Goal: Task Accomplishment & Management: Use online tool/utility

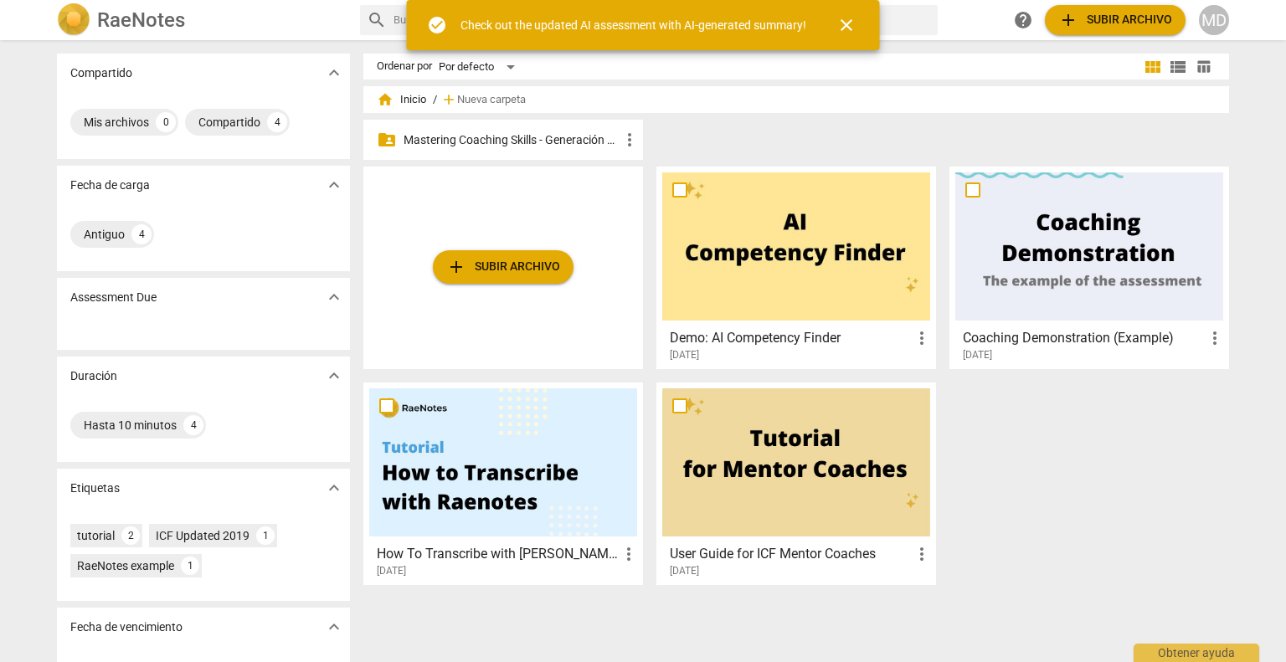
click at [519, 141] on p "Mastering Coaching Skills - Generación 31" at bounding box center [512, 140] width 216 height 18
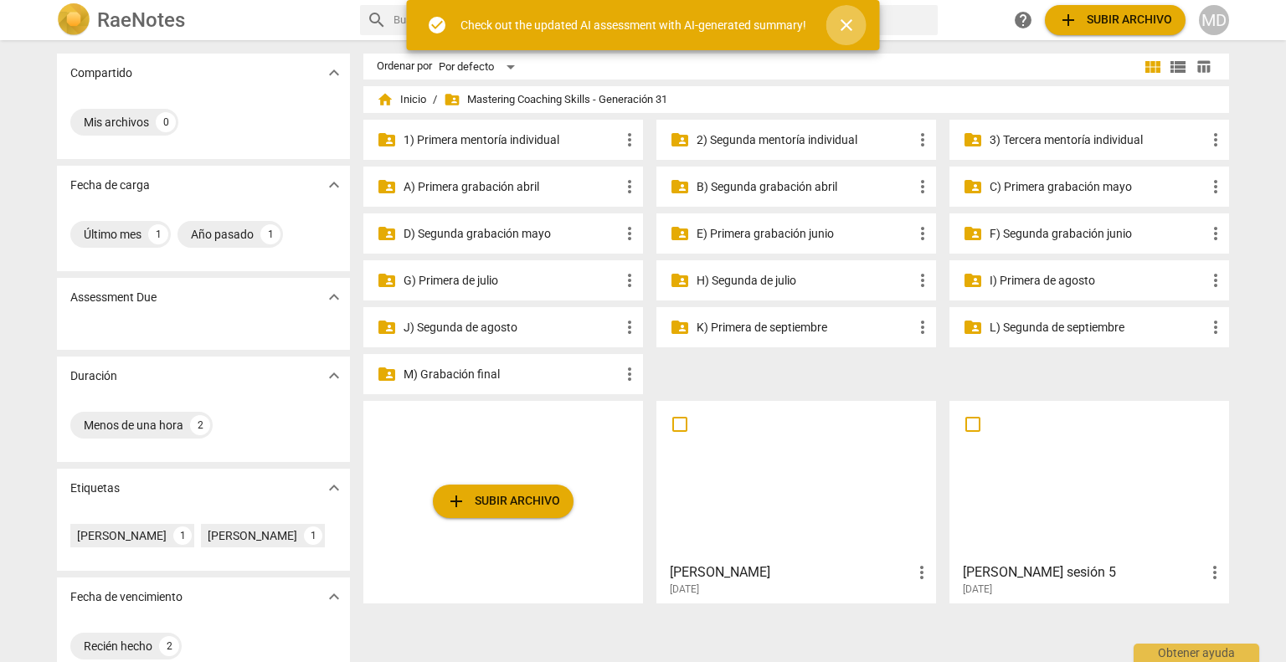
click at [847, 23] on span "close" at bounding box center [847, 25] width 20 height 20
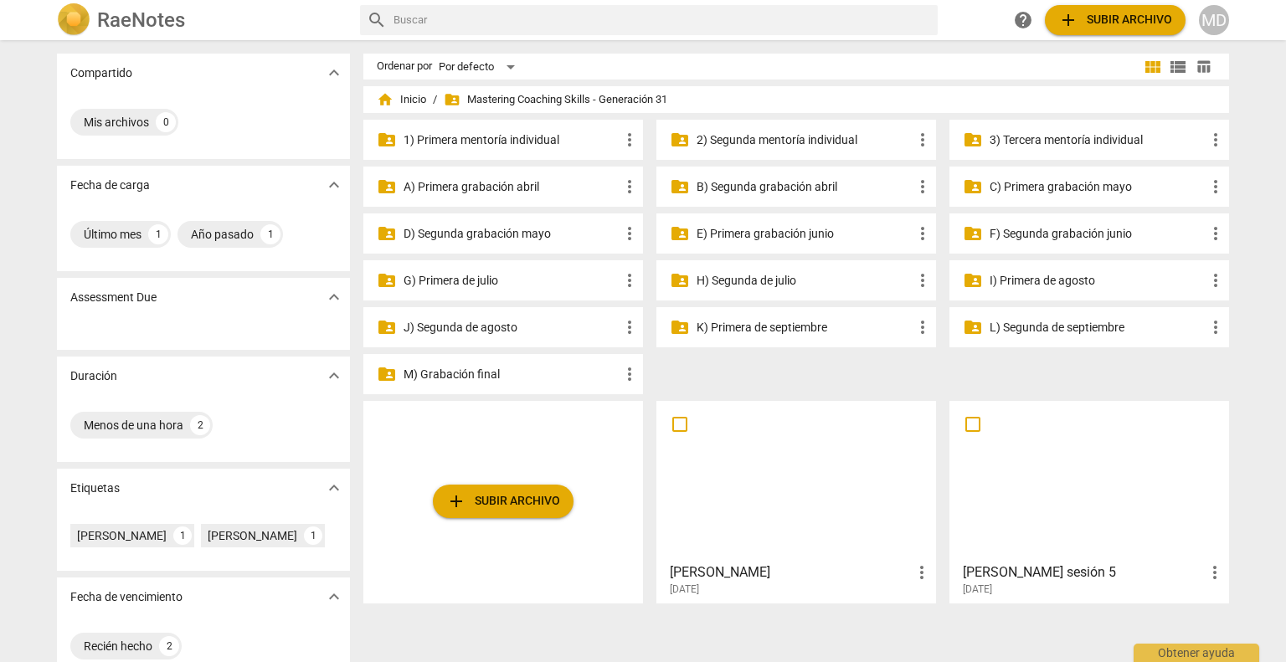
click at [1036, 136] on p "3) Tercera mentoría individual" at bounding box center [1098, 140] width 216 height 18
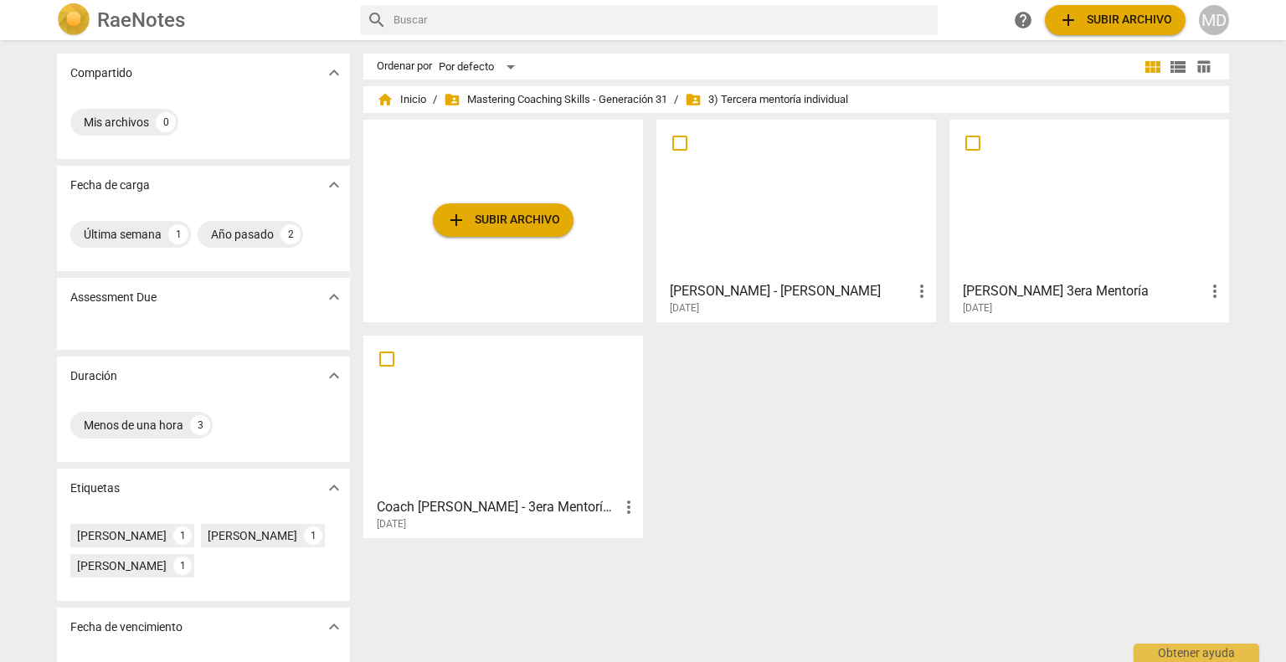
click at [727, 285] on h3 "[PERSON_NAME] - [PERSON_NAME]" at bounding box center [791, 291] width 242 height 20
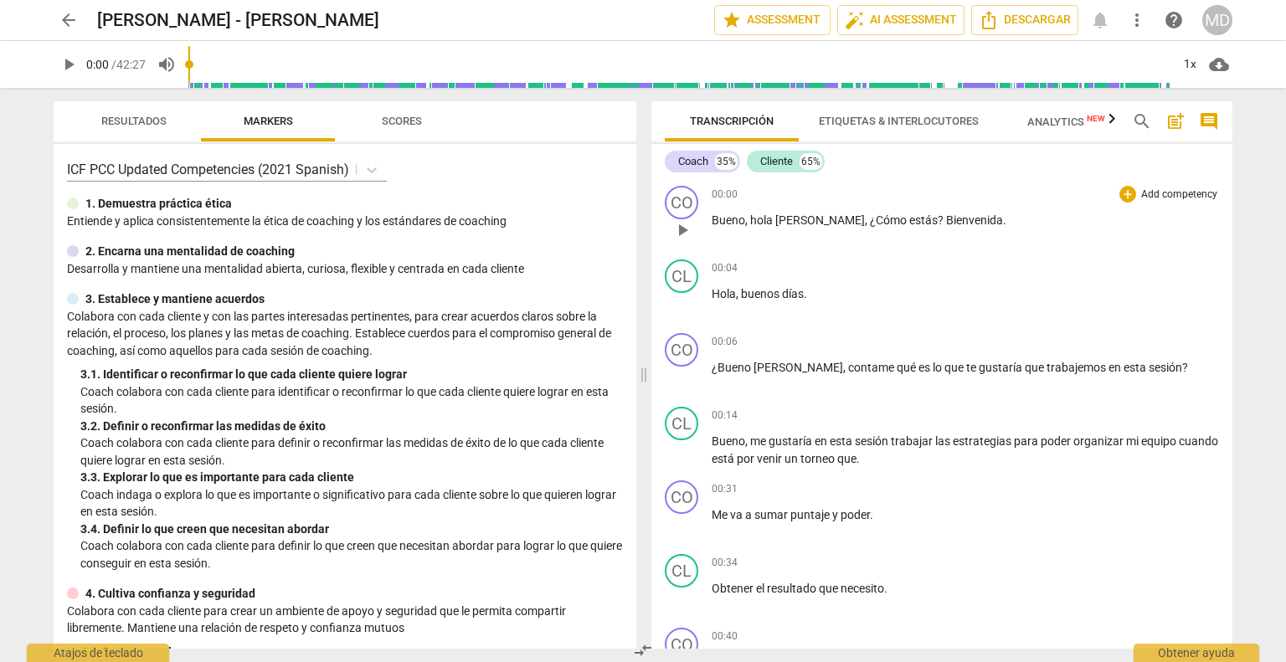
click at [1162, 193] on p "Add competency" at bounding box center [1180, 195] width 80 height 15
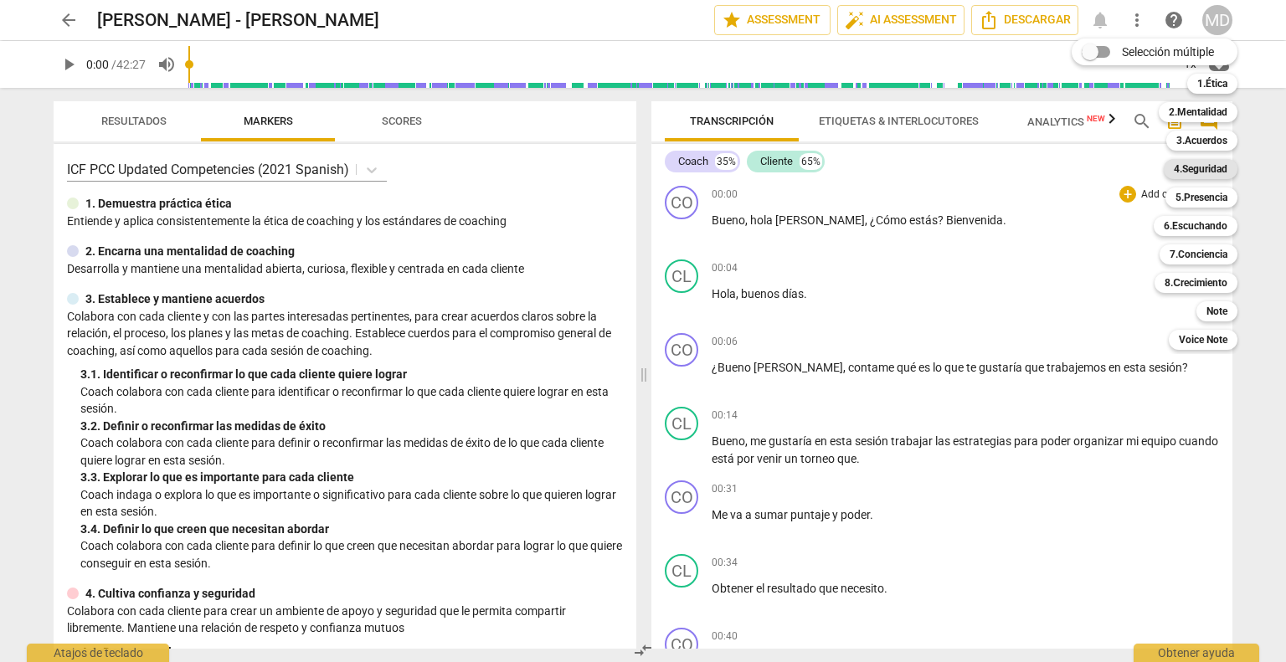
click at [1215, 161] on b "4.Seguridad" at bounding box center [1201, 169] width 54 height 20
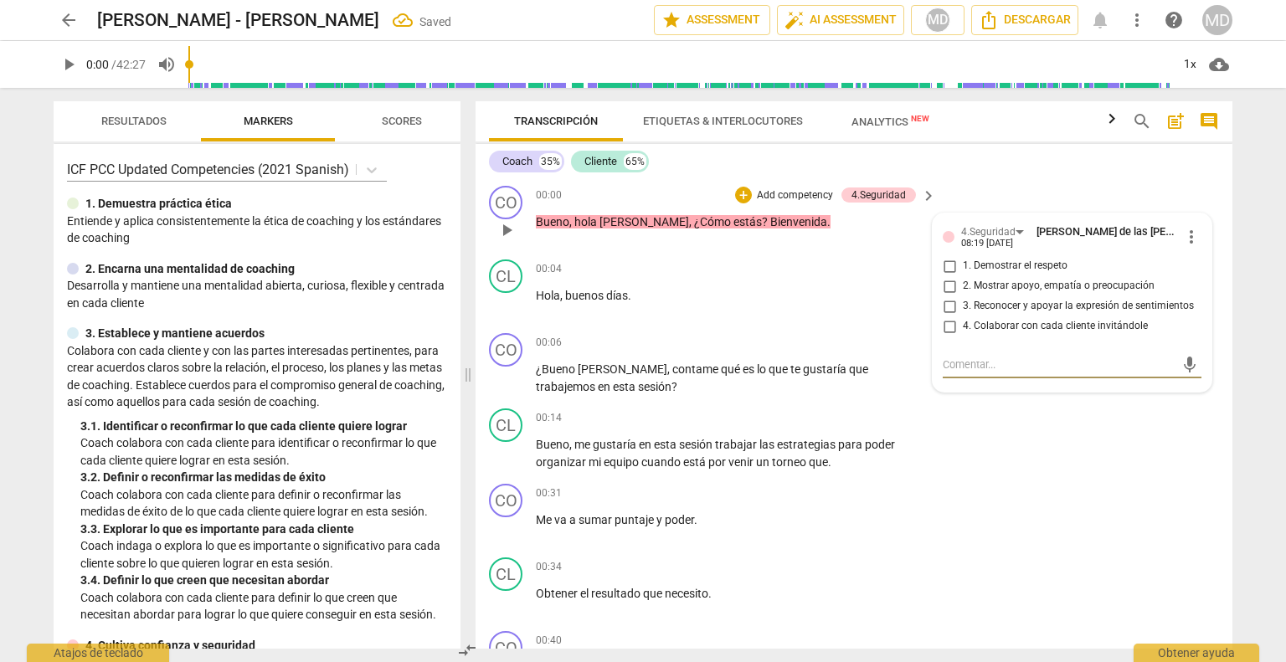
click at [944, 265] on input "1. Demostrar el respeto" at bounding box center [949, 266] width 27 height 20
checkbox input "true"
click at [945, 282] on input "2. Mostrar apoyo, empatía o preocupación" at bounding box center [949, 286] width 27 height 20
checkbox input "true"
click at [727, 279] on div "00:04 + Add competency keyboard_arrow_right Hola , buenos días ." at bounding box center [737, 290] width 402 height 60
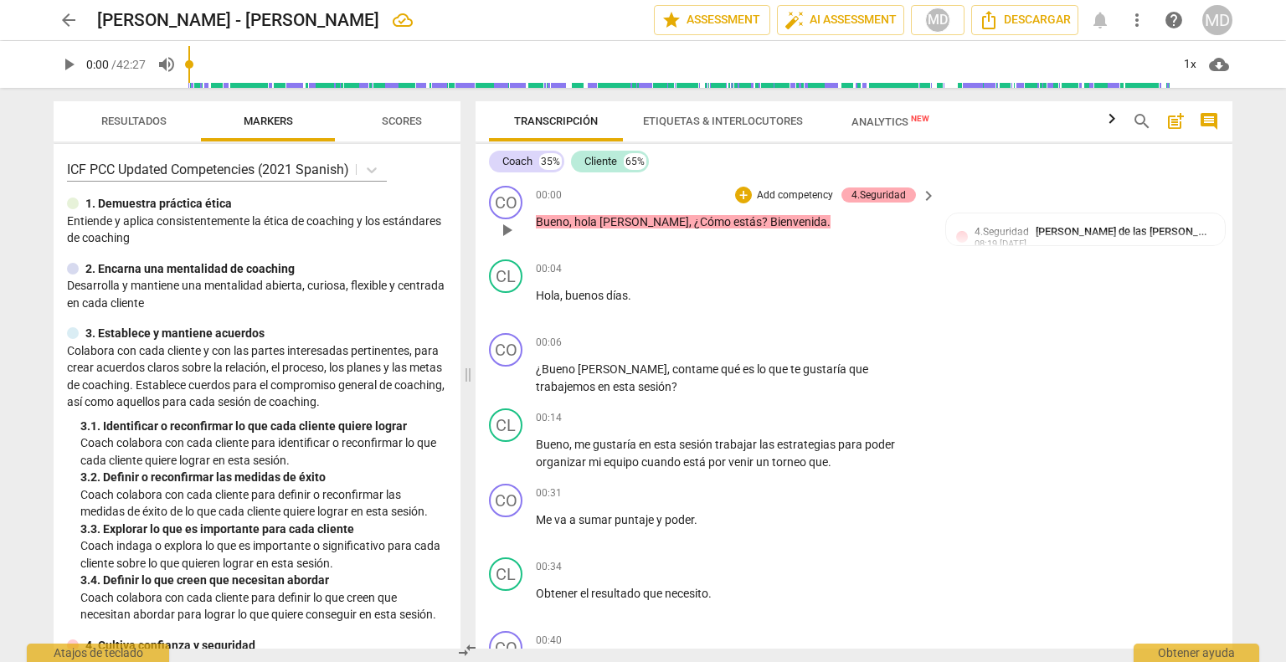
click at [876, 196] on div "4.Seguridad" at bounding box center [879, 195] width 54 height 15
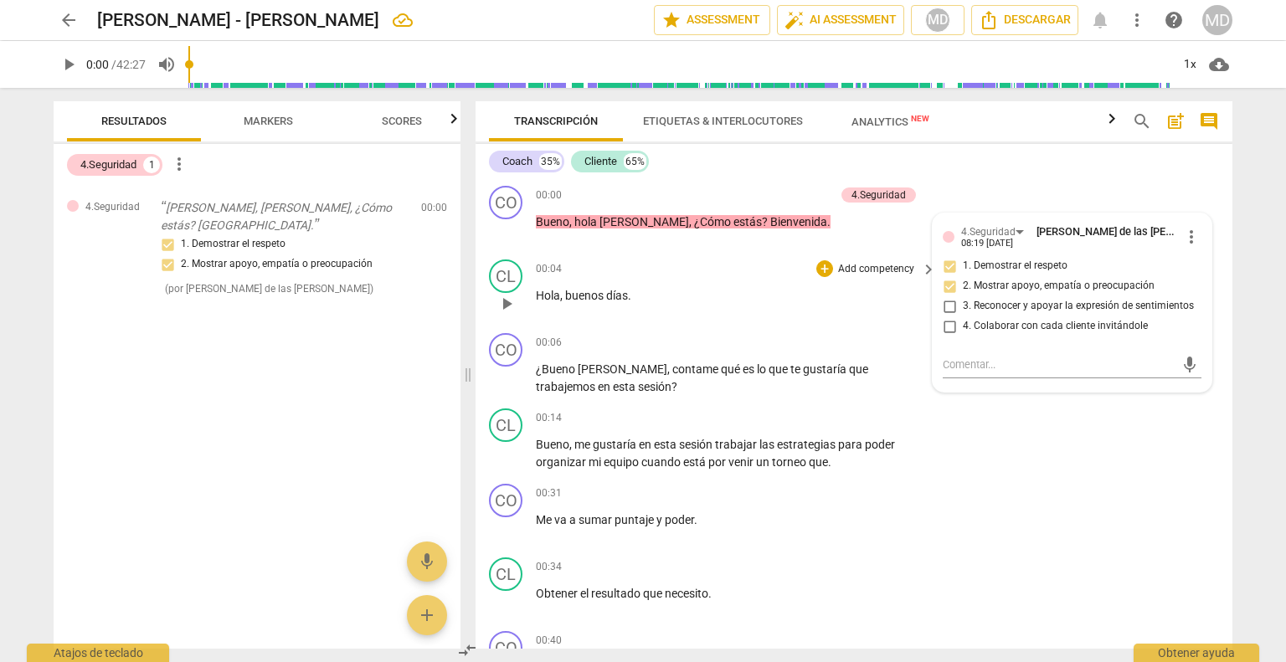
click at [636, 314] on div "00:04 + Add competency keyboard_arrow_right Hola , buenos días ." at bounding box center [737, 290] width 402 height 60
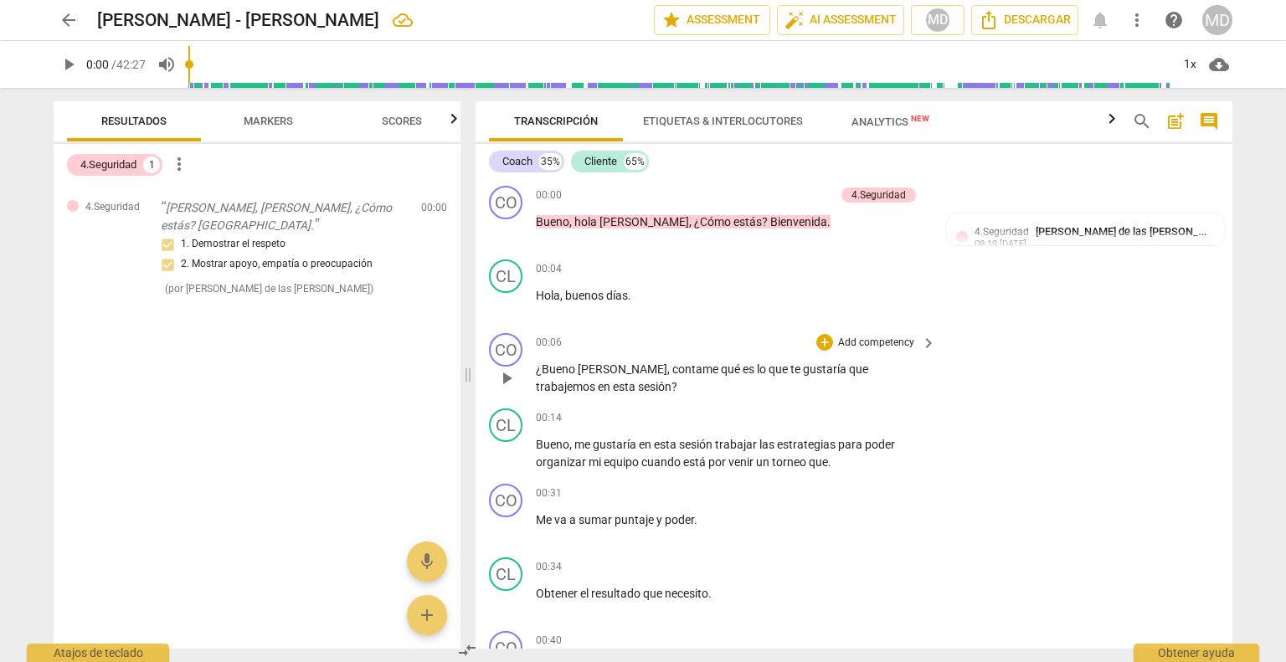
click at [870, 341] on p "Add competency" at bounding box center [877, 343] width 80 height 15
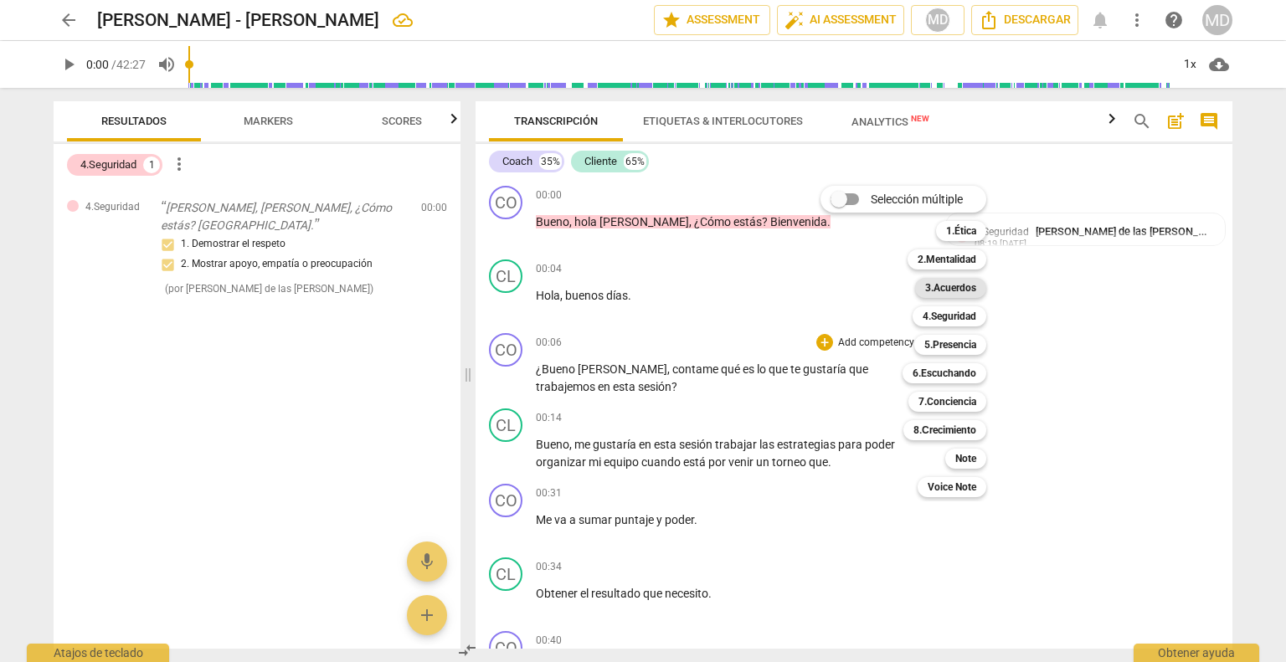
click at [951, 289] on b "3.Acuerdos" at bounding box center [950, 288] width 51 height 20
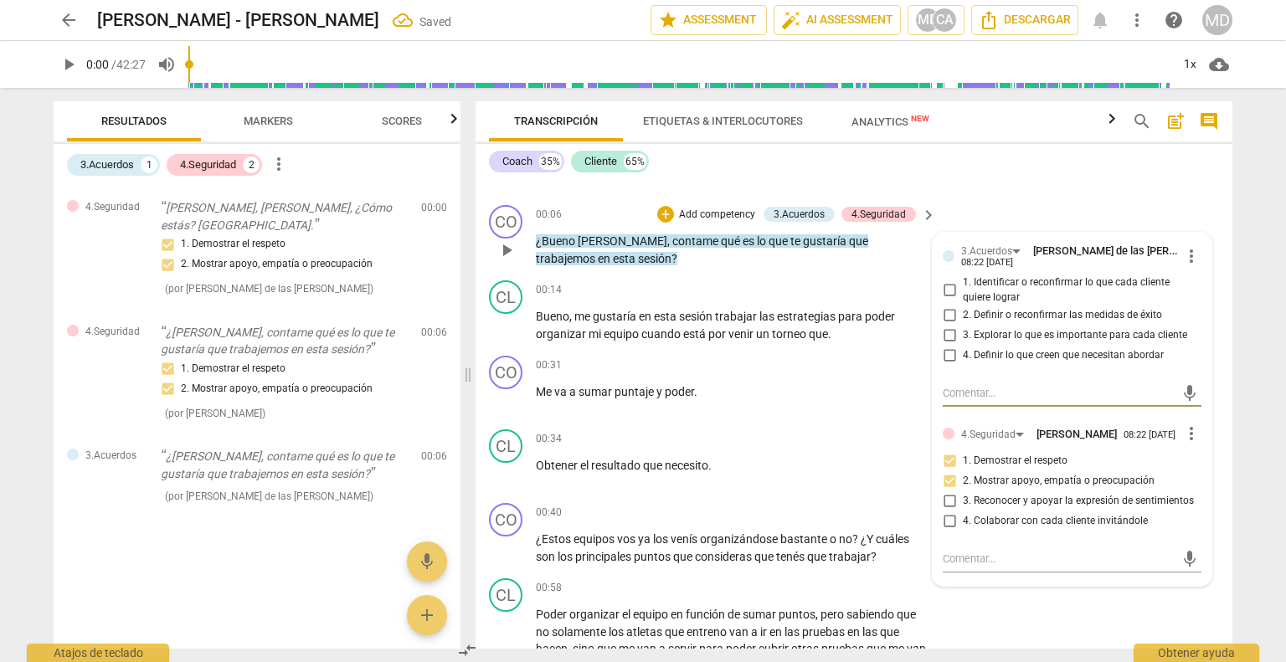
scroll to position [167, 0]
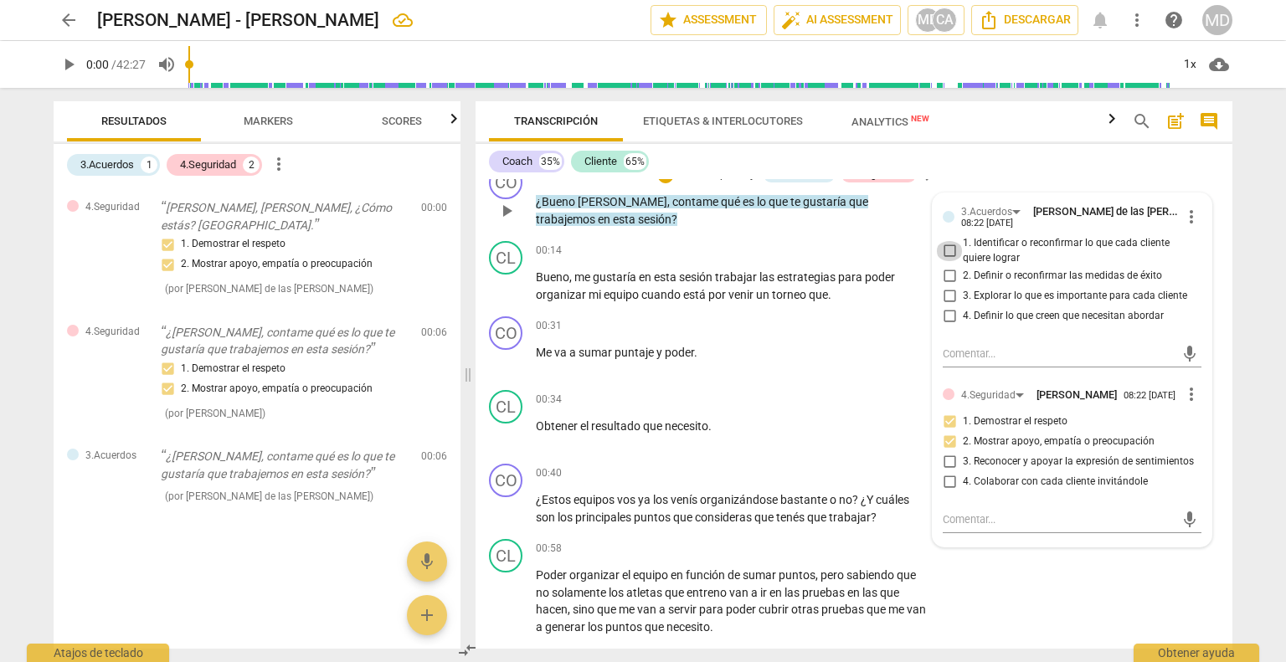
click at [945, 250] on input "1. Identificar o reconfirmar lo que cada cliente quiere lograr" at bounding box center [949, 251] width 27 height 20
checkbox input "true"
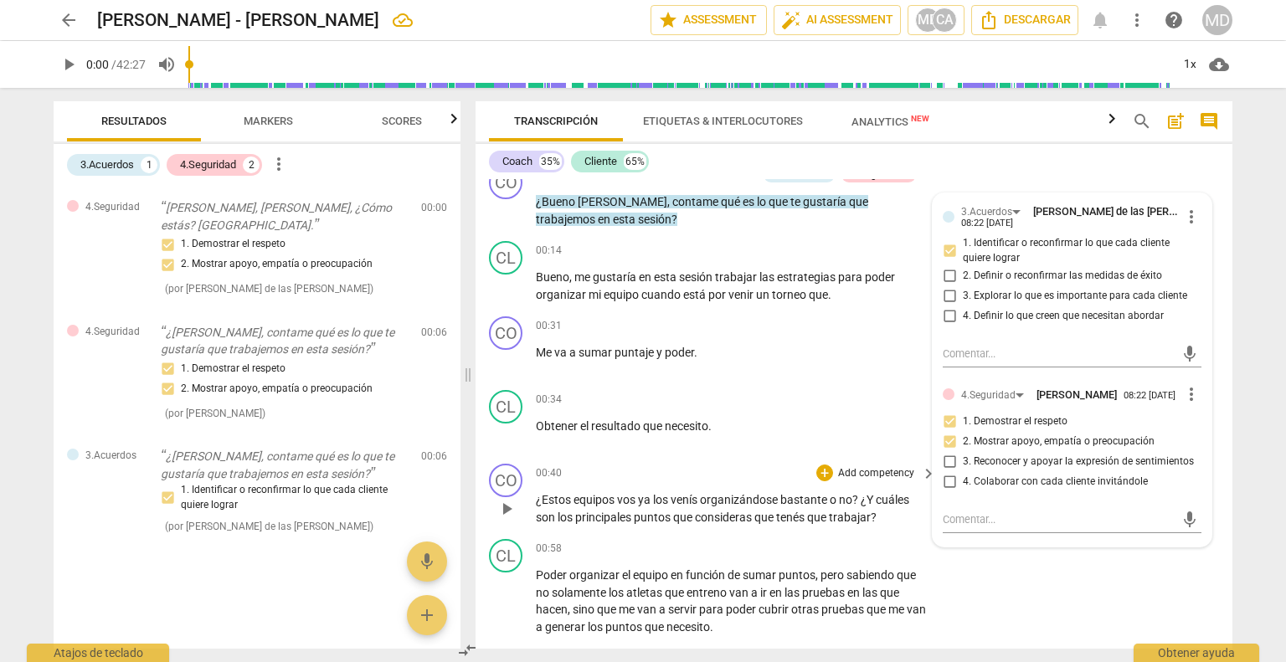
click at [888, 467] on p "Add competency" at bounding box center [877, 473] width 80 height 15
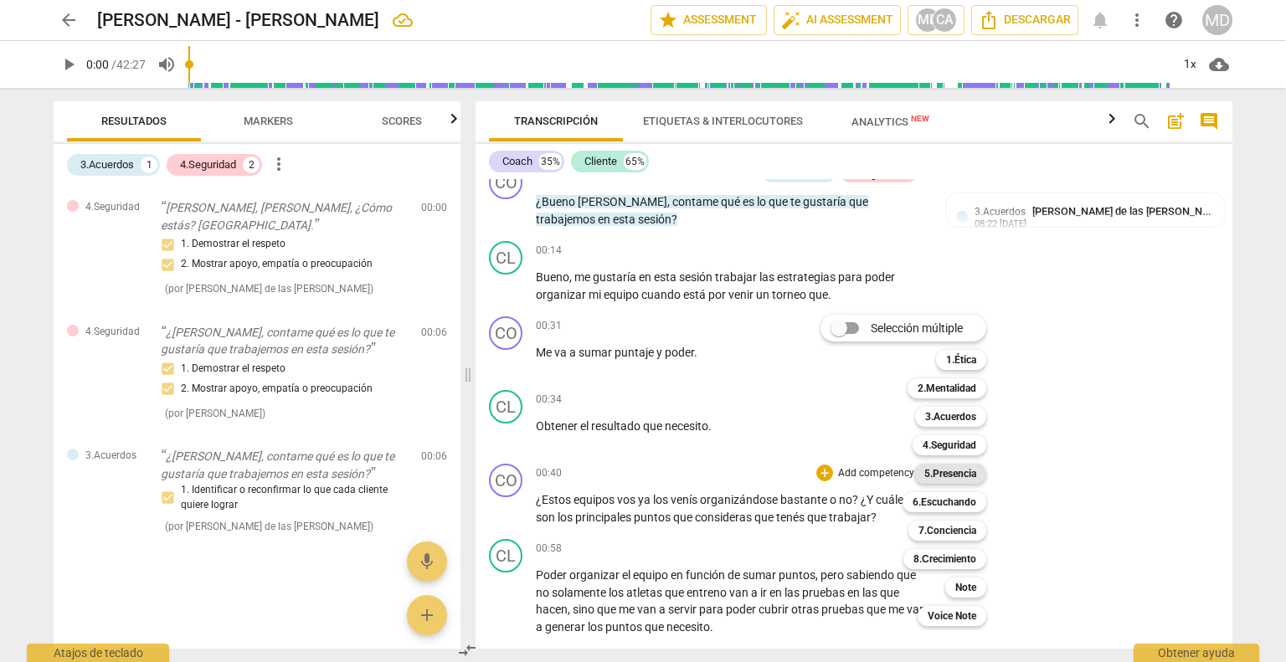
click at [960, 470] on b "5.Presencia" at bounding box center [950, 474] width 52 height 20
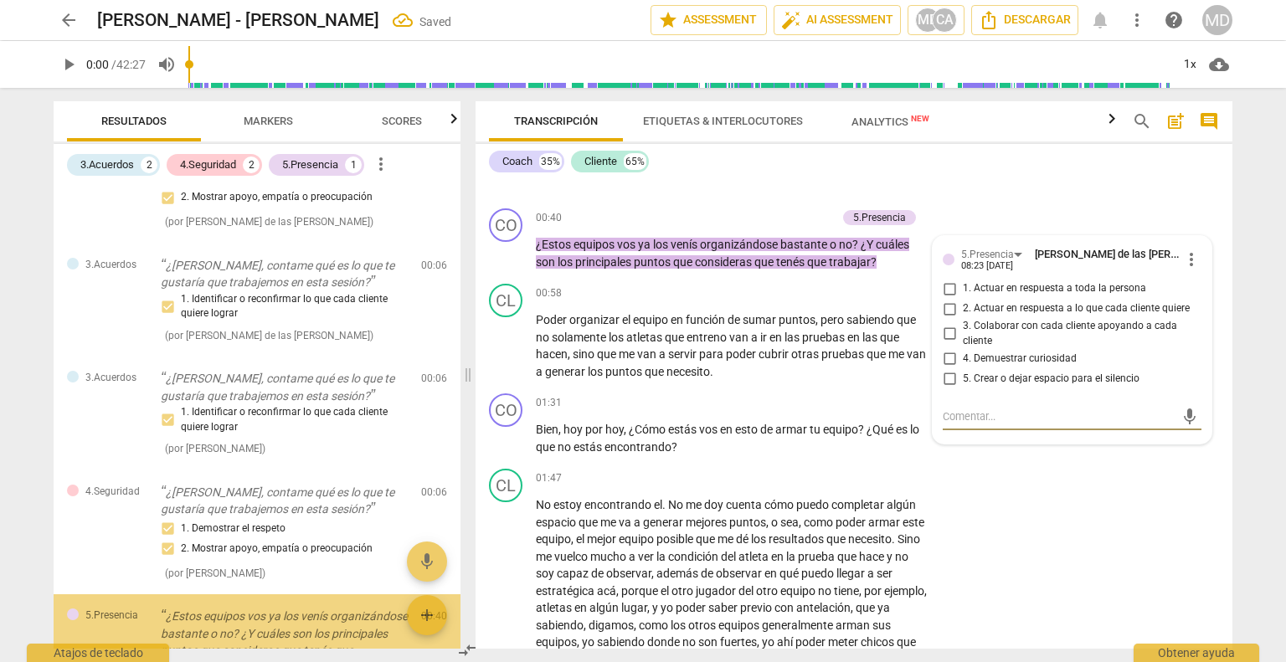
scroll to position [214, 0]
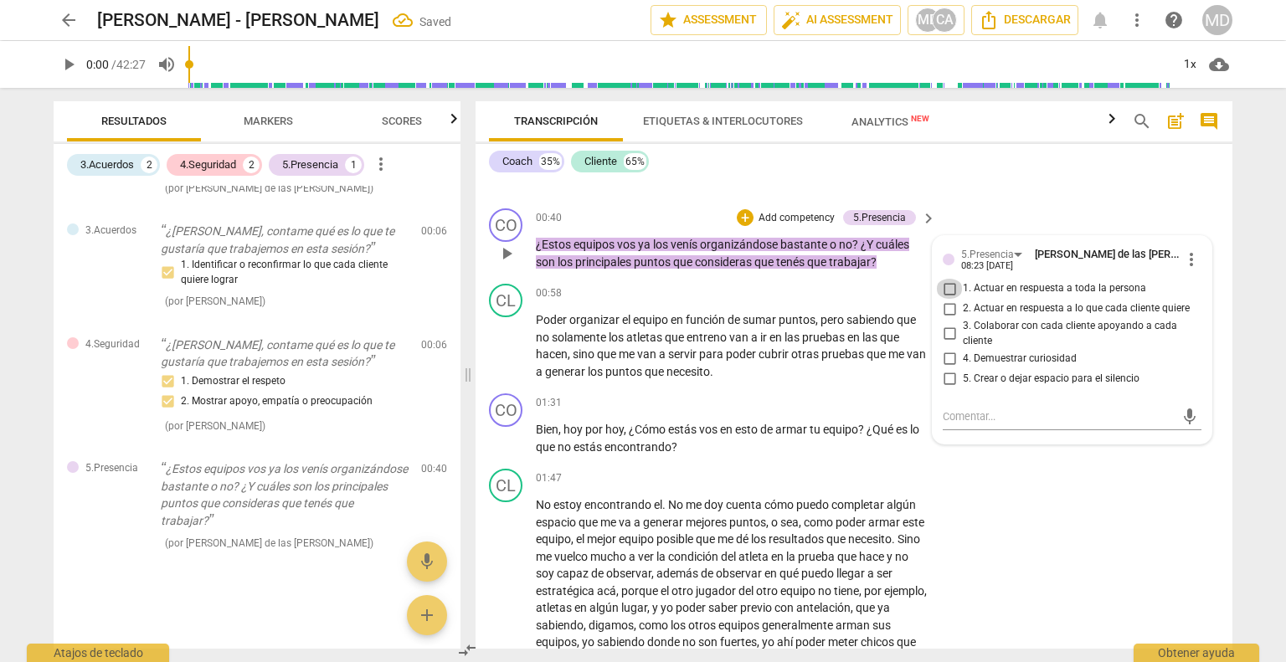
click at [948, 287] on input "1. Actuar en respuesta a toda la persona" at bounding box center [949, 289] width 27 height 20
checkbox input "true"
click at [945, 305] on input "2. Actuar en respuesta a lo que cada cliente quiere" at bounding box center [949, 309] width 27 height 20
checkbox input "true"
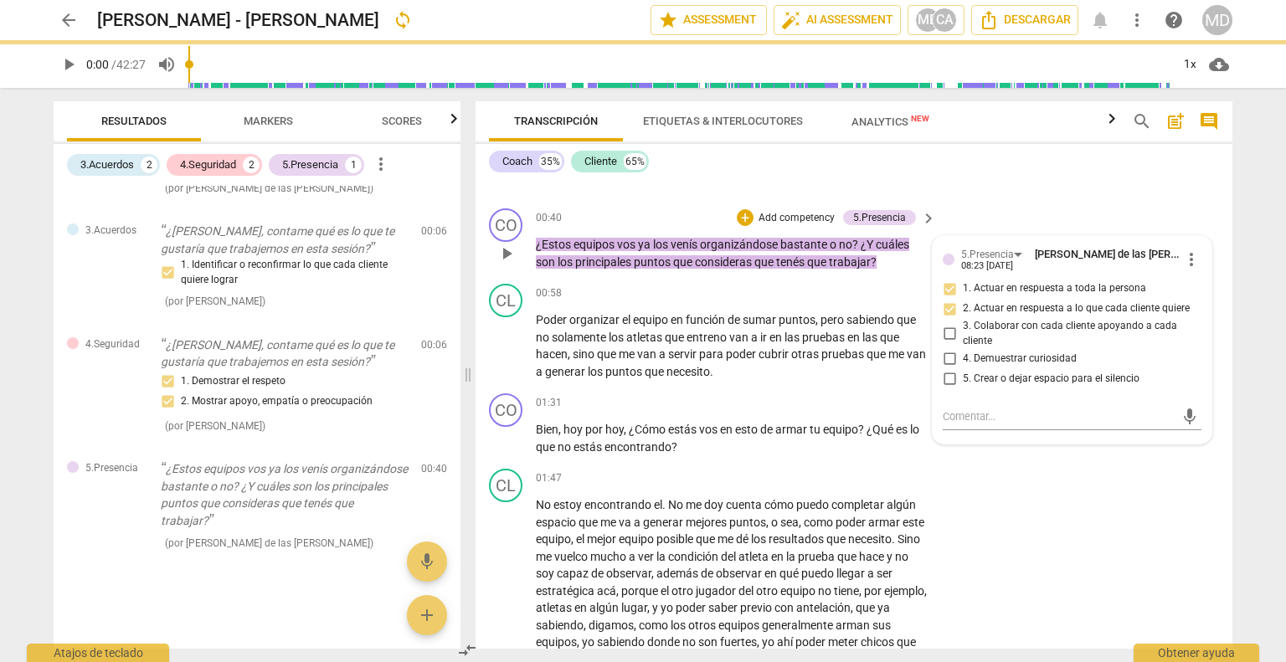
click at [945, 331] on input "3. Colaborar con cada cliente apoyando a cada cliente" at bounding box center [949, 334] width 27 height 20
checkbox input "true"
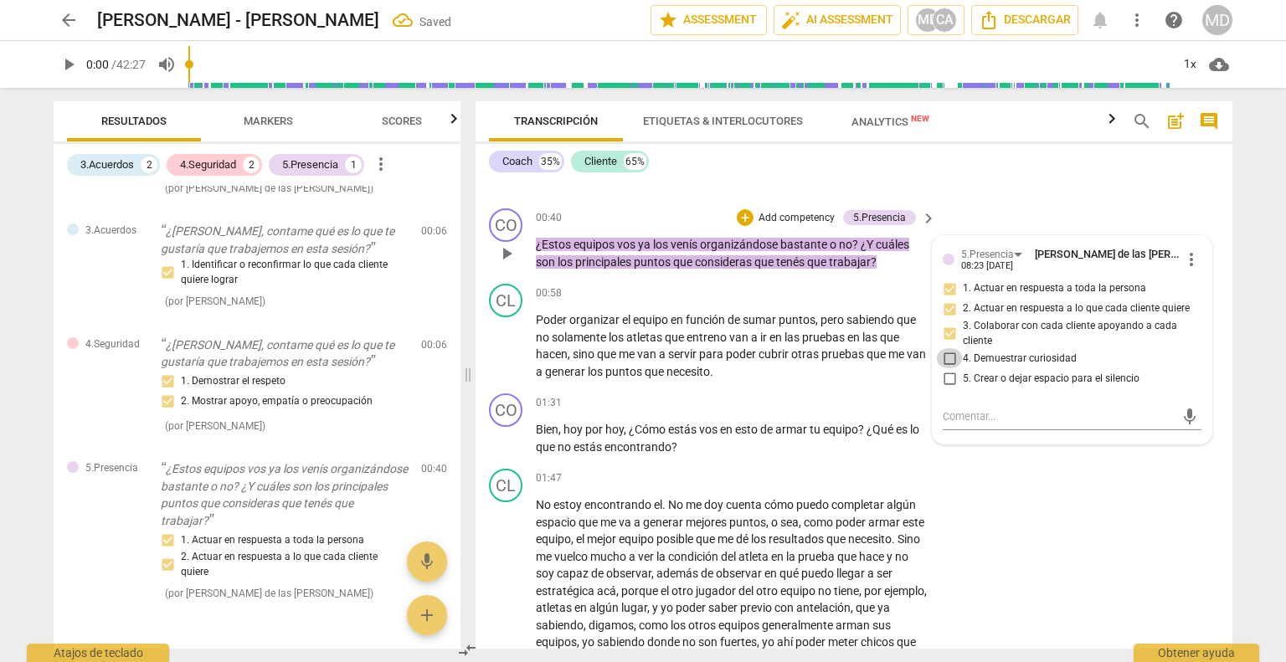
click at [945, 354] on input "4. Demuestrar curiosidad" at bounding box center [949, 358] width 27 height 20
checkbox input "true"
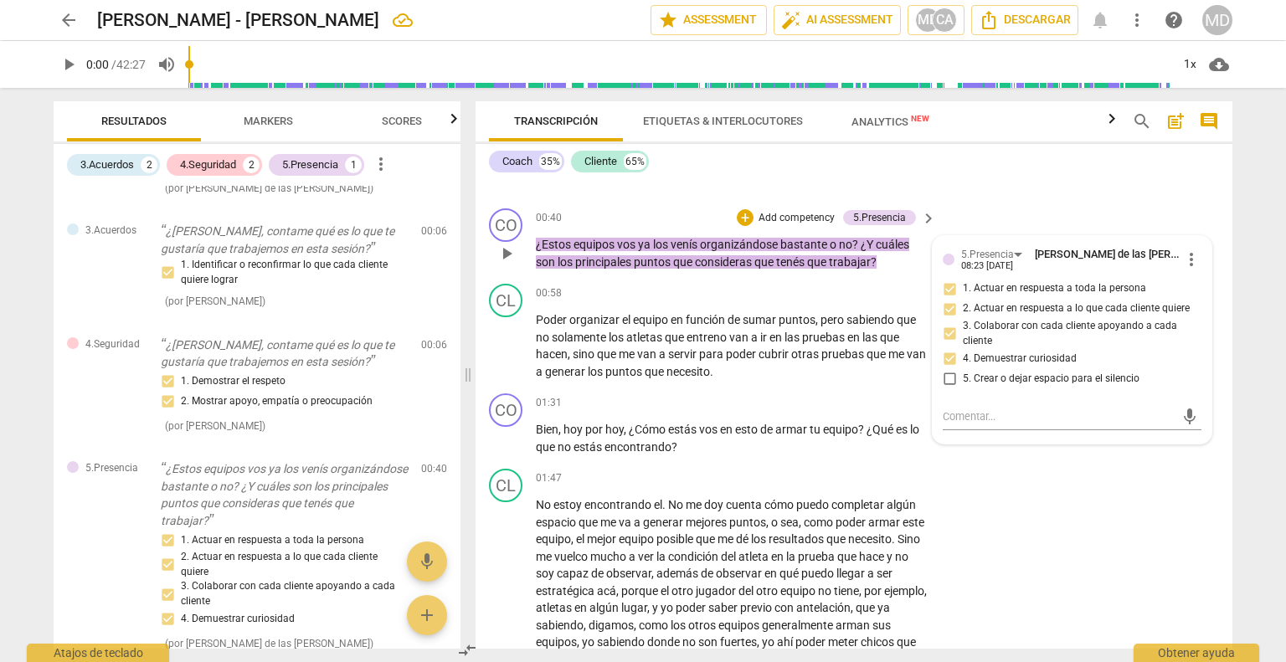
click at [783, 211] on p "Add competency" at bounding box center [797, 218] width 80 height 15
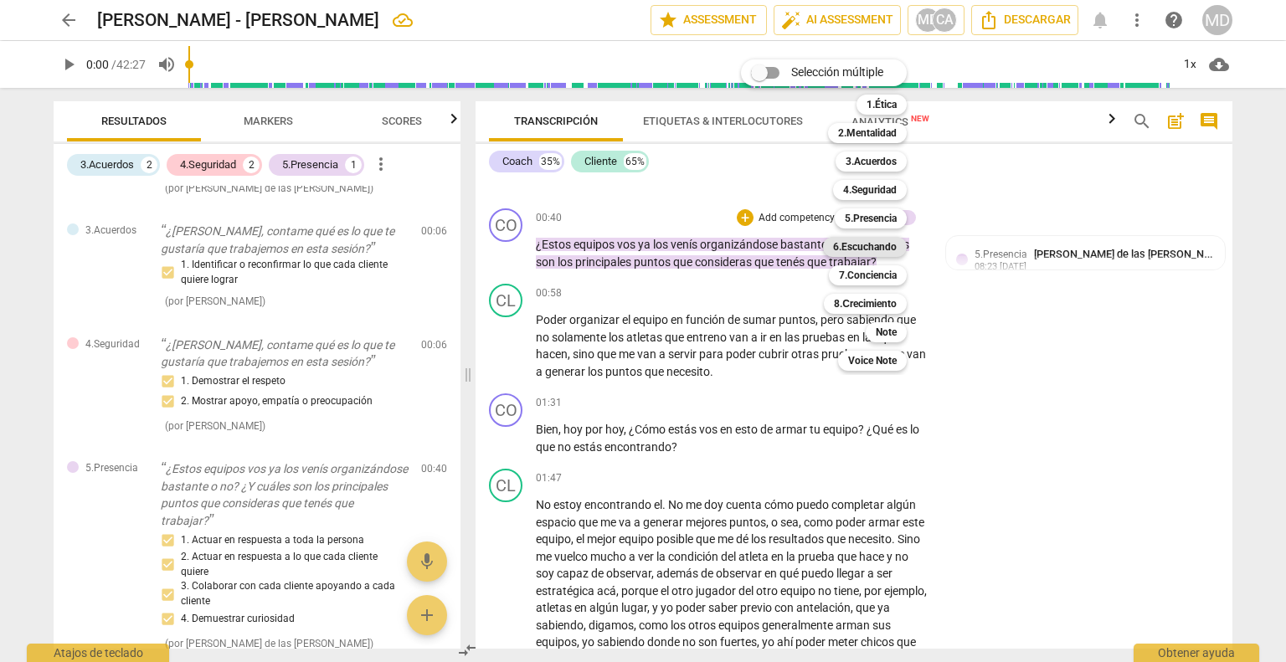
click at [886, 240] on b "6.Escuchando" at bounding box center [865, 247] width 64 height 20
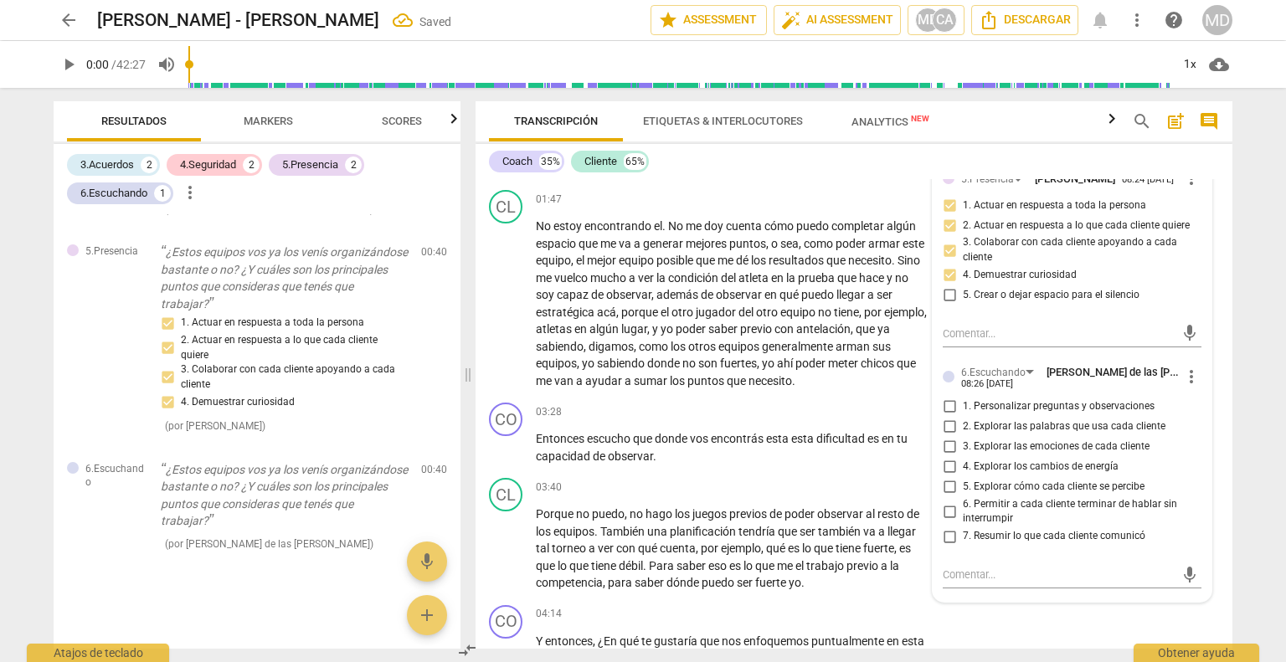
scroll to position [758, 0]
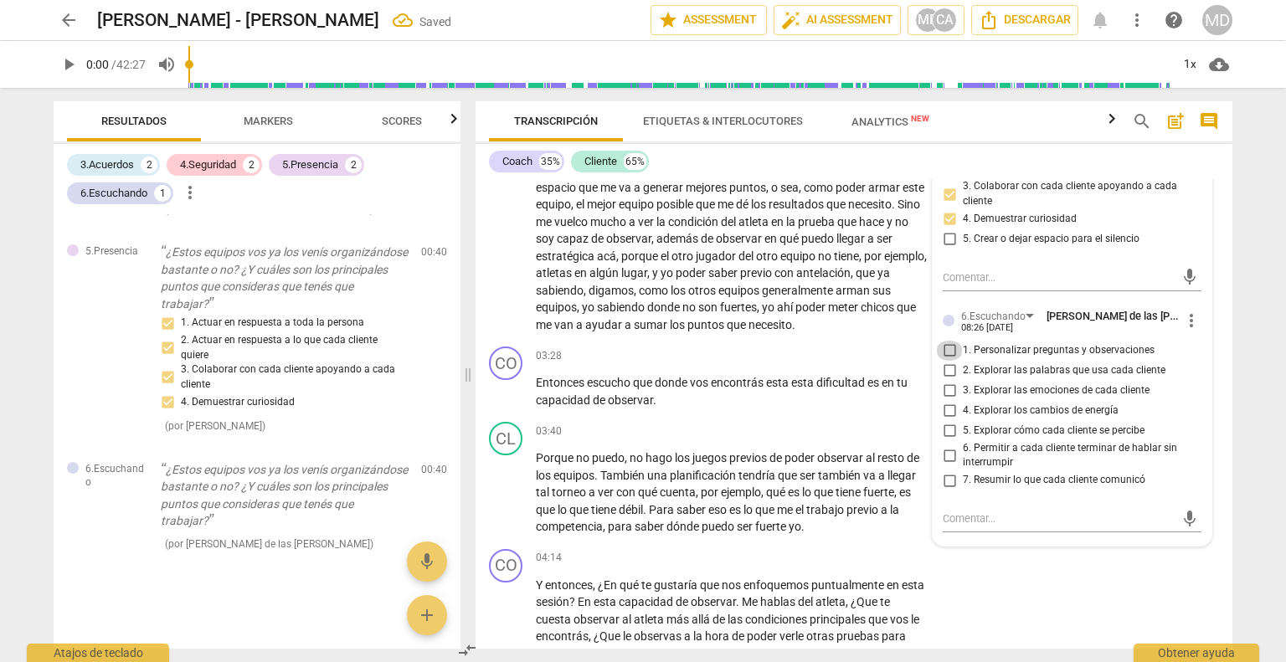
click at [947, 346] on input "1. Personalizar preguntas y observaciones" at bounding box center [949, 351] width 27 height 20
checkbox input "true"
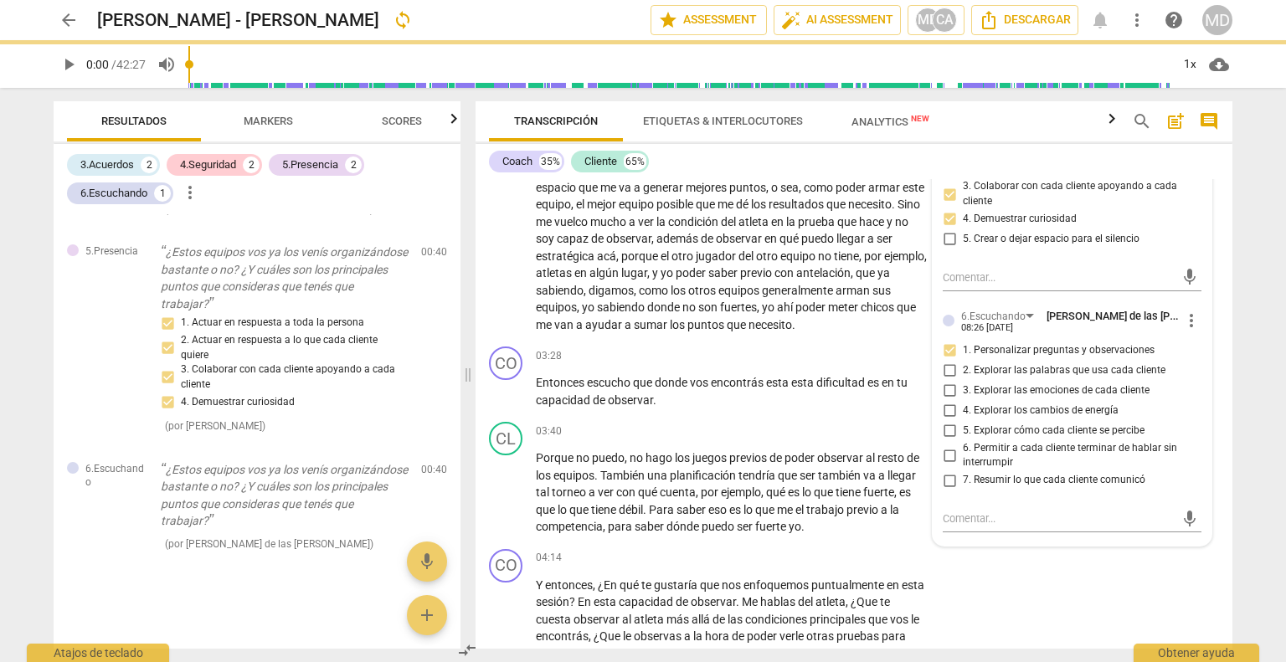
click at [946, 366] on input "2. Explorar las palabras que usa cada cliente" at bounding box center [949, 371] width 27 height 20
checkbox input "true"
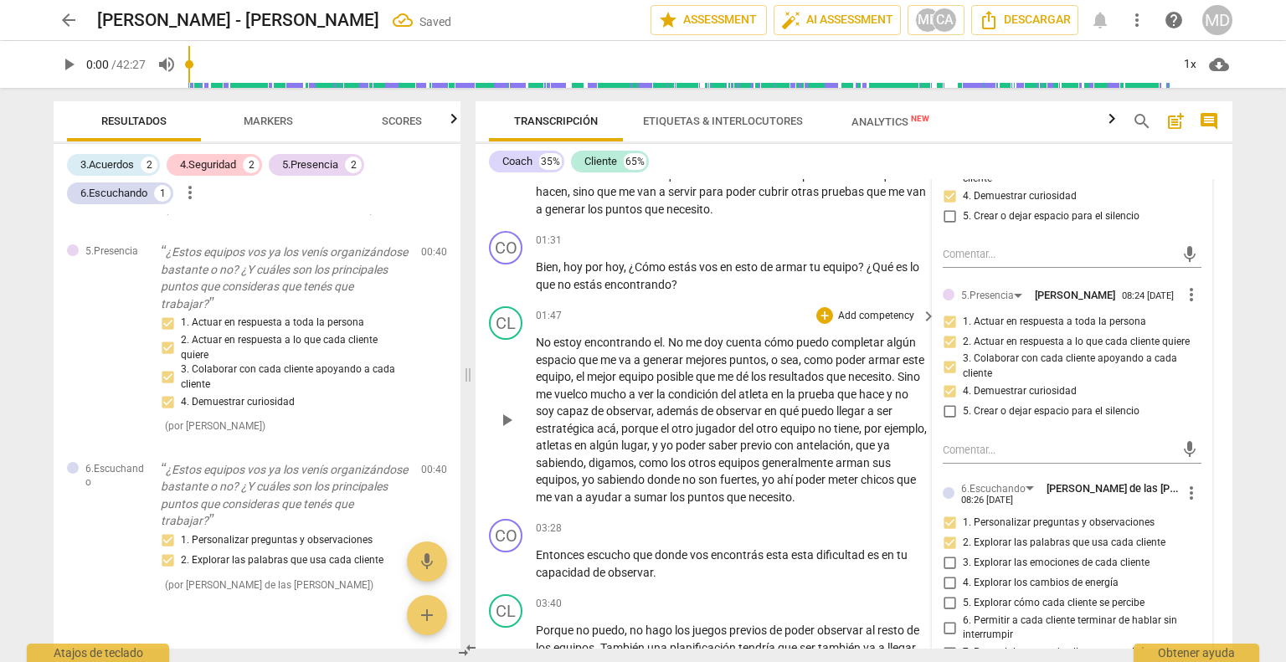
scroll to position [423, 0]
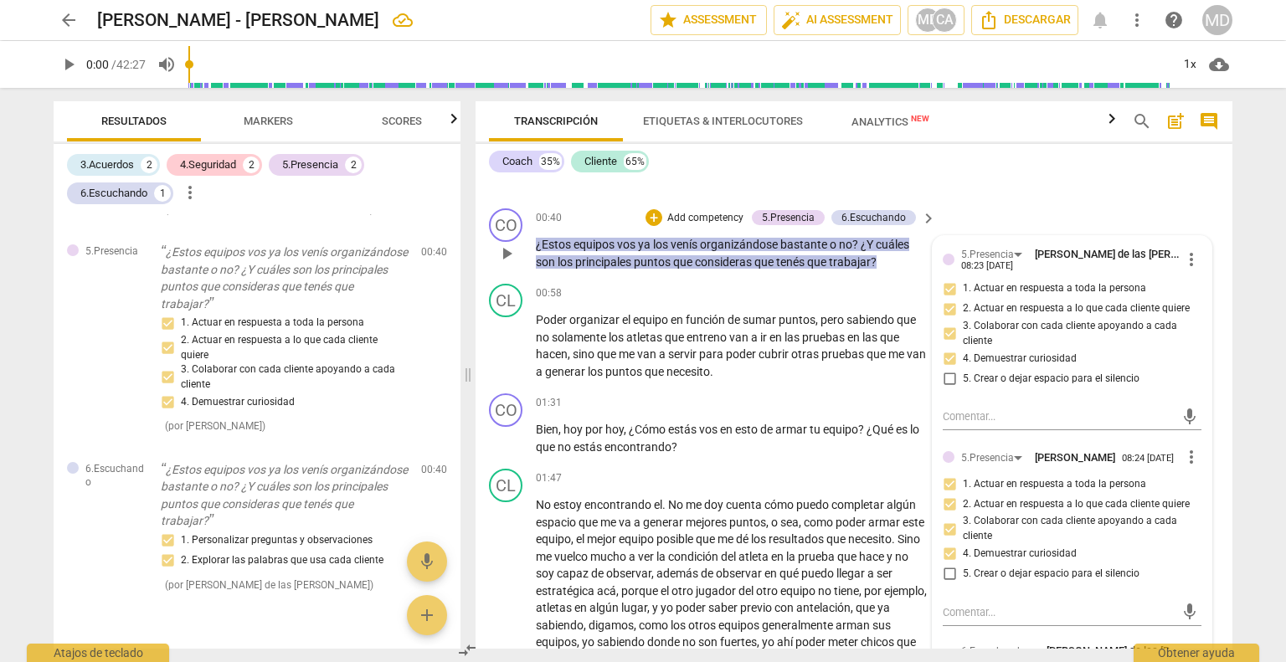
click at [701, 211] on p "Add competency" at bounding box center [706, 218] width 80 height 15
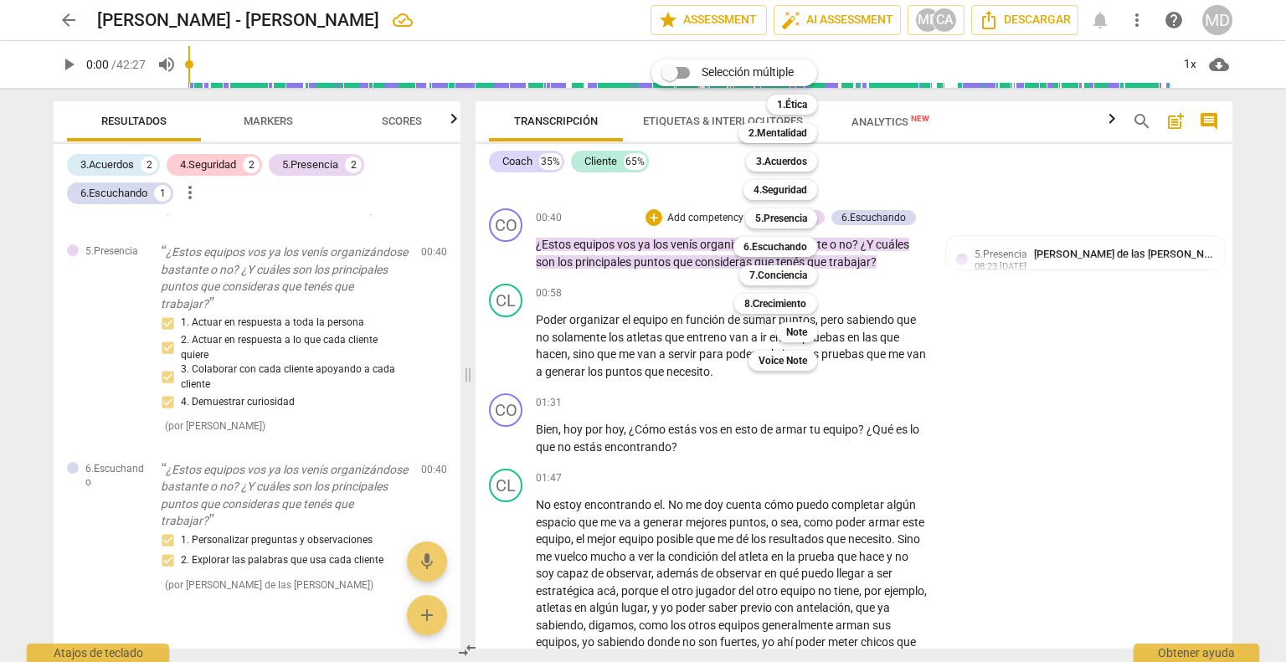
click at [924, 291] on div at bounding box center [643, 331] width 1286 height 662
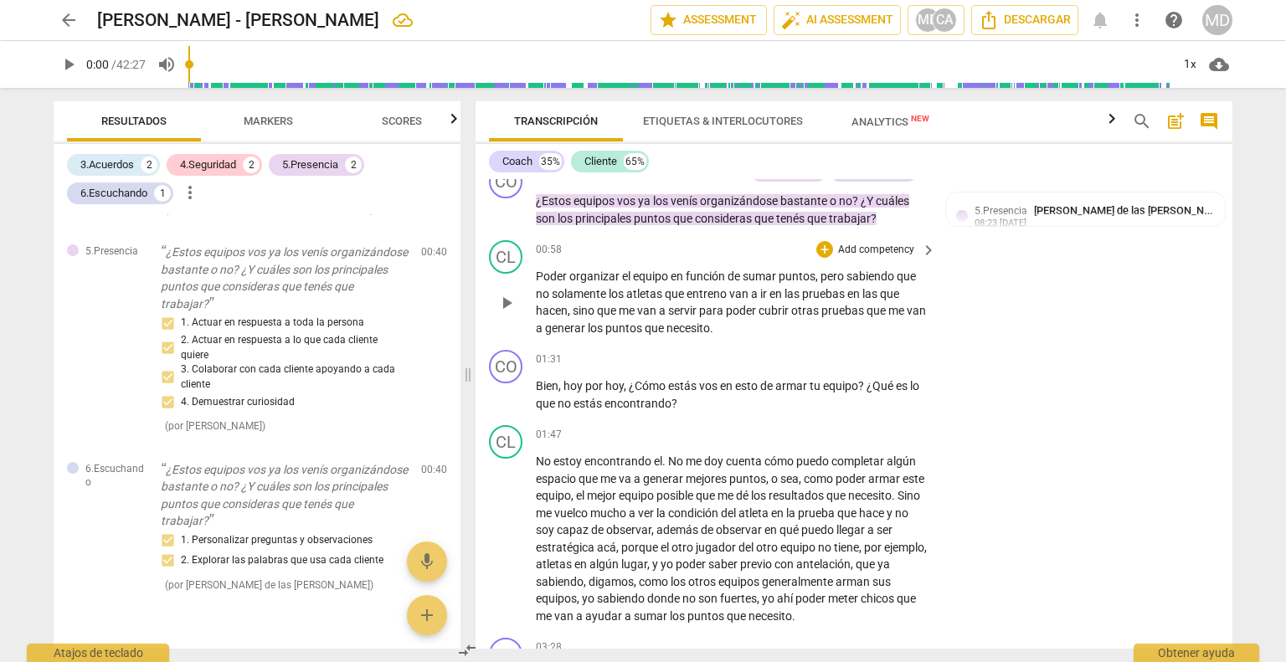
scroll to position [507, 0]
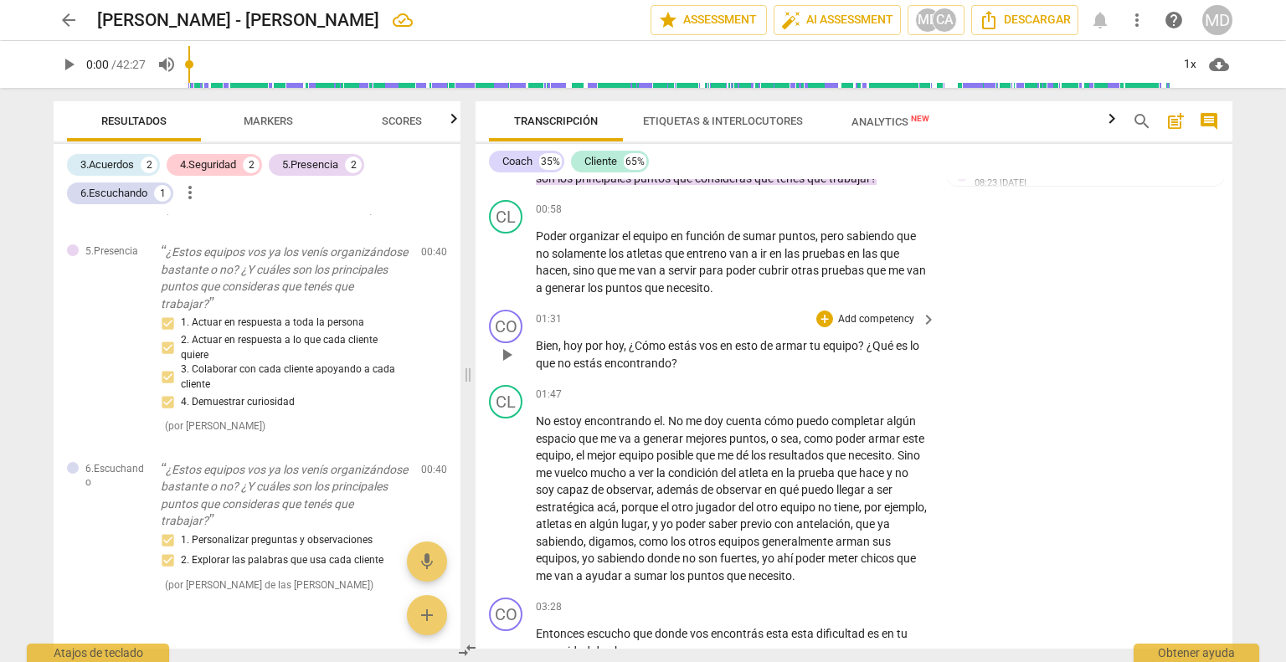
click at [877, 313] on p "Add competency" at bounding box center [877, 319] width 80 height 15
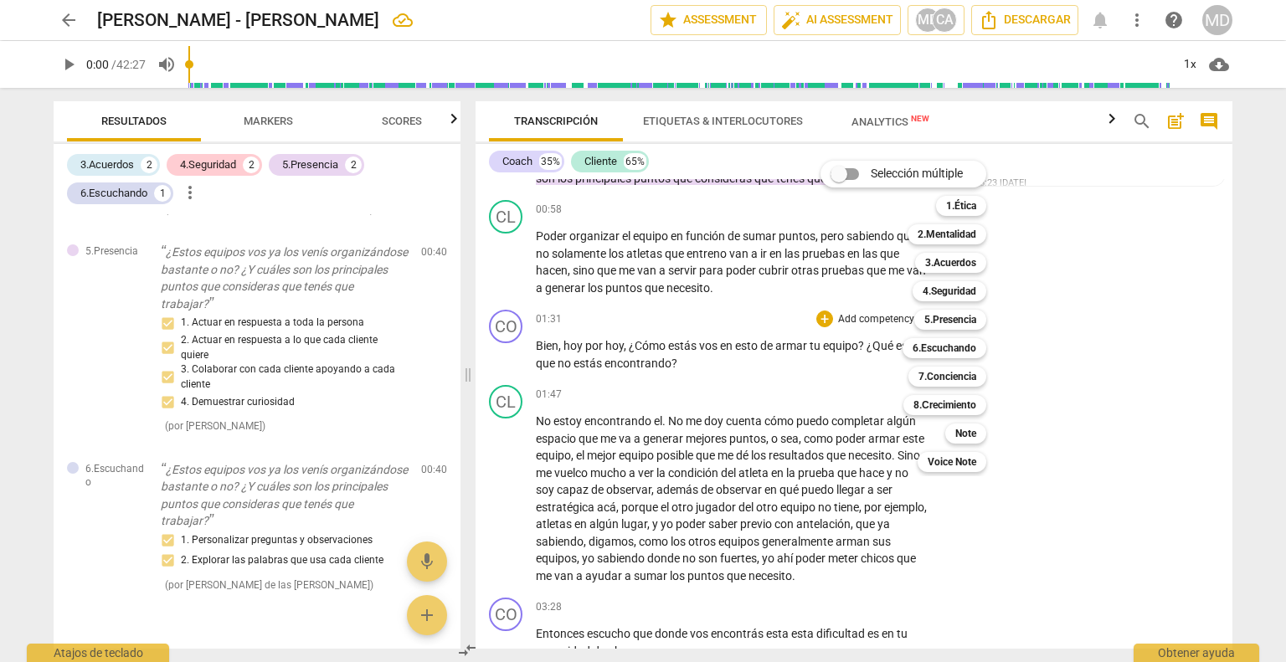
click at [868, 317] on div "Selección múltiple m 1.Ética 1 2.Mentalidad 2 3.Acuerdos 3 4.Seguridad 4 5.Pres…" at bounding box center [916, 317] width 204 height 320
click at [941, 351] on b "6.Escuchando" at bounding box center [945, 348] width 64 height 20
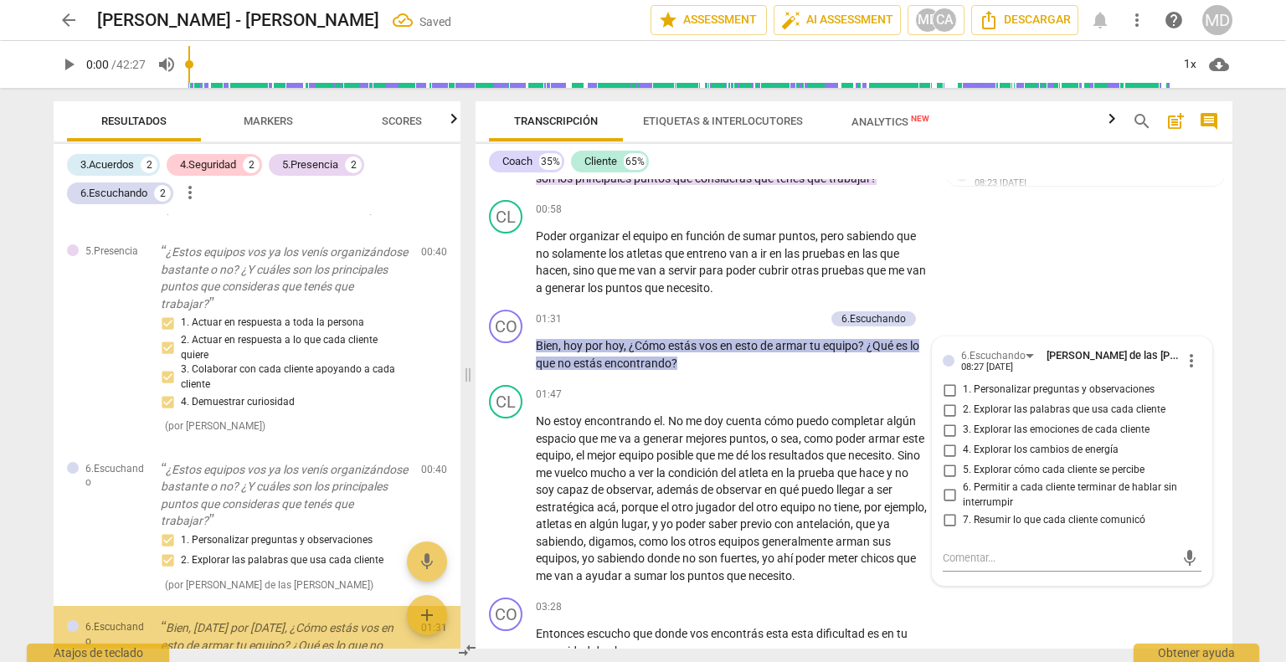
scroll to position [819, 0]
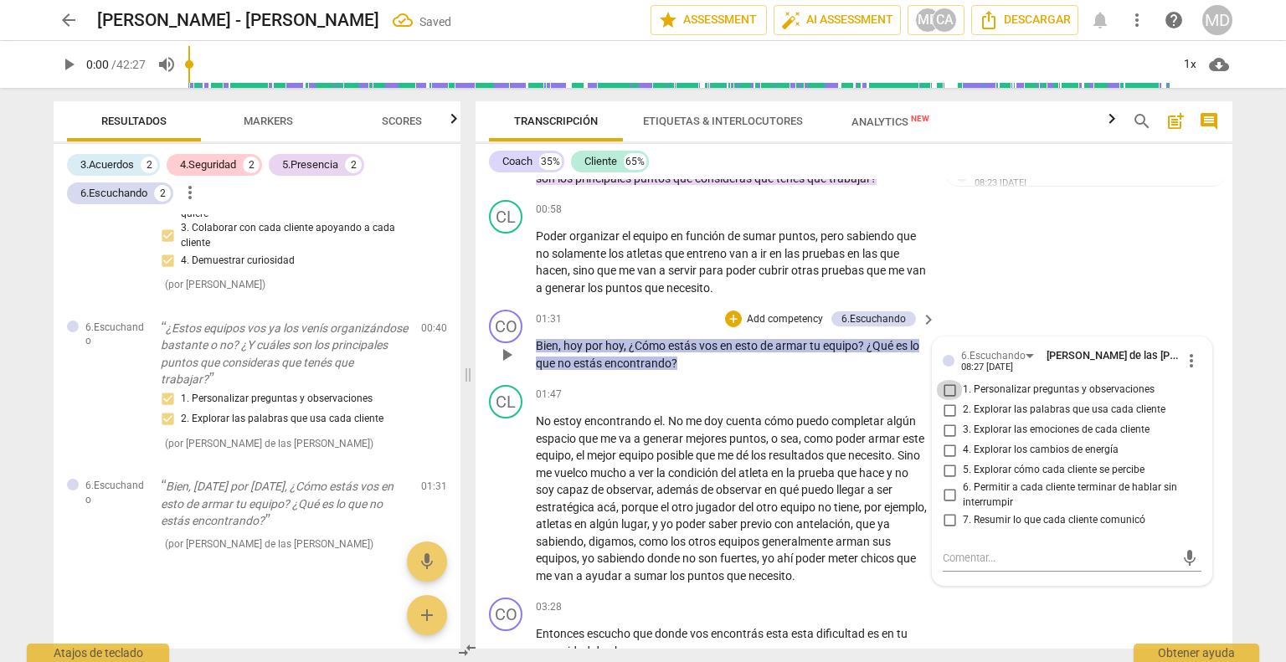
click at [951, 386] on input "1. Personalizar preguntas y observaciones" at bounding box center [949, 390] width 27 height 20
checkbox input "true"
click at [950, 404] on input "2. Explorar las palabras que usa cada cliente" at bounding box center [949, 410] width 27 height 20
checkbox input "true"
click at [950, 466] on input "5. Explorar cómo cada cliente se percibe" at bounding box center [949, 471] width 27 height 20
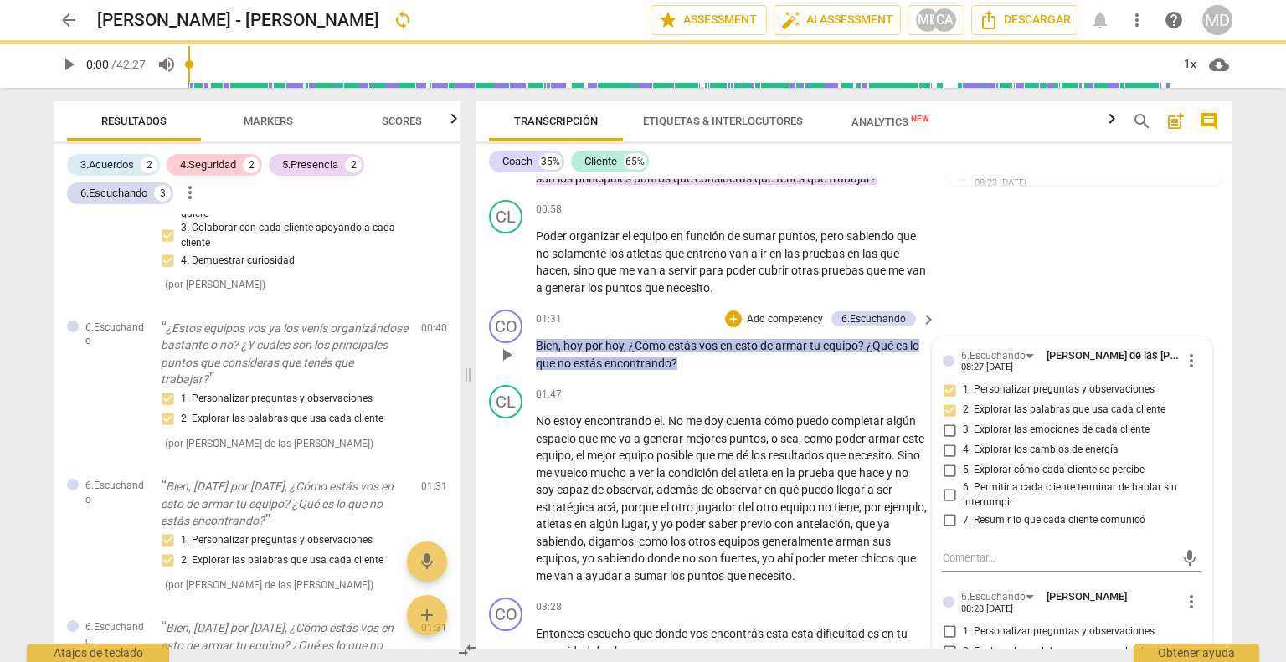
checkbox input "true"
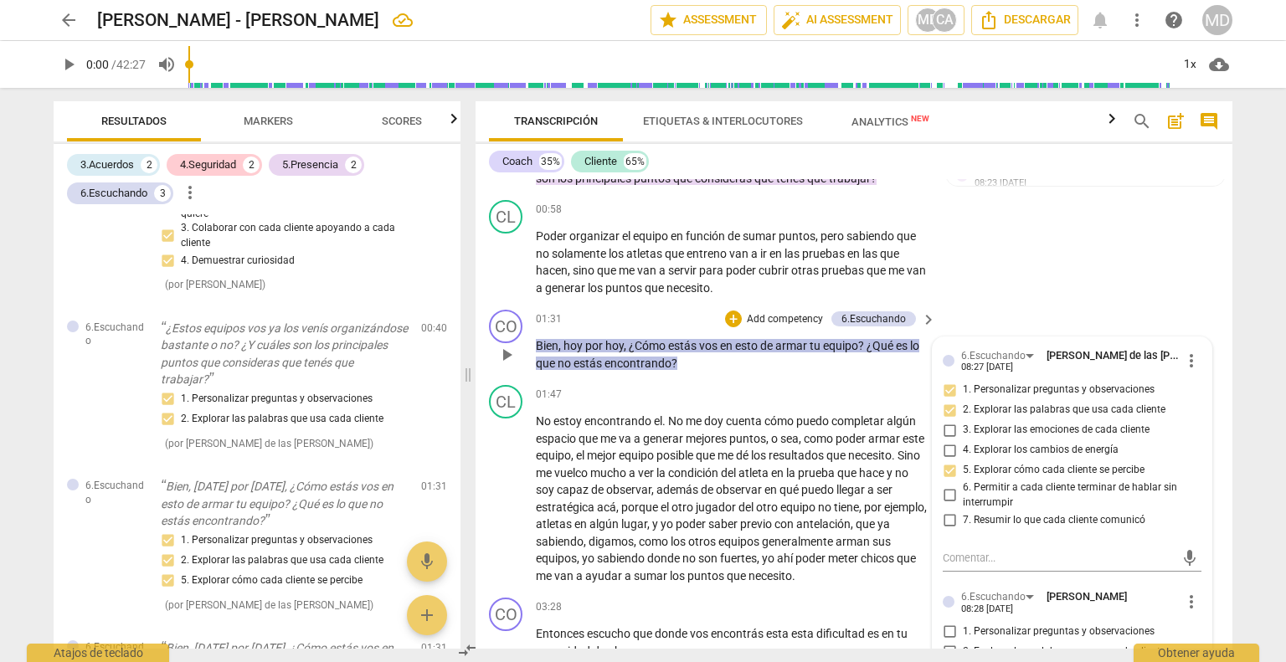
click at [949, 492] on input "6. Permitir a cada cliente terminar de hablar sin interrumpir" at bounding box center [949, 496] width 27 height 20
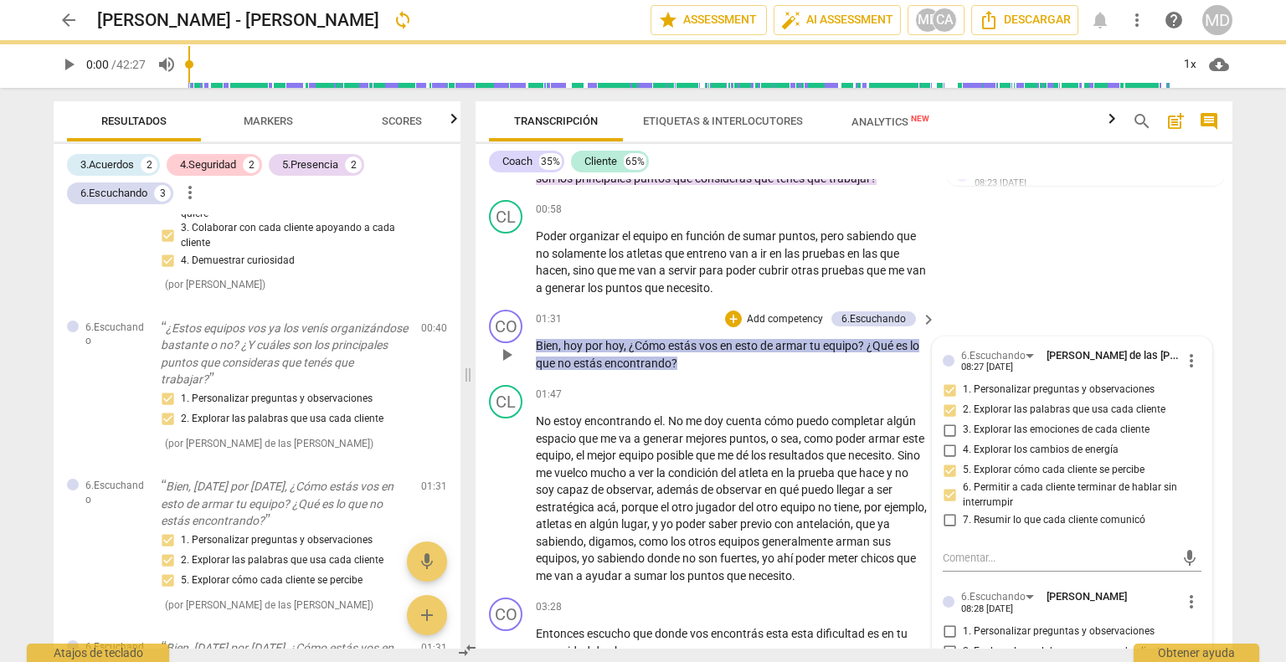
checkbox input "false"
checkbox input "true"
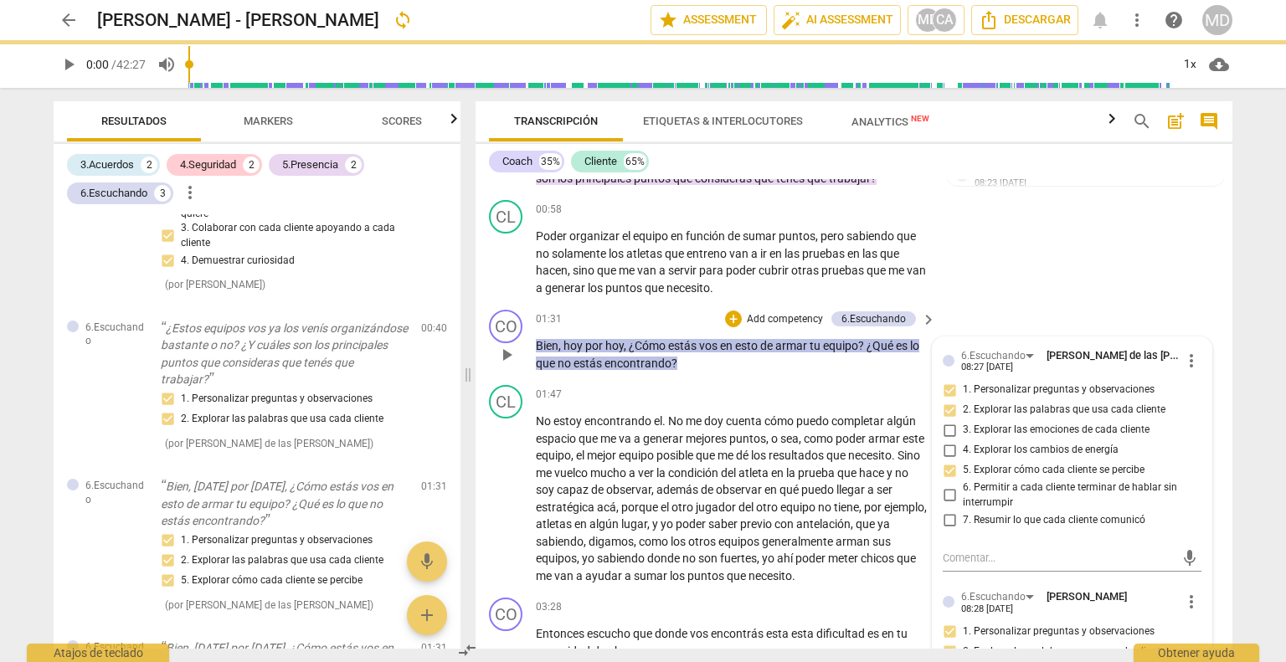
checkbox input "true"
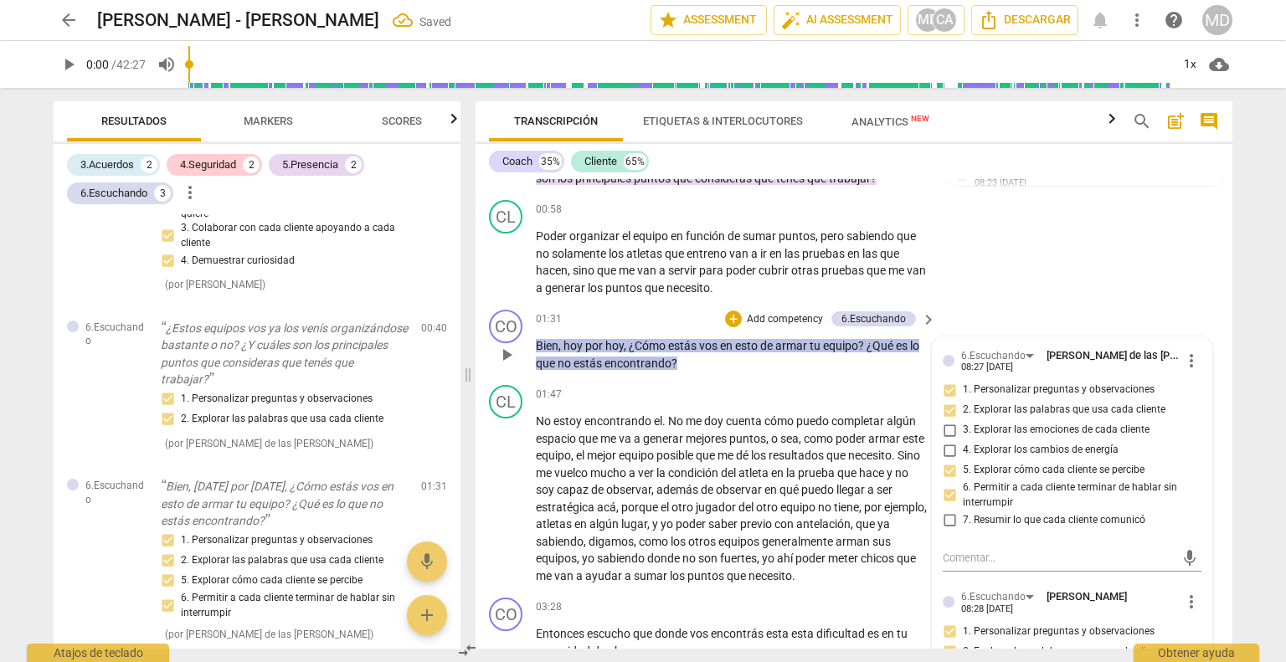
click at [784, 312] on p "Add competency" at bounding box center [785, 319] width 80 height 15
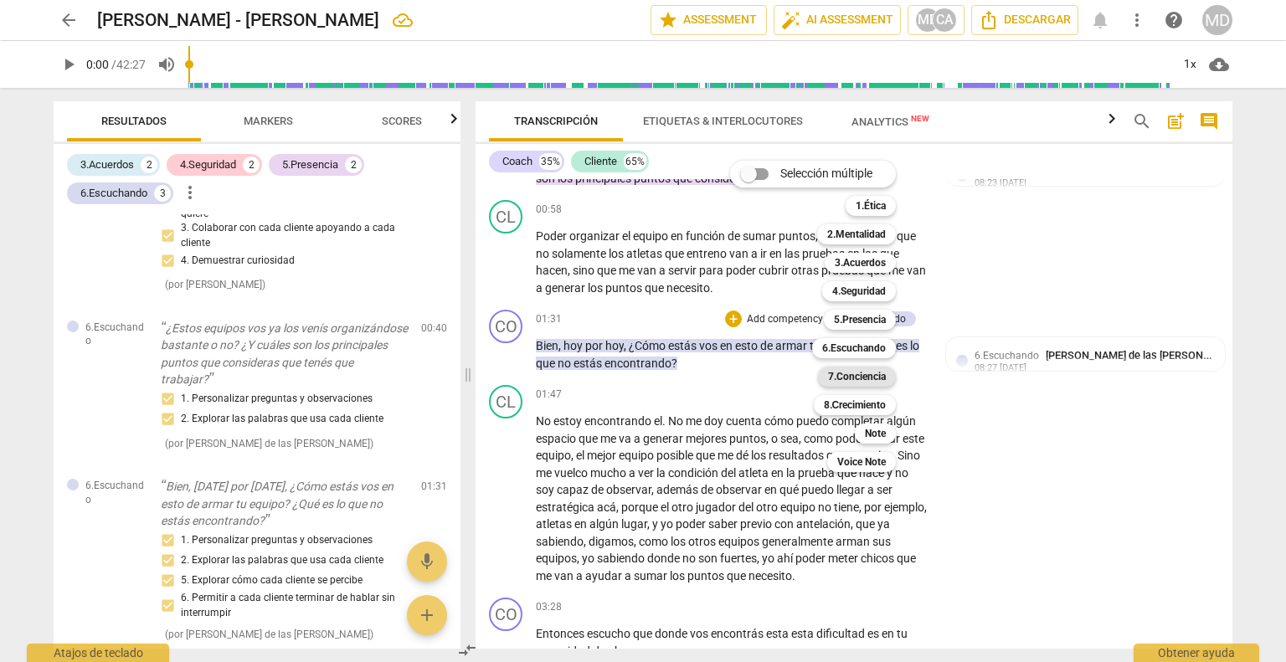
click at [884, 382] on b "7.Conciencia" at bounding box center [857, 377] width 58 height 20
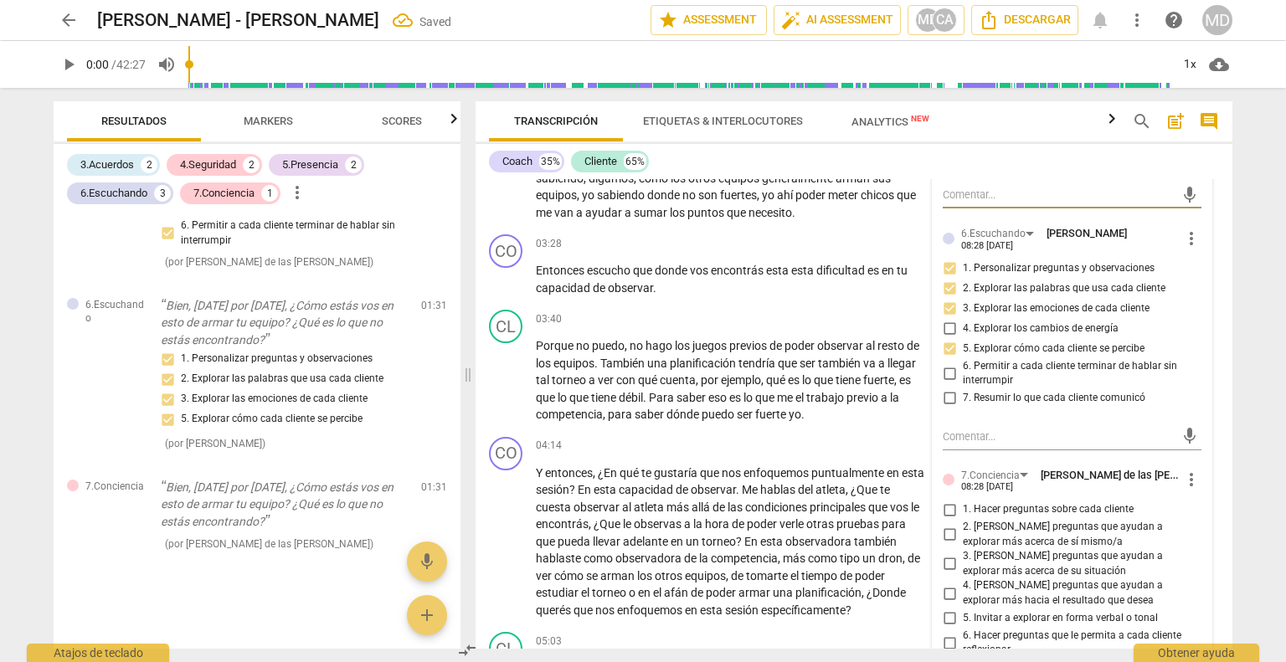
scroll to position [1009, 0]
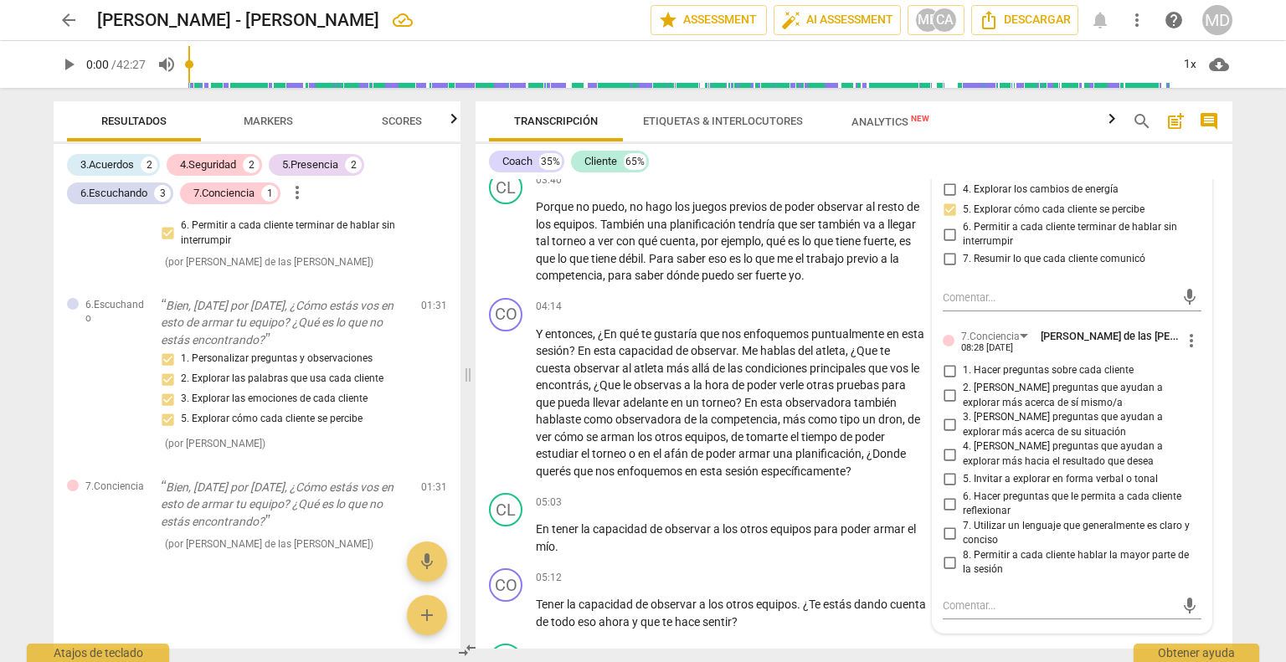
click at [947, 368] on input "1. Hacer preguntas sobre cada cliente" at bounding box center [949, 371] width 27 height 20
checkbox input "true"
click at [945, 394] on input "2. [PERSON_NAME] preguntas que ayudan a explorar más acerca de sí mismo/a" at bounding box center [949, 396] width 27 height 20
checkbox input "true"
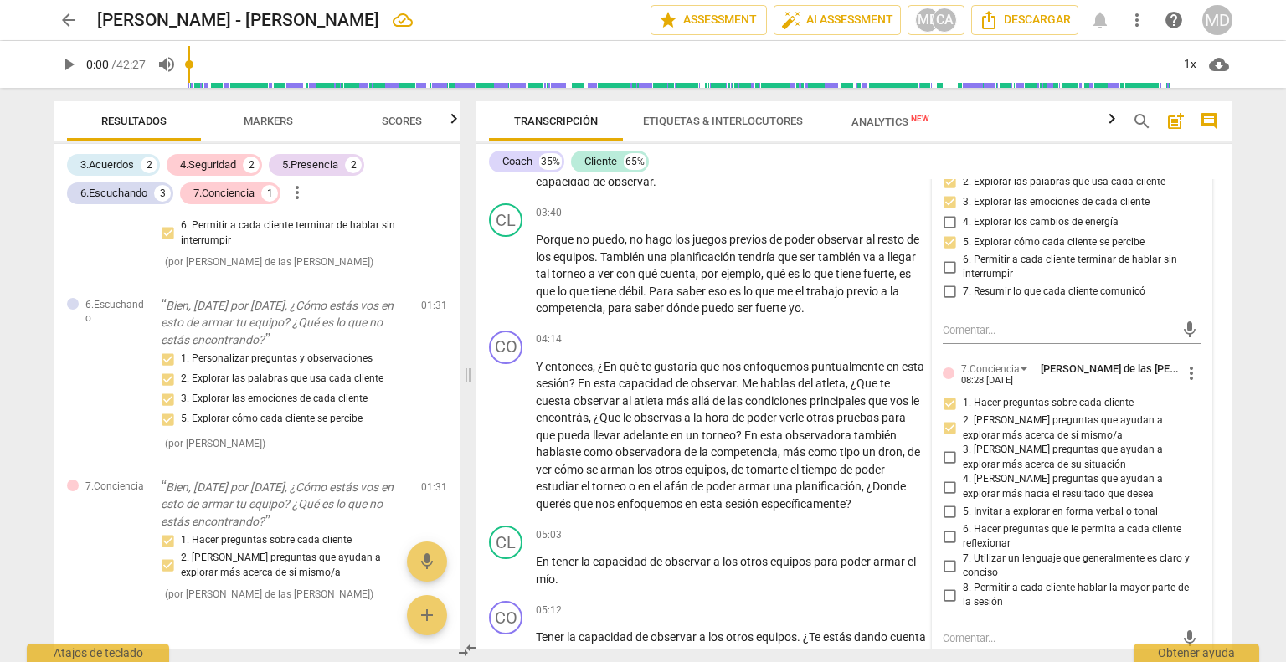
scroll to position [1093, 0]
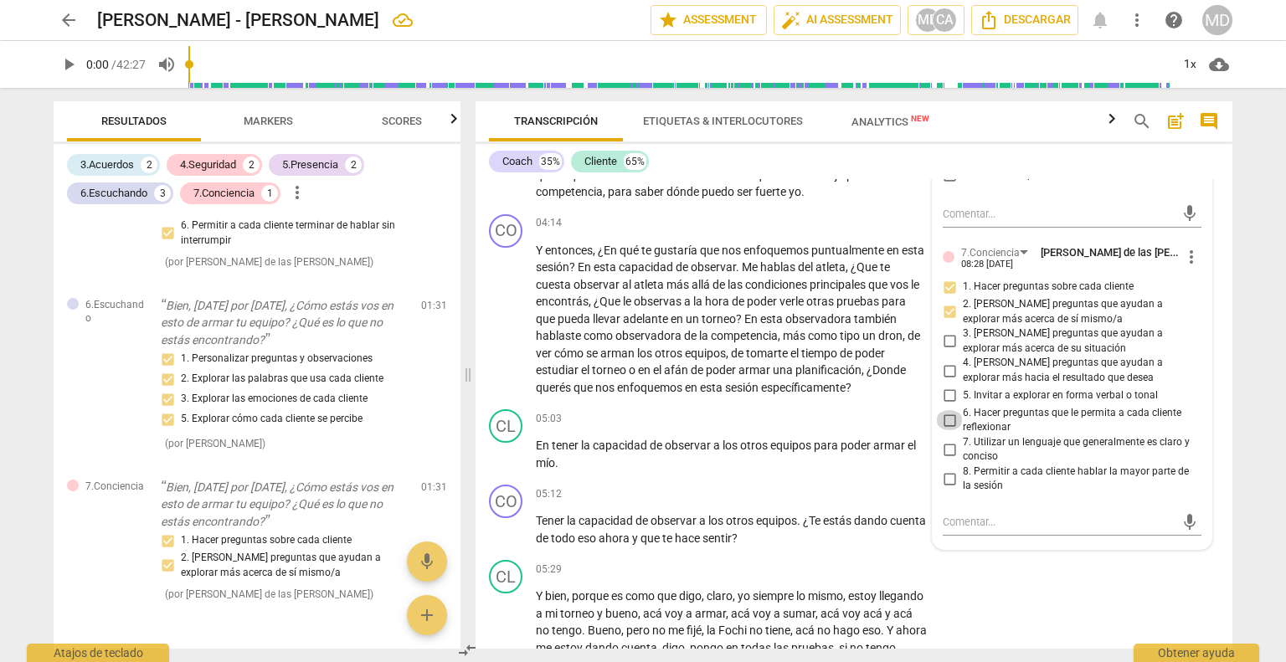
click at [949, 416] on input "6. Hacer preguntas que le permita a cada cliente reflexionar" at bounding box center [949, 420] width 27 height 20
checkbox input "true"
click at [949, 336] on input "3. [PERSON_NAME] preguntas que ayudan a explorar más acerca de su situación" at bounding box center [949, 342] width 27 height 20
checkbox input "true"
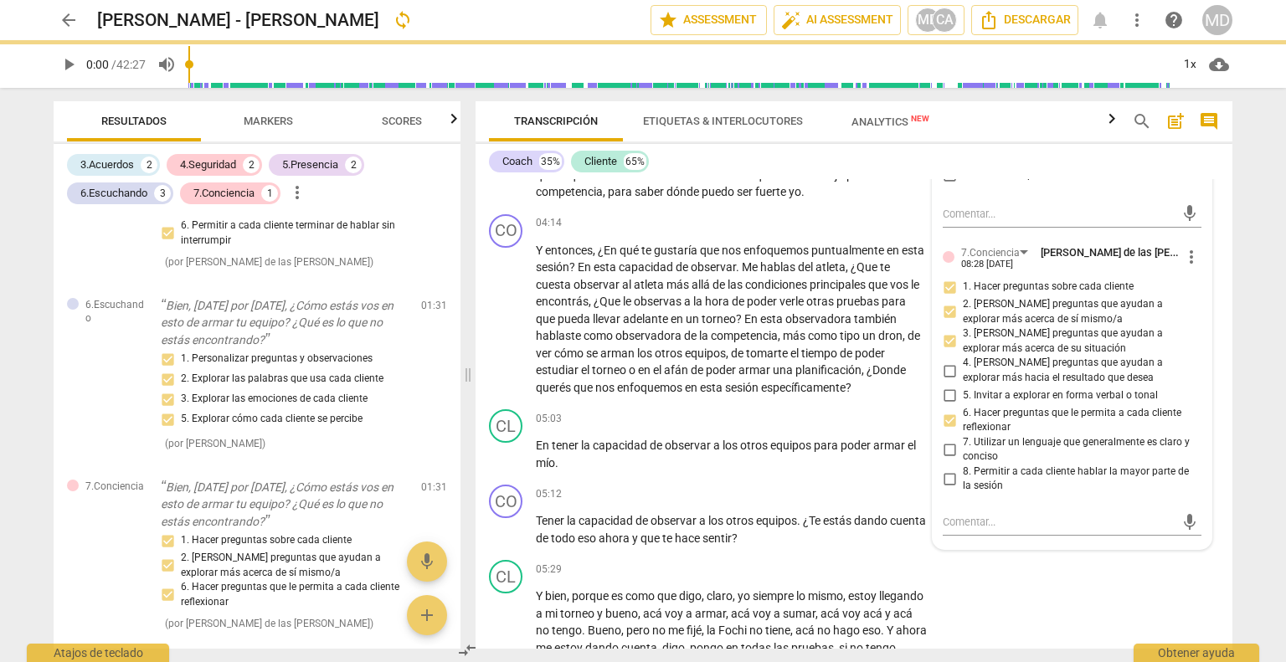
click at [945, 476] on input "8. Permitir a cada cliente hablar la mayor parte de la sesión" at bounding box center [949, 479] width 27 height 20
checkbox input "true"
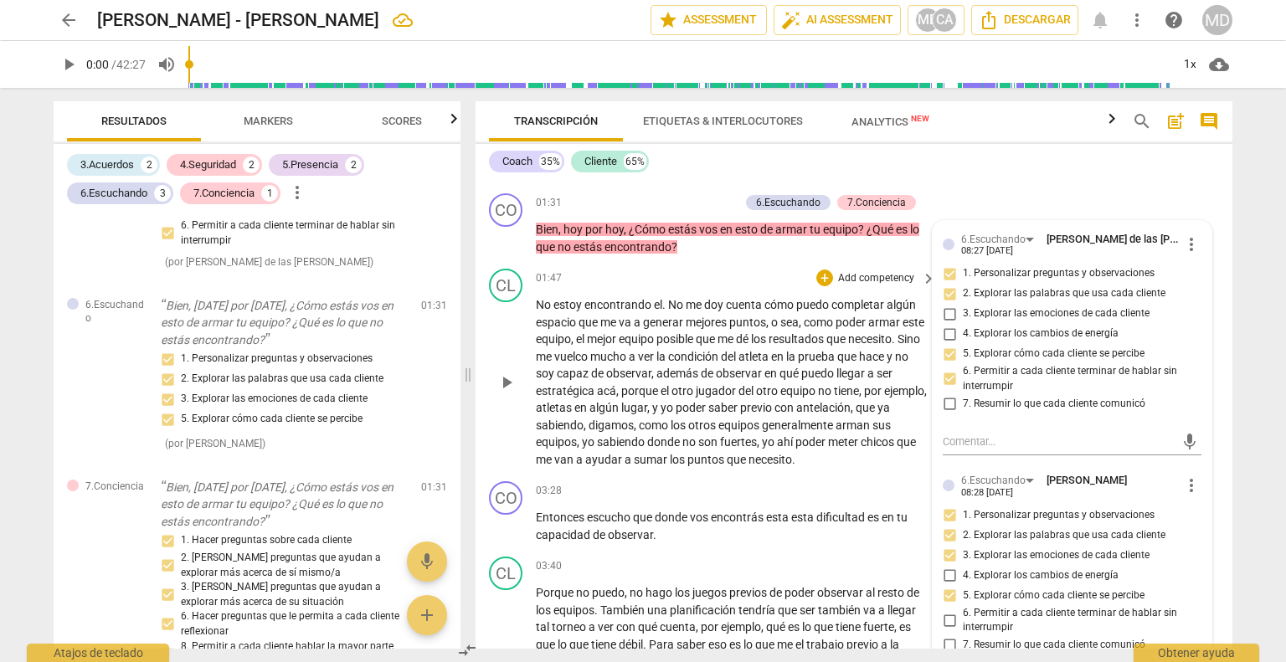
scroll to position [674, 0]
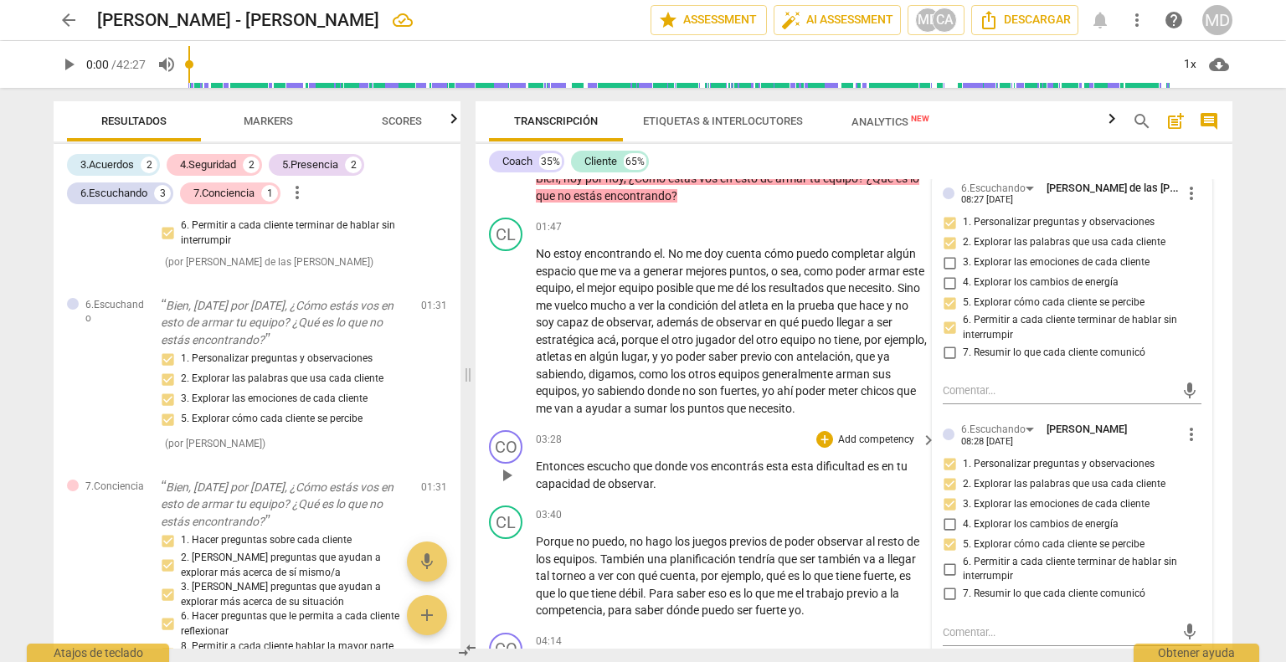
click at [748, 486] on p "Entonces escucho que donde vos encontrás esta esta dificultad es en tu capacida…" at bounding box center [732, 475] width 392 height 34
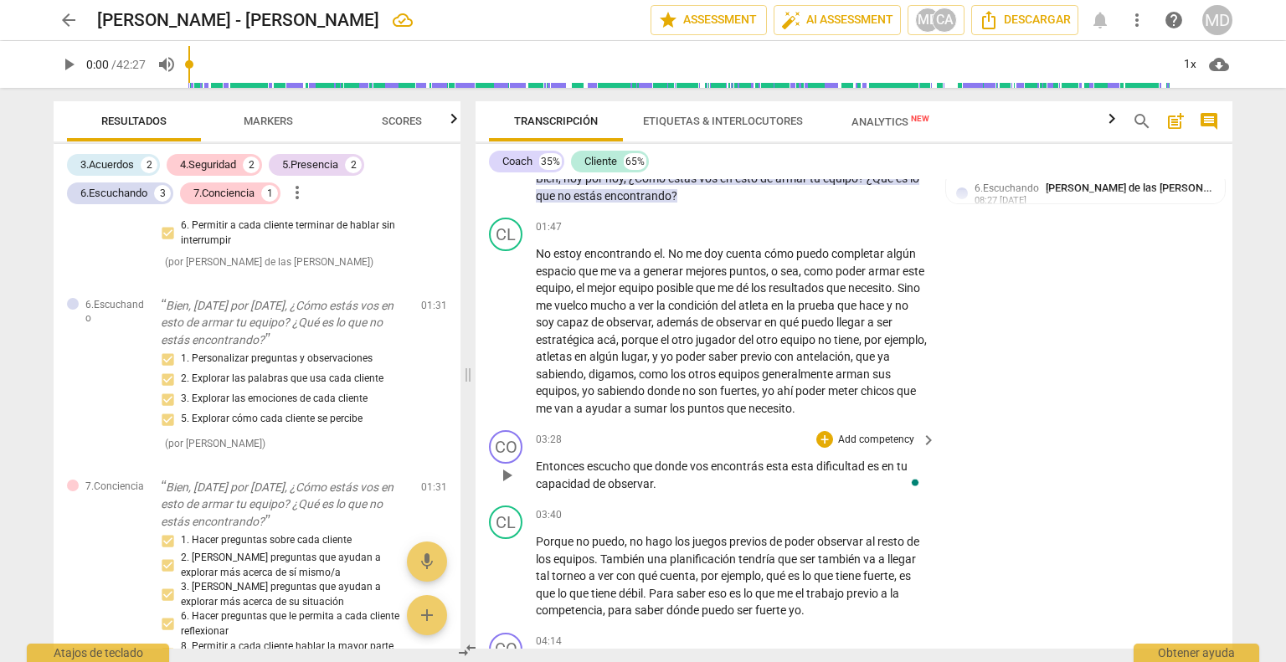
click at [616, 469] on span "escucho" at bounding box center [610, 466] width 46 height 13
click at [633, 466] on span "que" at bounding box center [644, 466] width 22 height 13
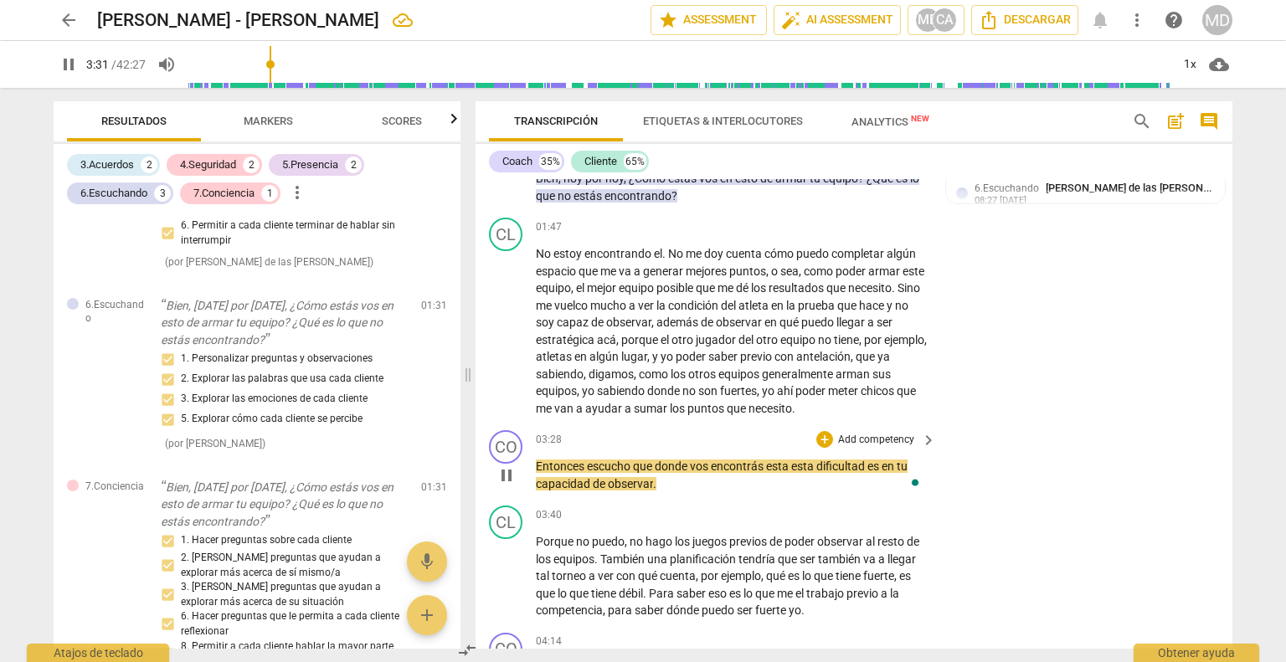
click at [701, 487] on p "Entonces escucho que donde vos encontrás esta esta dificultad es en tu capacida…" at bounding box center [732, 475] width 392 height 34
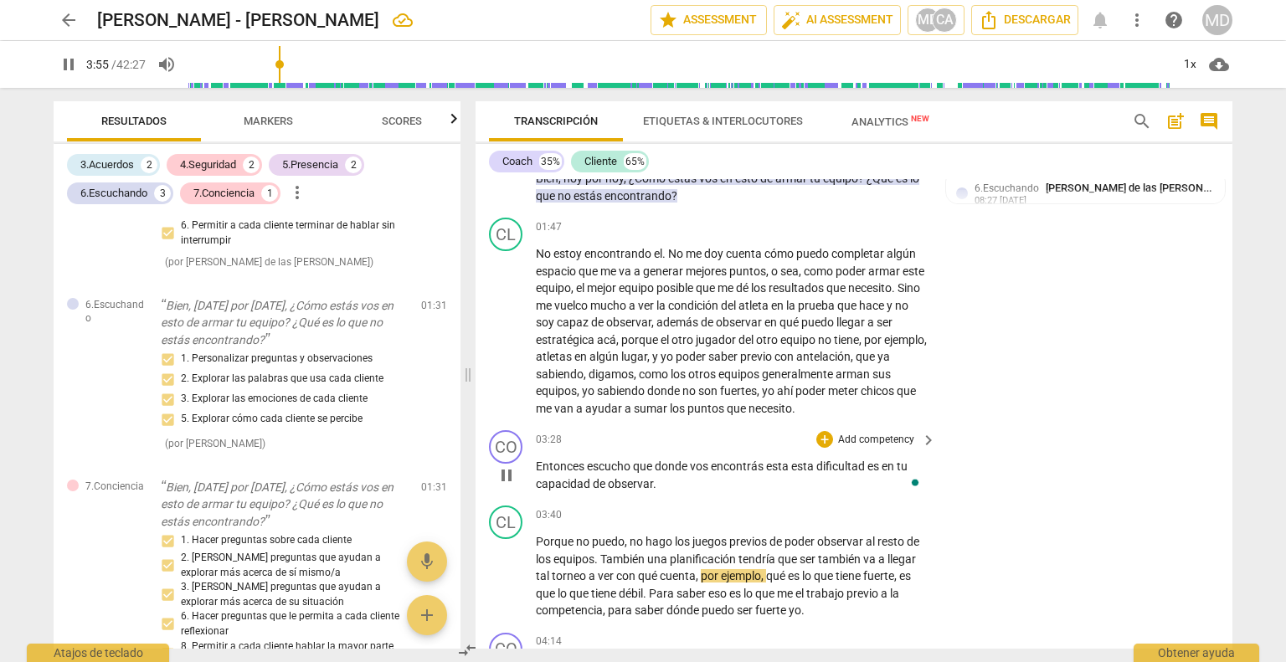
click at [507, 476] on span "pause" at bounding box center [507, 476] width 20 height 20
click at [280, 126] on span "Markers" at bounding box center [268, 121] width 49 height 13
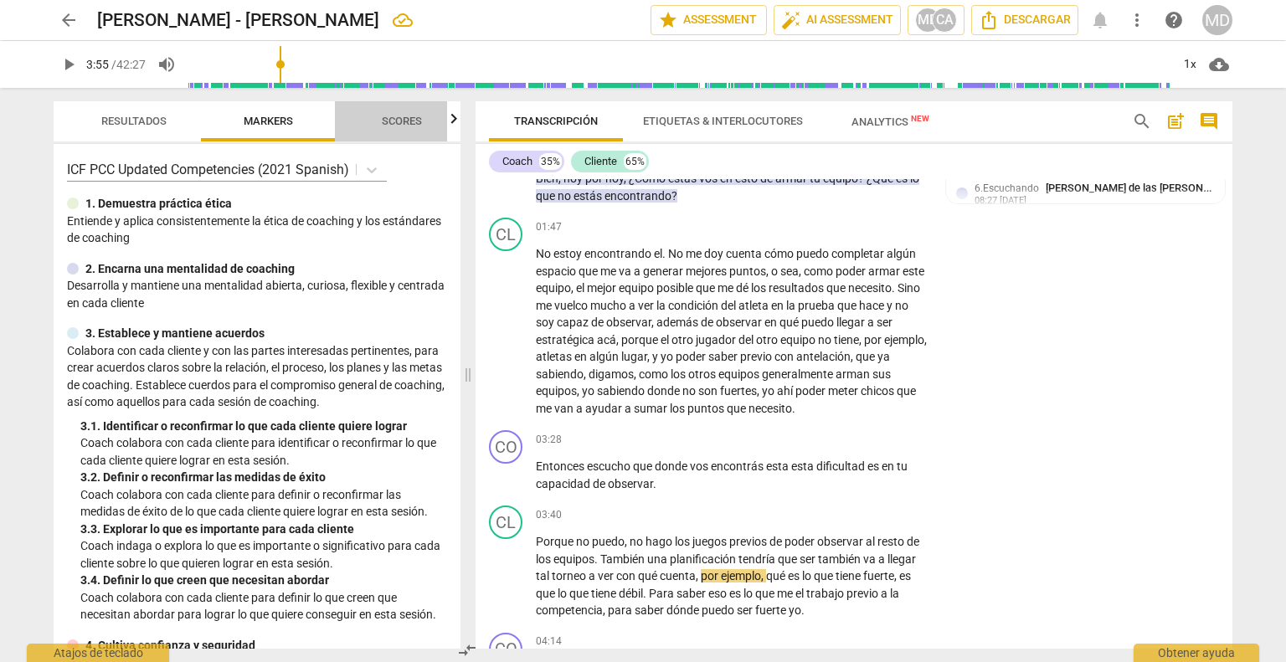
click at [399, 126] on span "Scores" at bounding box center [402, 121] width 40 height 13
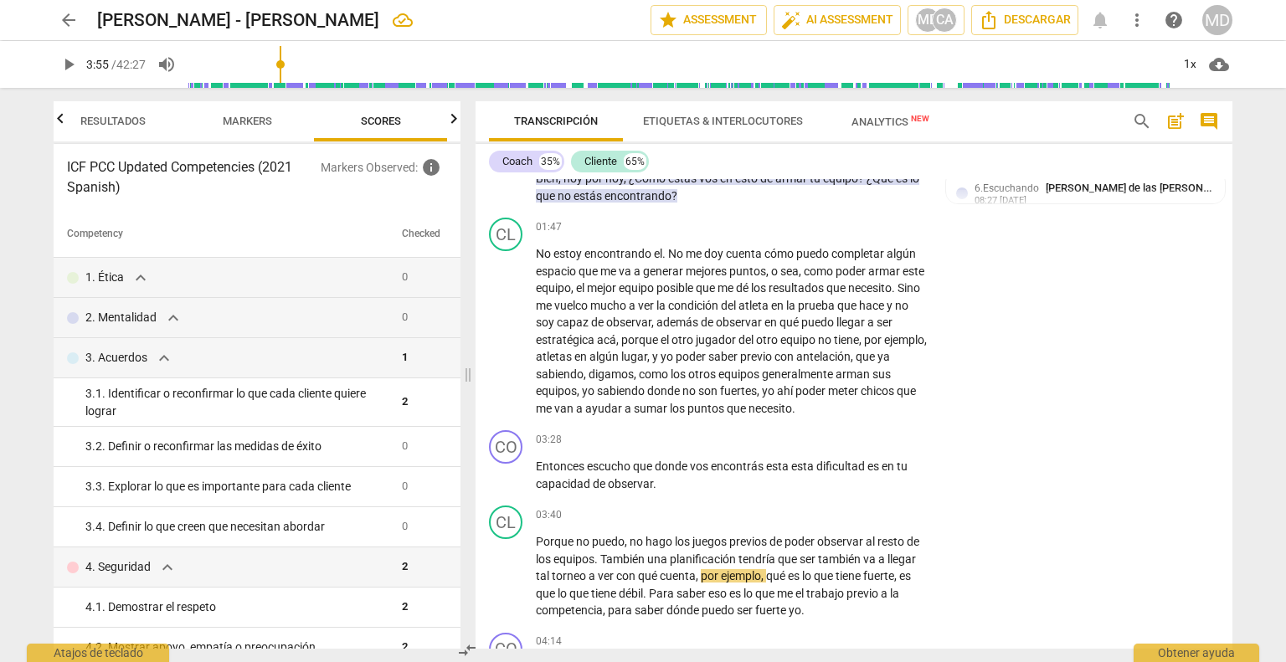
scroll to position [0, 0]
click at [1012, 367] on div "CL play_arrow pause 01:47 + Add competency keyboard_arrow_right No estoy encont…" at bounding box center [854, 317] width 757 height 213
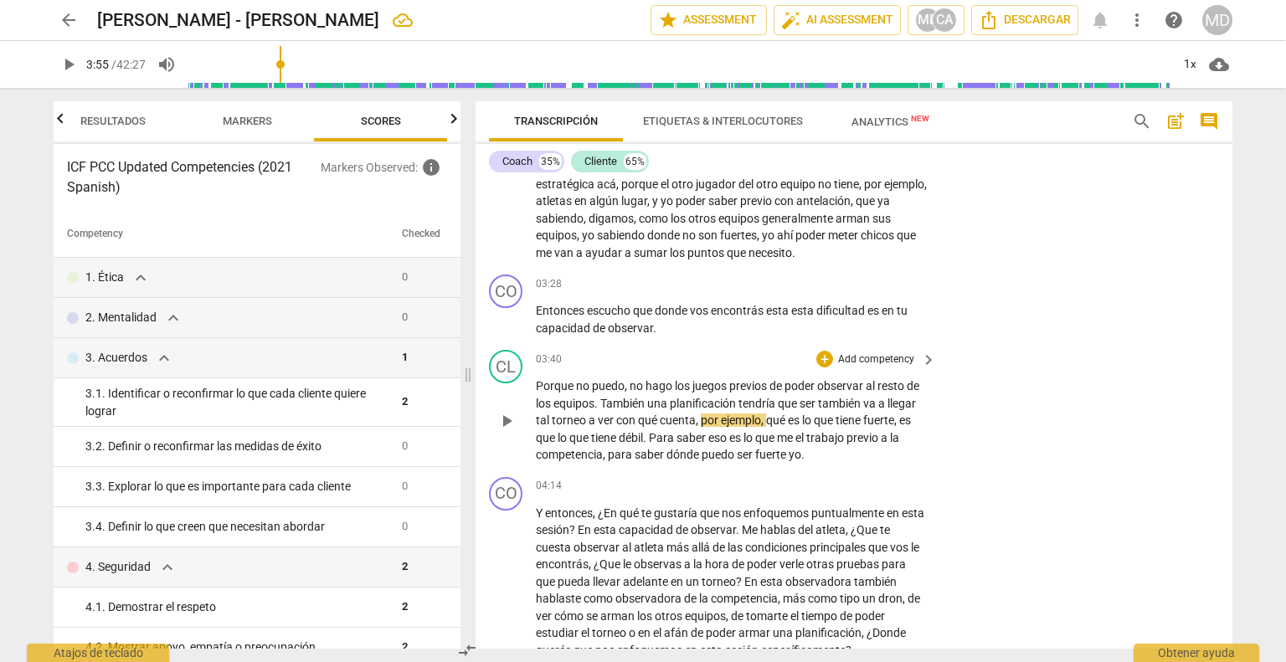
scroll to position [842, 0]
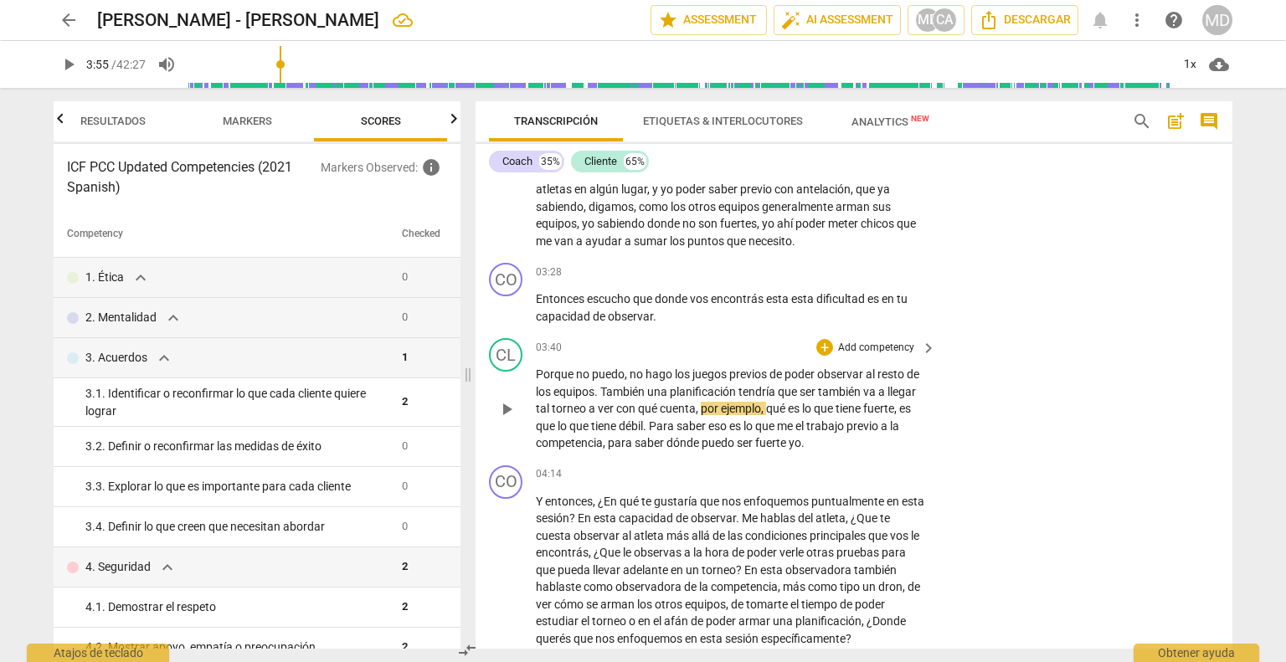
click at [881, 344] on p "Add competency" at bounding box center [877, 348] width 80 height 15
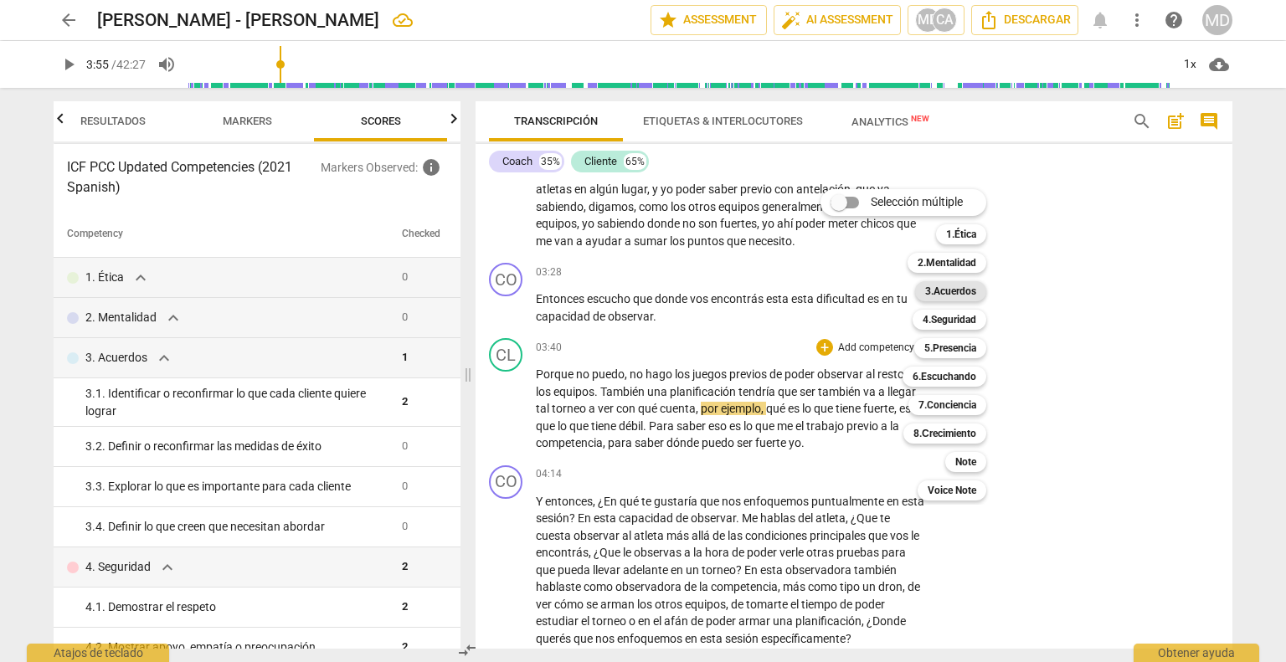
click at [941, 281] on b "3.Acuerdos" at bounding box center [950, 291] width 51 height 20
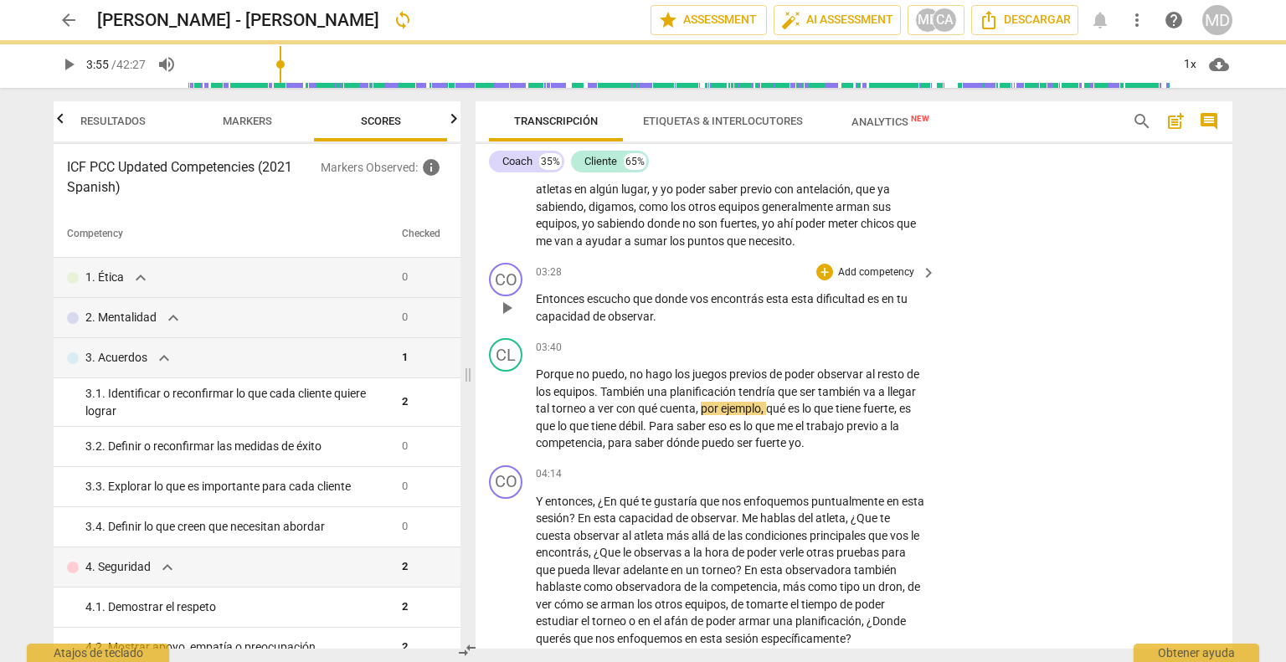
type input "236"
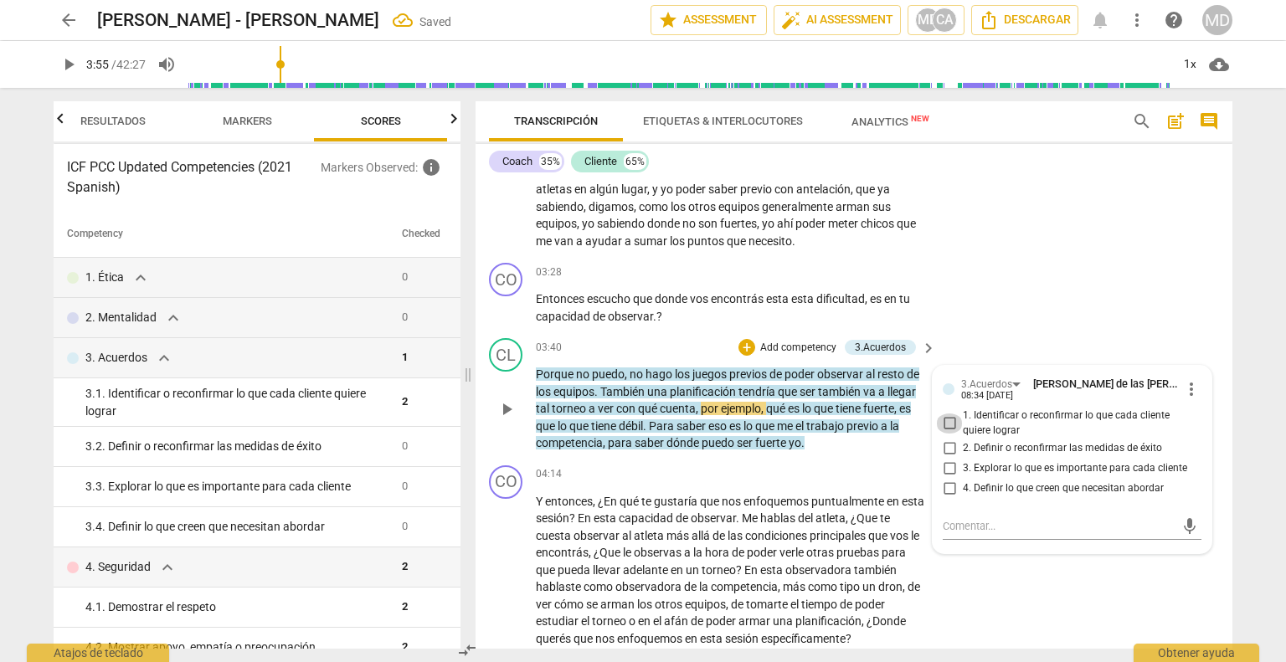
click at [945, 420] on input "1. Identificar o reconfirmar lo que cada cliente quiere lograr" at bounding box center [949, 424] width 27 height 20
checkbox input "true"
click at [949, 466] on input "3. Explorar lo que es importante para cada cliente" at bounding box center [949, 468] width 27 height 20
checkbox input "true"
click at [950, 420] on input "1. Identificar o reconfirmar lo que cada cliente quiere lograr" at bounding box center [949, 424] width 27 height 20
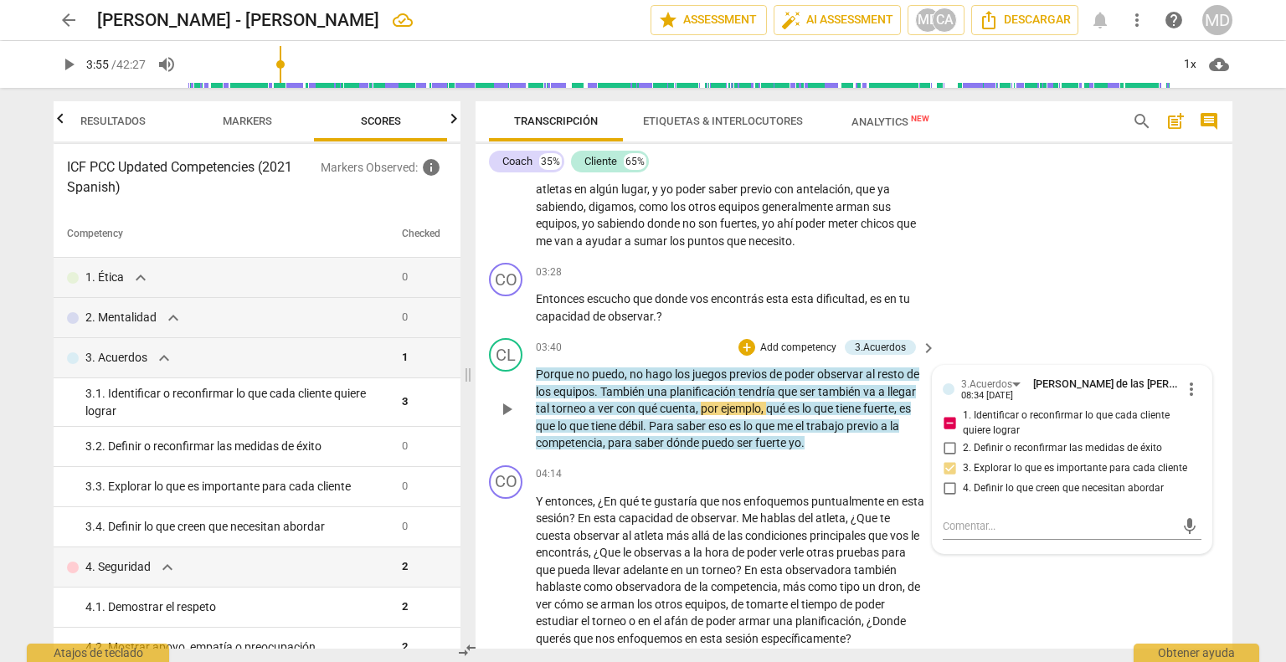
click at [950, 420] on input "1. Identificar o reconfirmar lo que cada cliente quiere lograr" at bounding box center [949, 424] width 27 height 20
checkbox input "false"
click at [842, 265] on p "Add competency" at bounding box center [877, 272] width 80 height 15
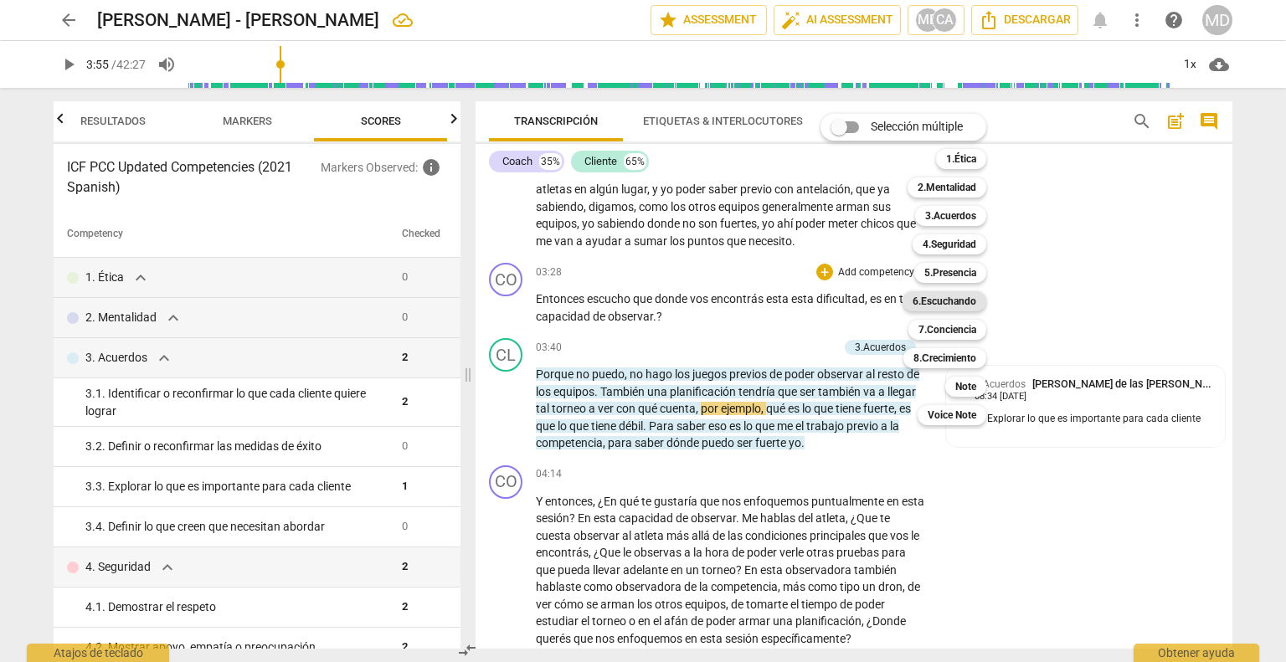
click at [931, 301] on b "6.Escuchando" at bounding box center [945, 301] width 64 height 20
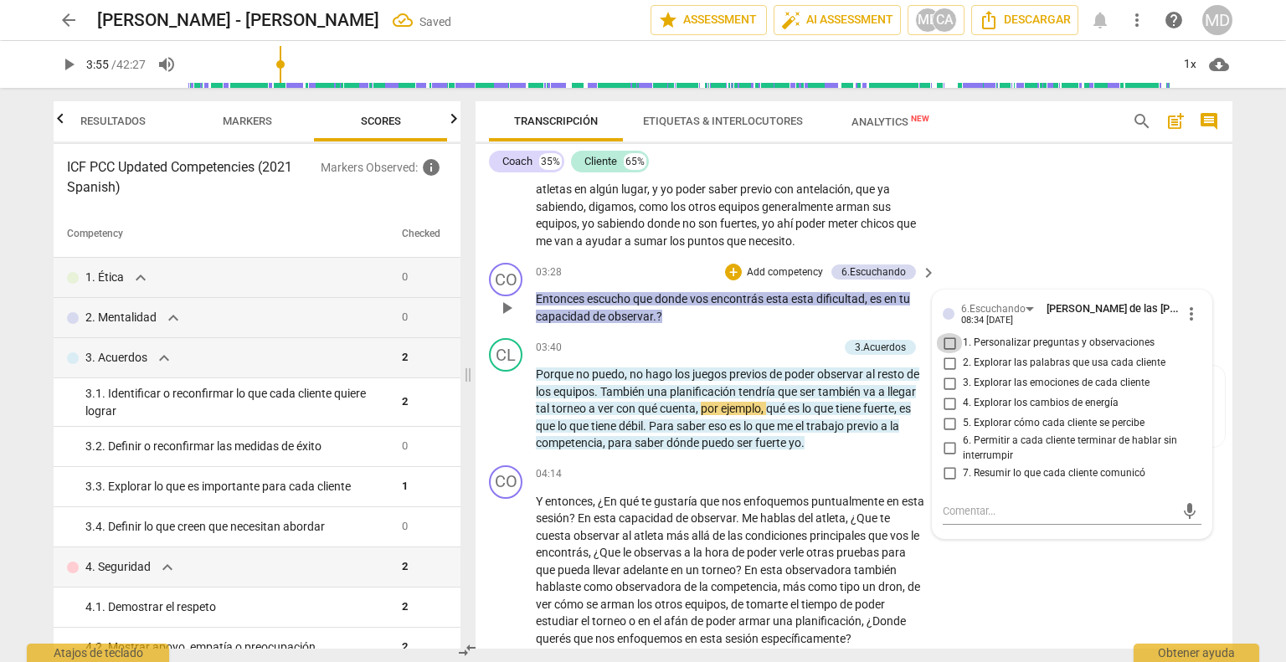
click at [948, 340] on input "1. Personalizar preguntas y observaciones" at bounding box center [949, 343] width 27 height 20
checkbox input "true"
click at [945, 355] on input "2. Explorar las palabras que usa cada cliente" at bounding box center [949, 363] width 27 height 20
checkbox input "true"
click at [858, 447] on p "Porque no puedo , no hago los juegos previos de poder observar al resto de los …" at bounding box center [732, 409] width 392 height 86
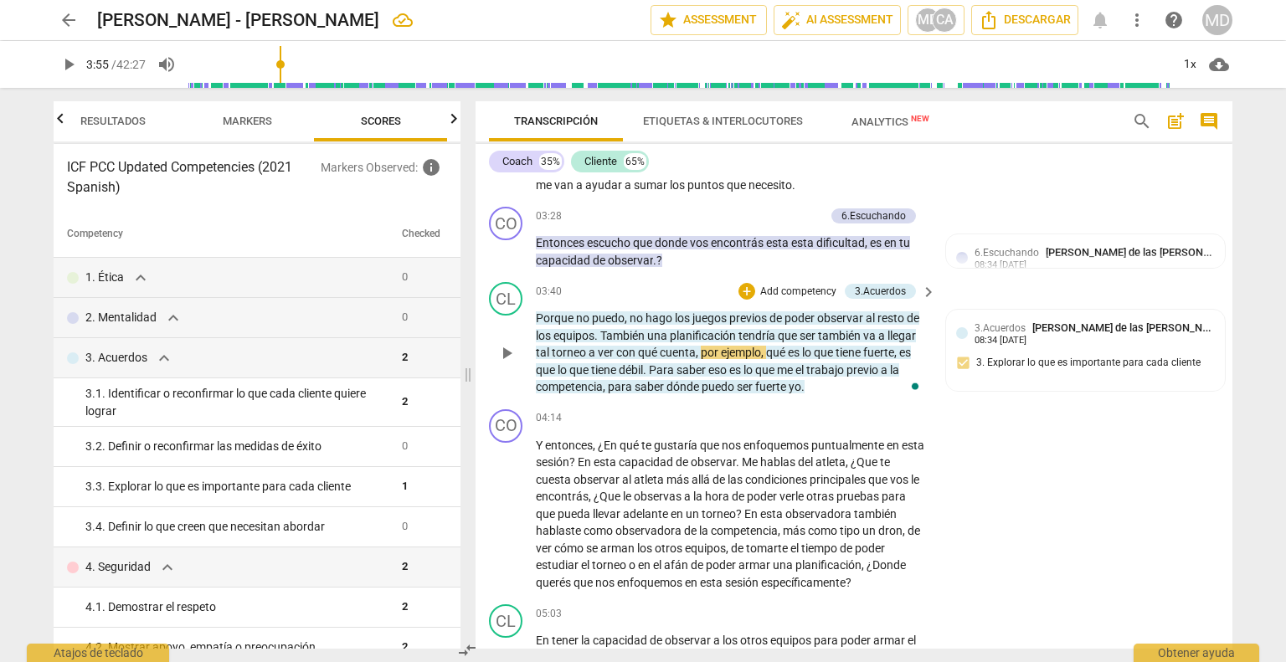
scroll to position [925, 0]
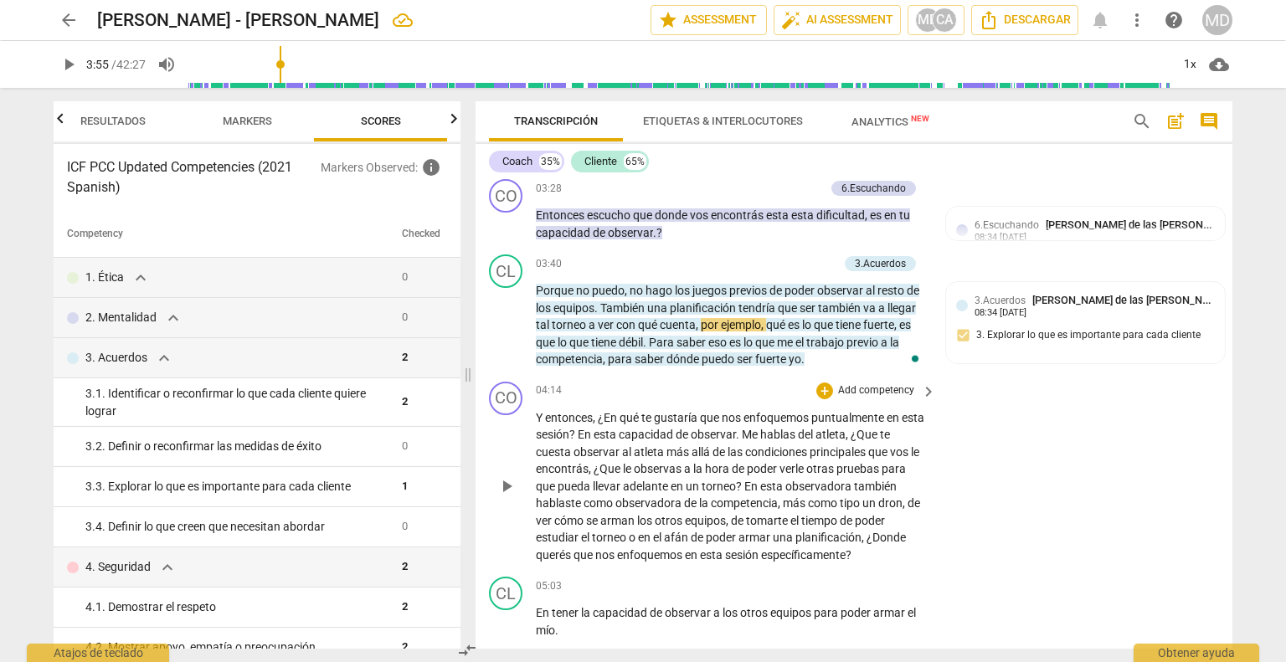
click at [861, 389] on p "Add competency" at bounding box center [877, 391] width 80 height 15
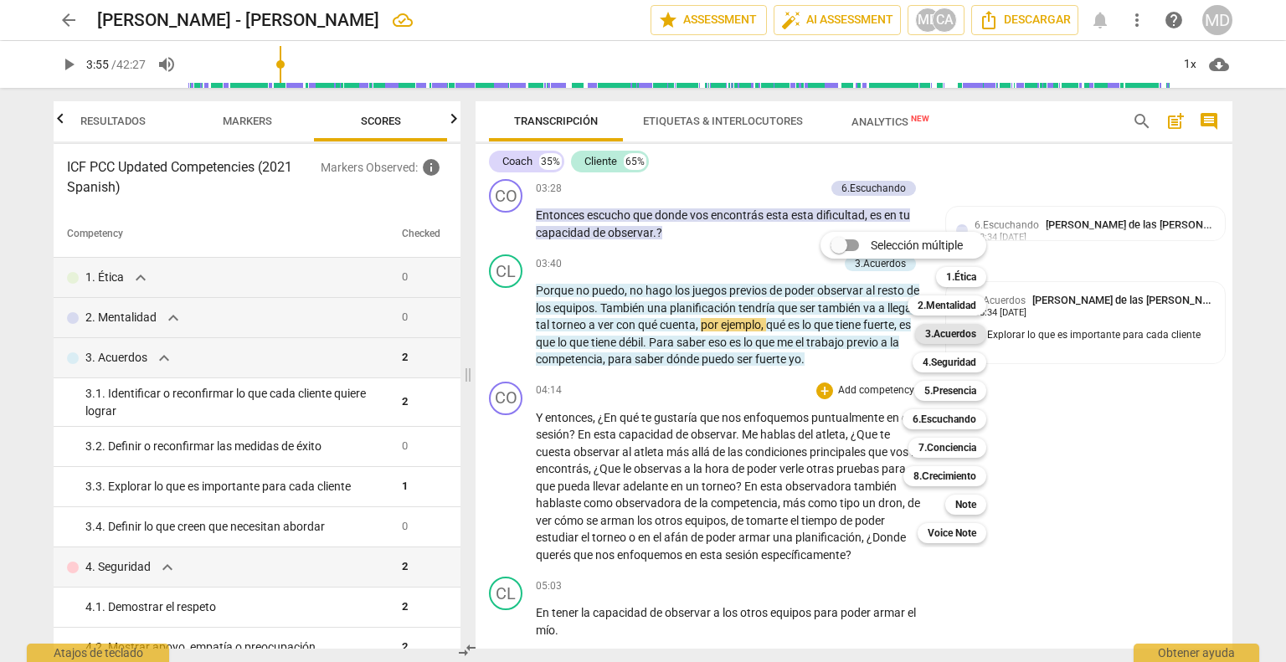
click at [951, 336] on b "3.Acuerdos" at bounding box center [950, 334] width 51 height 20
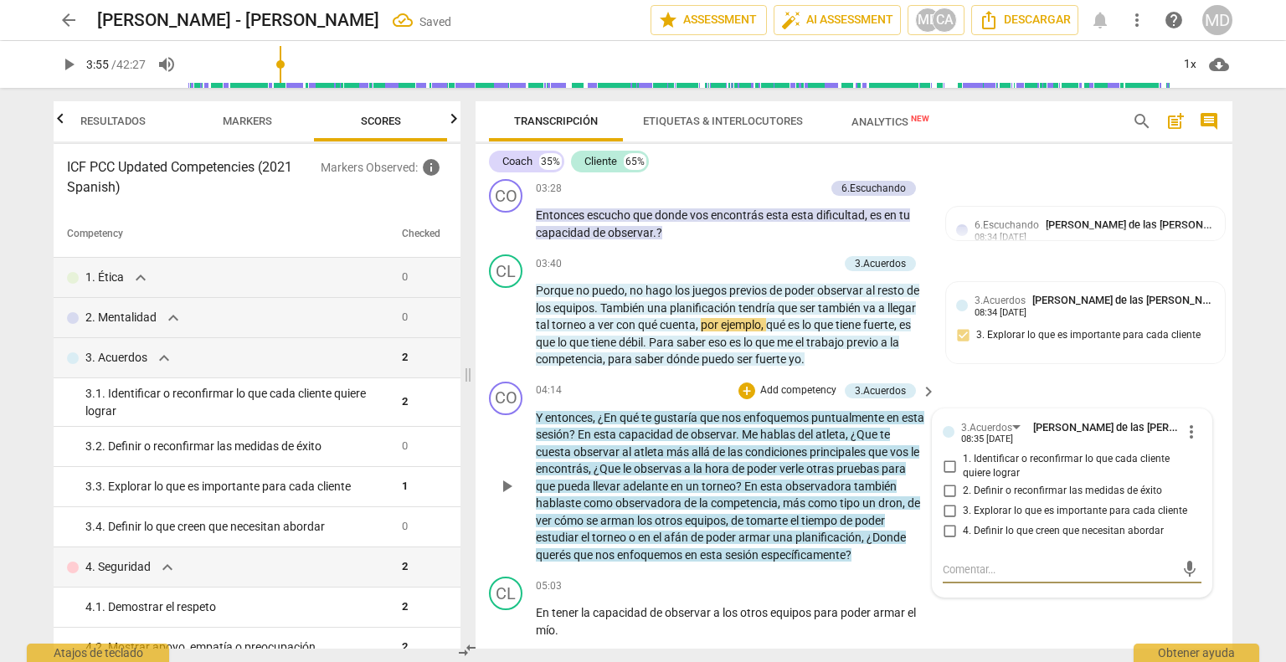
click at [943, 462] on input "1. Identificar o reconfirmar lo que cada cliente quiere lograr" at bounding box center [949, 466] width 27 height 20
checkbox input "true"
click at [946, 508] on input "3. Explorar lo que es importante para cada cliente" at bounding box center [949, 512] width 27 height 20
checkbox input "true"
click at [944, 528] on input "4. Definir lo que creen que necesitan abordar" at bounding box center [949, 532] width 27 height 20
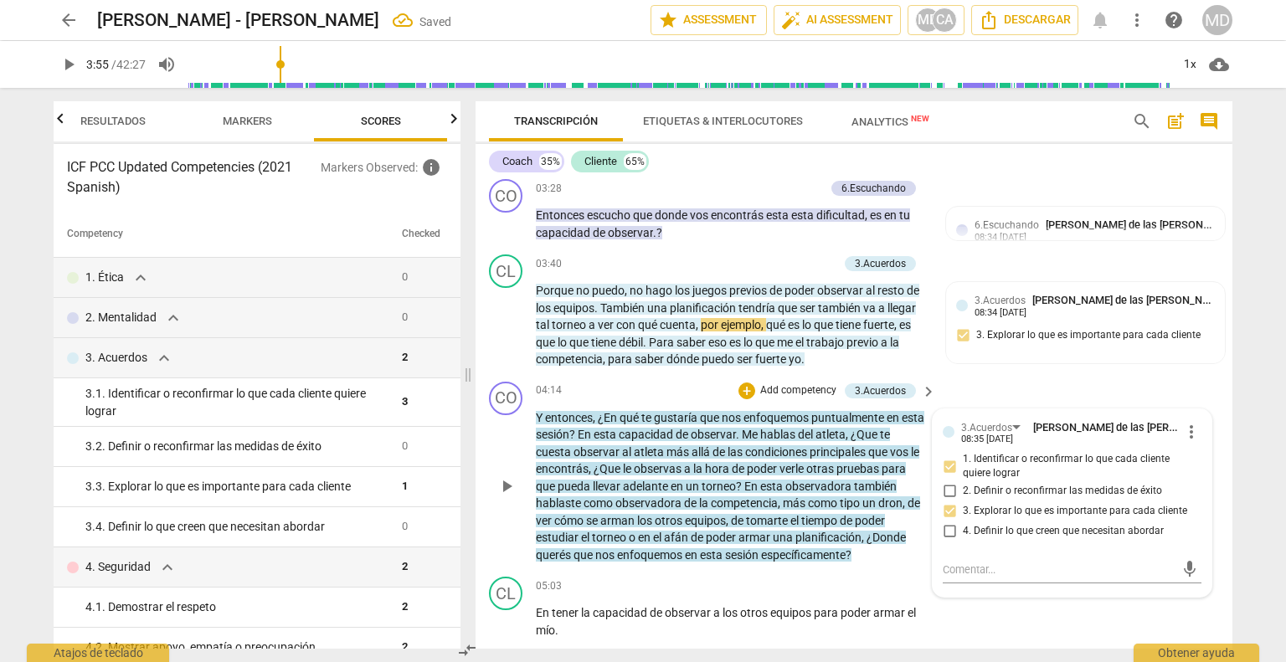
checkbox input "true"
click at [785, 384] on p "Add competency" at bounding box center [799, 391] width 80 height 15
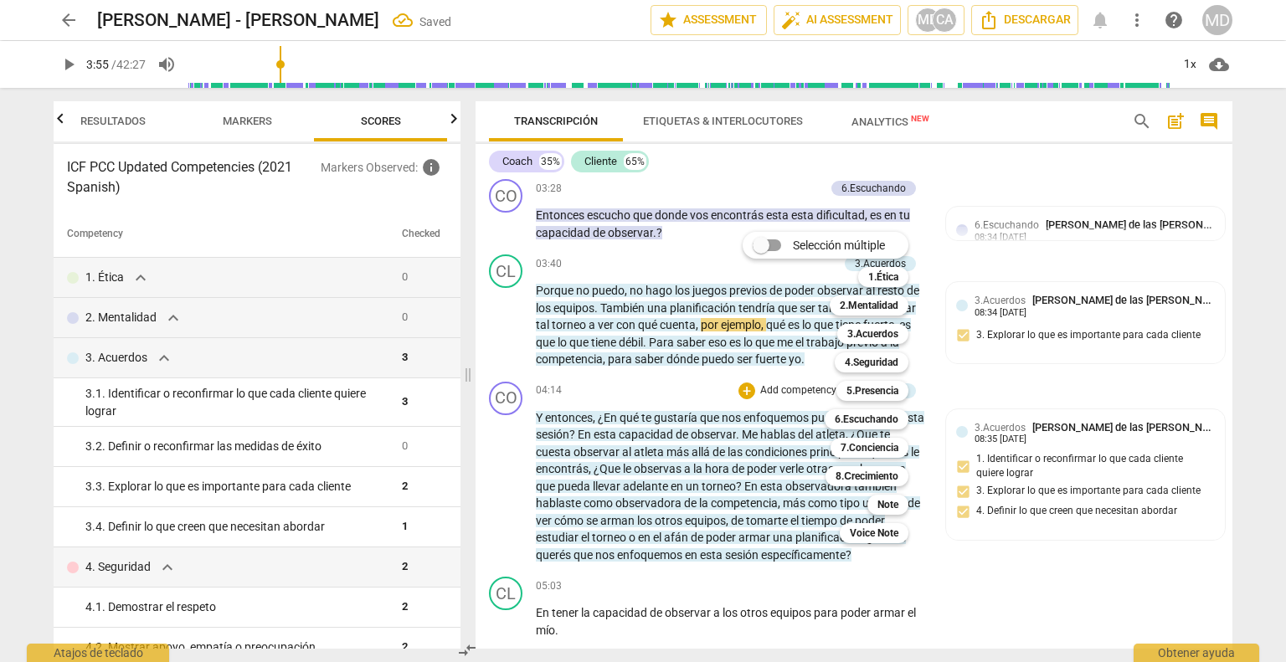
click at [633, 384] on div at bounding box center [643, 331] width 1286 height 662
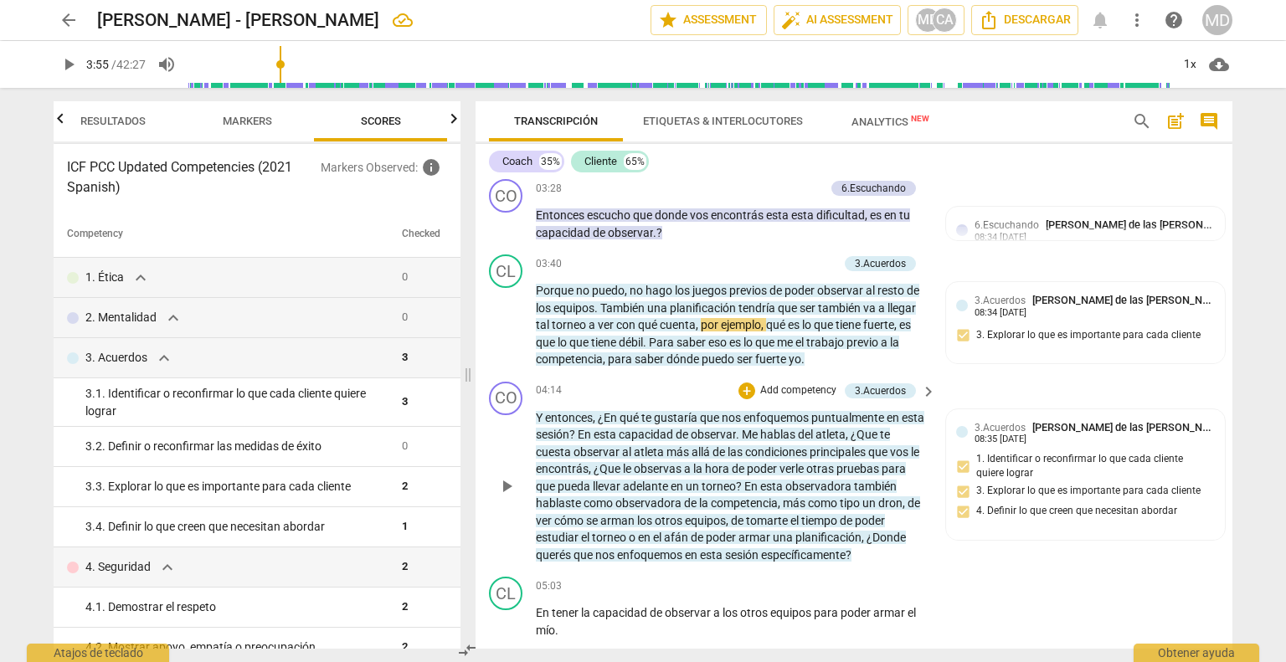
click at [798, 389] on p "Add competency" at bounding box center [799, 391] width 80 height 15
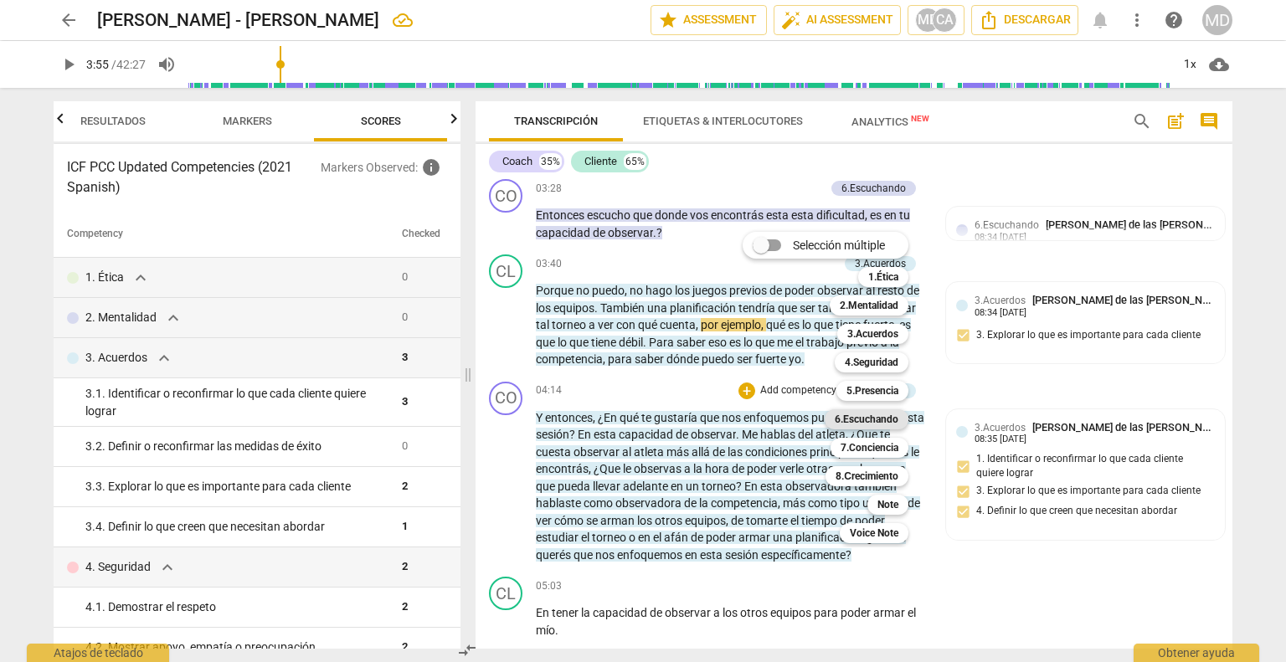
click at [893, 419] on b "6.Escuchando" at bounding box center [867, 419] width 64 height 20
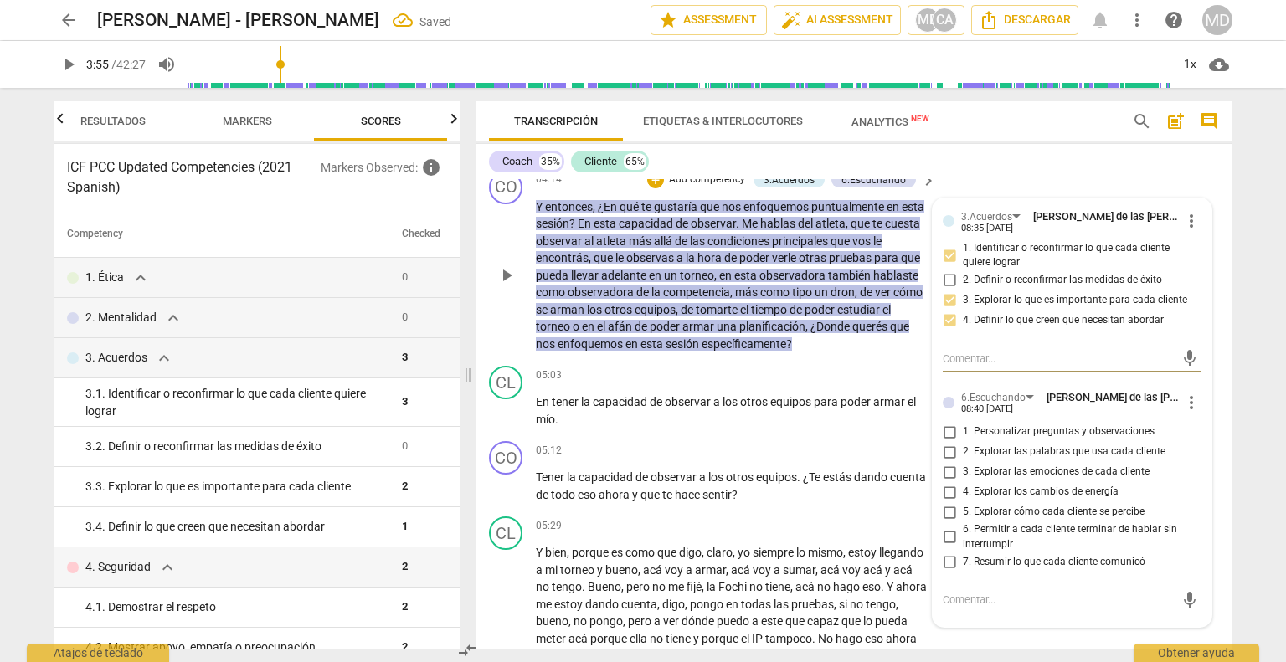
scroll to position [1177, 0]
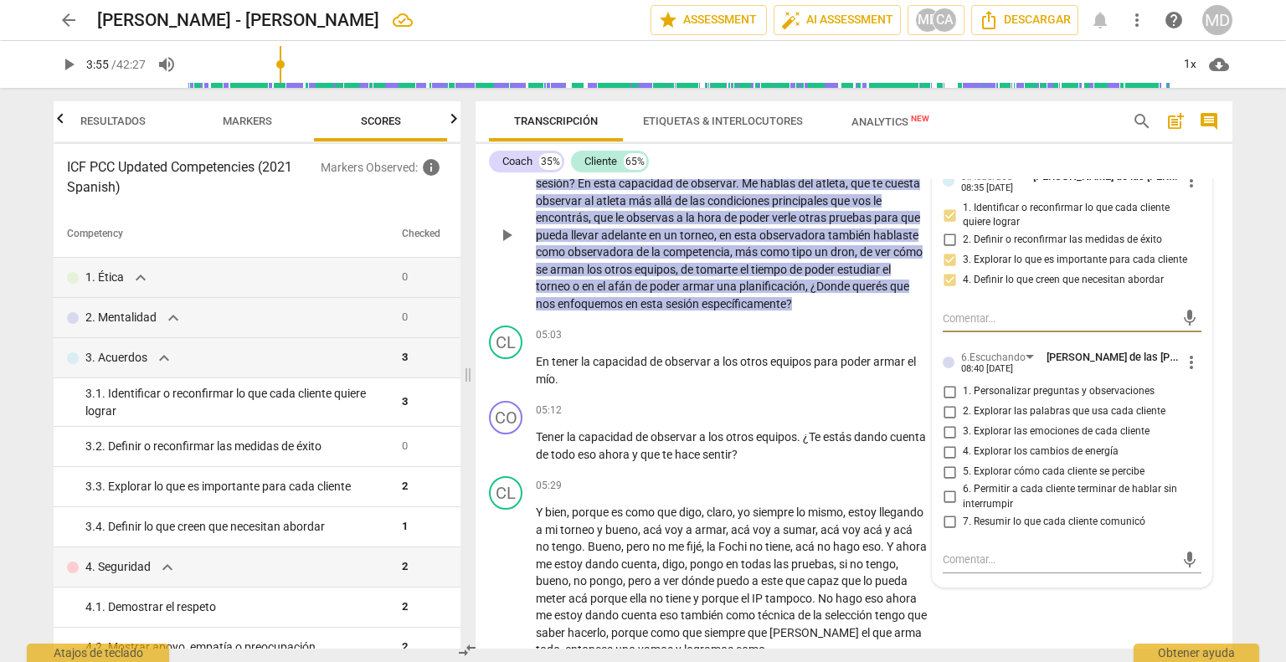
click at [502, 222] on button "play_arrow" at bounding box center [506, 235] width 27 height 27
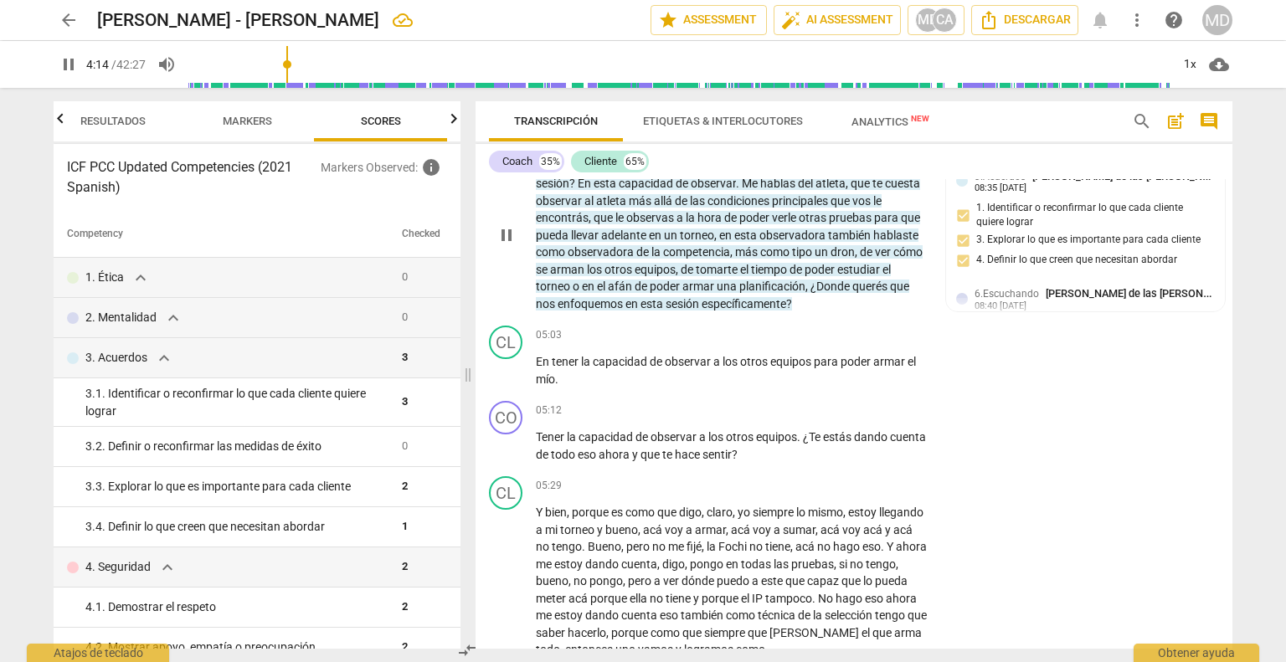
click at [502, 225] on span "pause" at bounding box center [507, 235] width 20 height 20
type input "255"
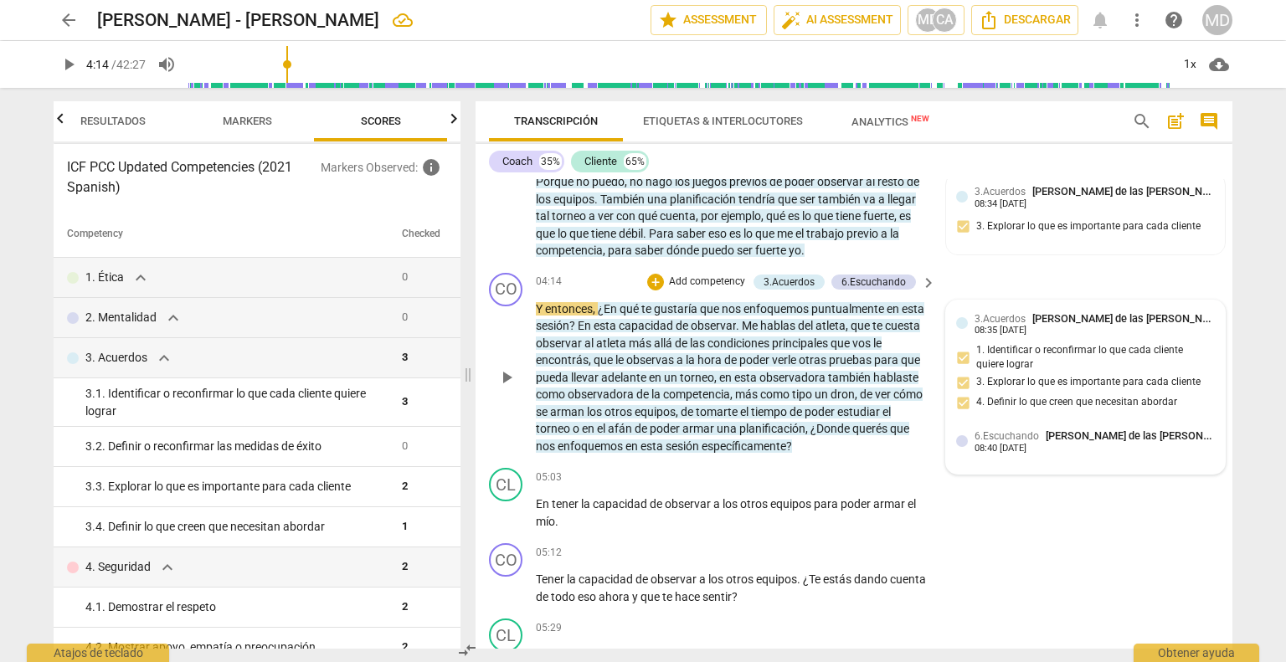
scroll to position [1009, 0]
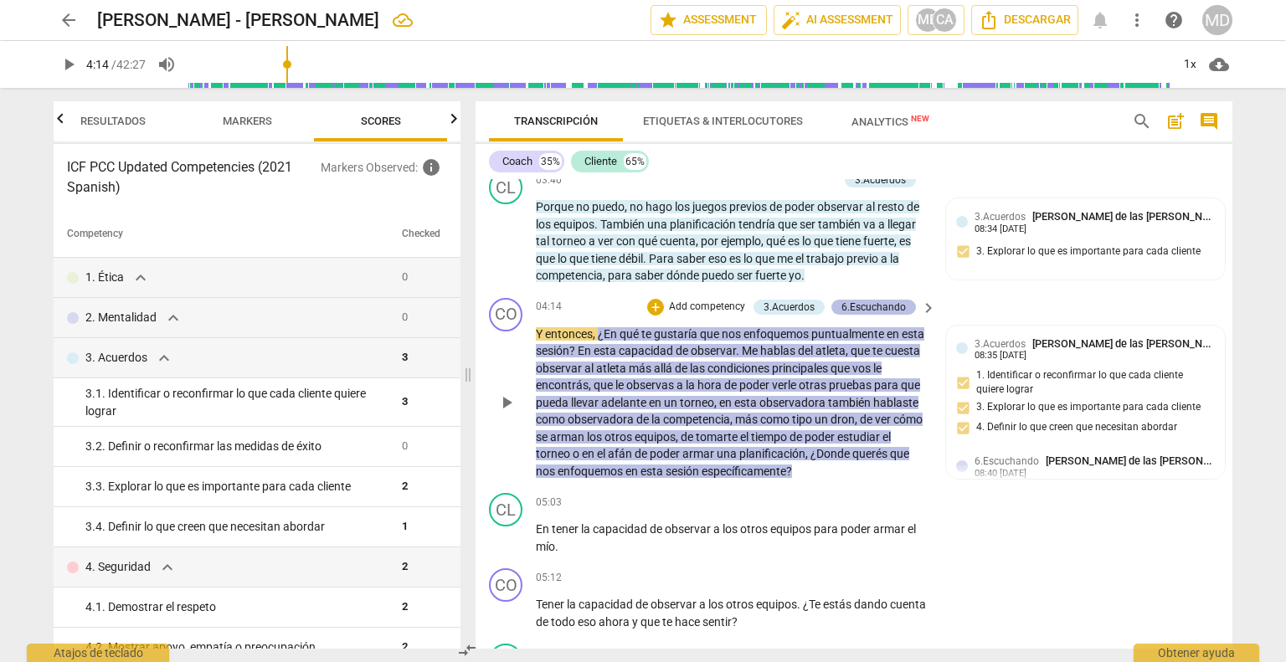
click at [888, 302] on div "6.Escuchando" at bounding box center [874, 307] width 64 height 15
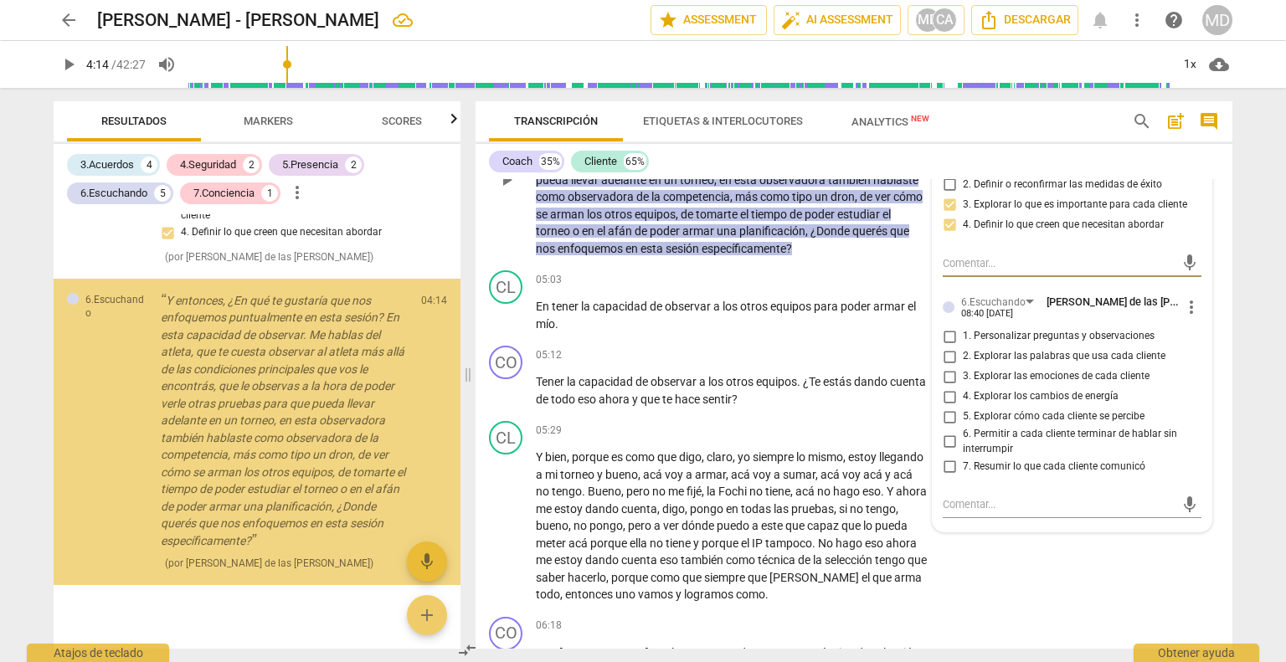
scroll to position [1260, 0]
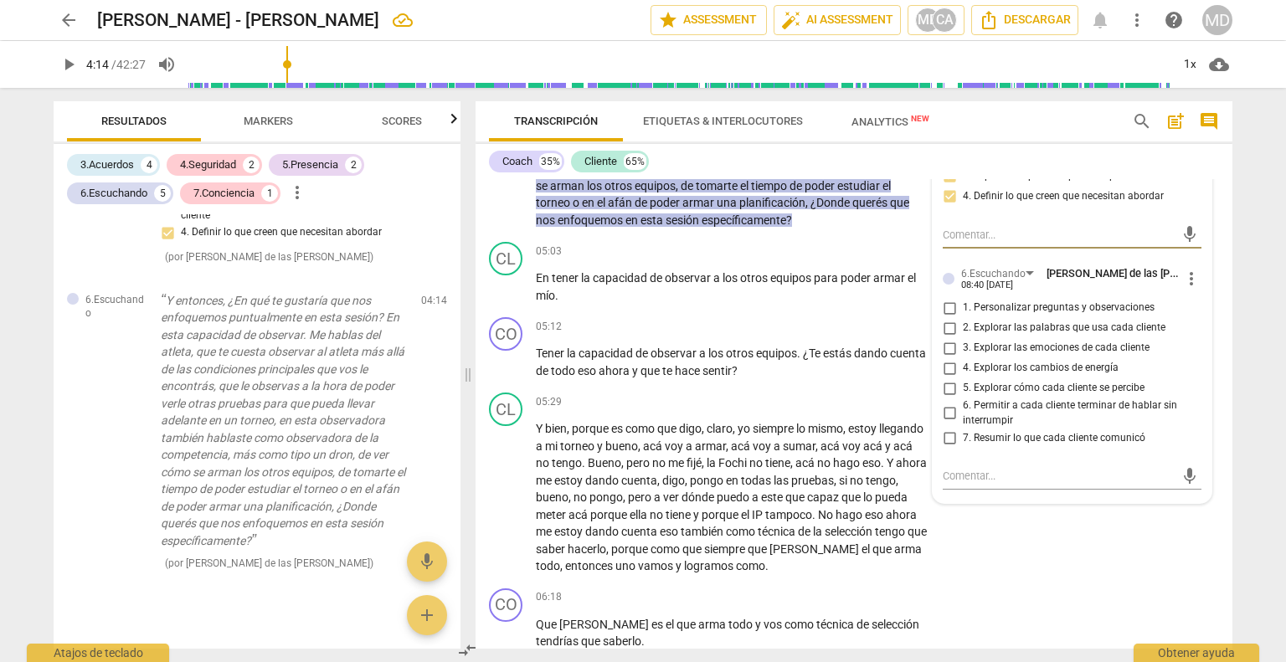
click at [950, 307] on input "1. Personalizar preguntas y observaciones" at bounding box center [949, 308] width 27 height 20
checkbox input "true"
click at [950, 326] on input "2. Explorar las palabras que usa cada cliente" at bounding box center [949, 328] width 27 height 20
checkbox input "true"
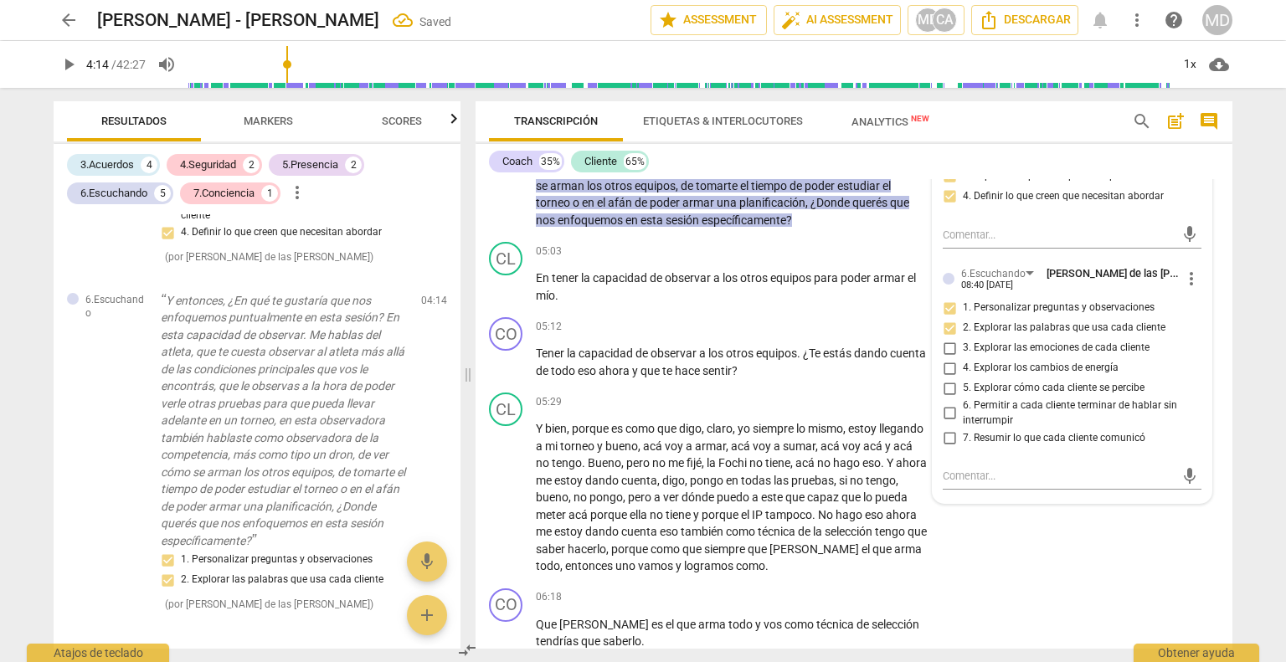
click at [949, 432] on input "7. Resumir lo que cada cliente comunicó" at bounding box center [949, 438] width 27 height 20
checkbox input "true"
click at [948, 413] on input "6. Permitir a cada cliente terminar de hablar sin interrumpir" at bounding box center [949, 414] width 27 height 20
checkbox input "true"
click at [515, 361] on span "play_arrow" at bounding box center [507, 363] width 20 height 20
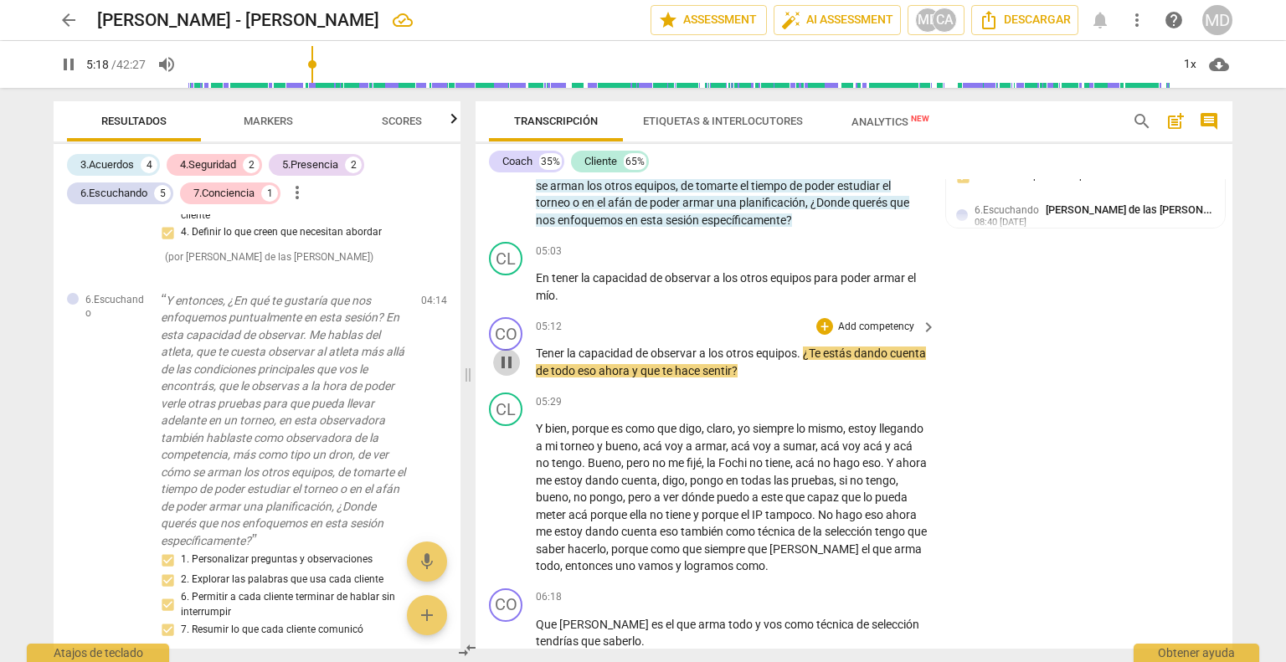
click at [515, 361] on span "pause" at bounding box center [507, 363] width 20 height 20
type input "319"
click at [880, 323] on p "Add competency" at bounding box center [877, 327] width 80 height 15
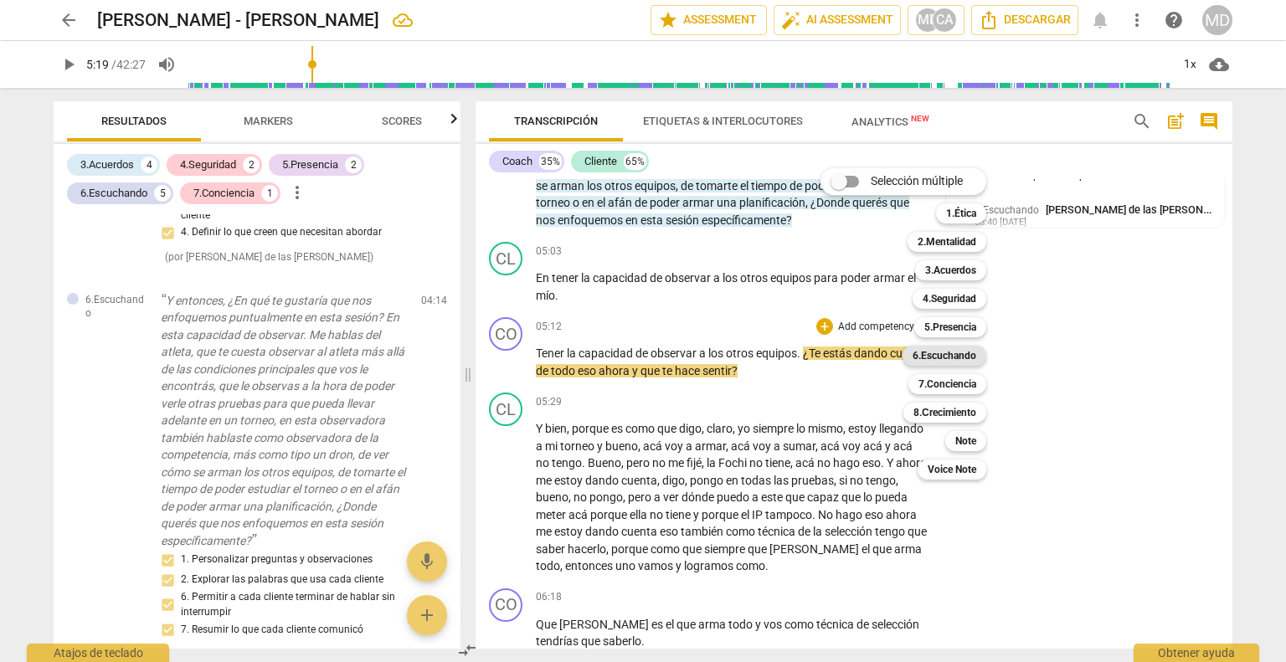
click at [955, 354] on b "6.Escuchando" at bounding box center [945, 356] width 64 height 20
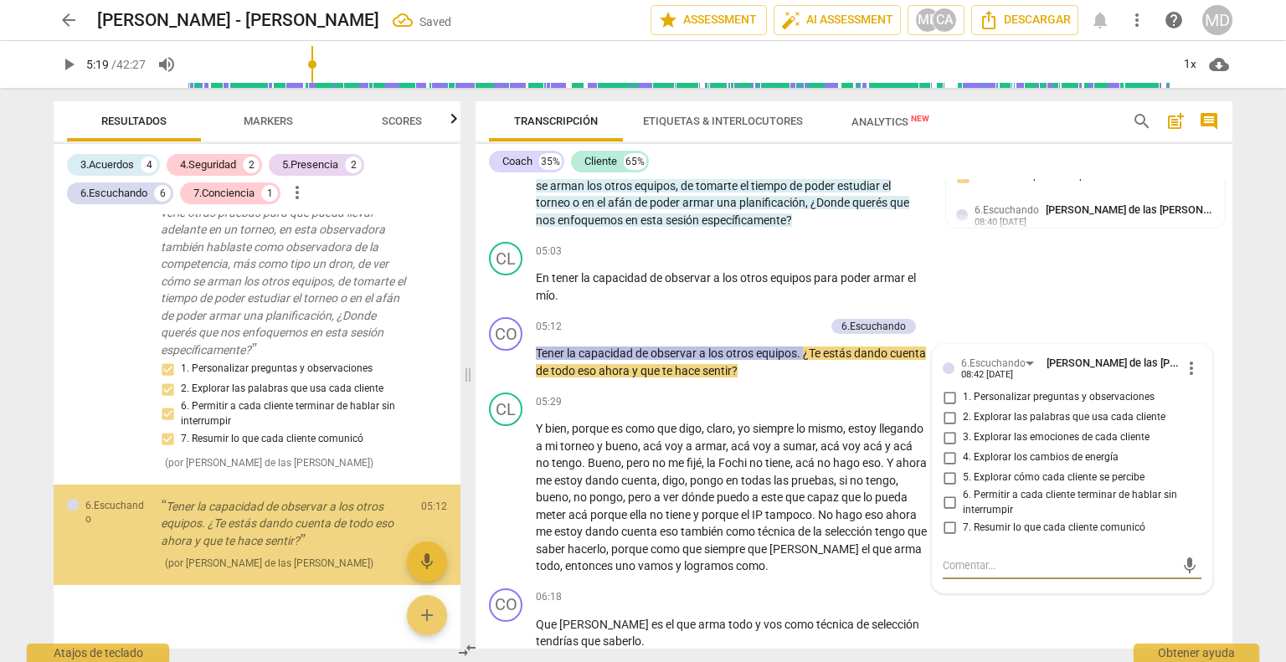
scroll to position [2589, 0]
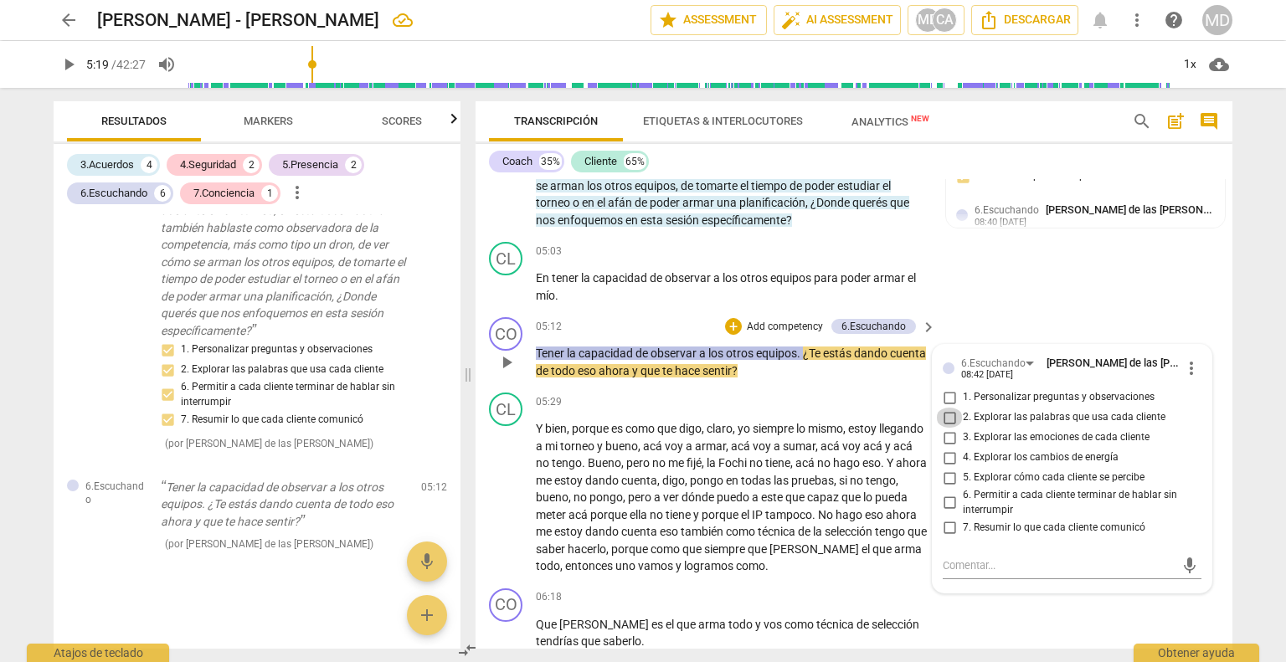
click at [946, 415] on input "2. Explorar las palabras que usa cada cliente" at bounding box center [949, 418] width 27 height 20
checkbox input "true"
click at [947, 391] on input "1. Personalizar preguntas y observaciones" at bounding box center [949, 398] width 27 height 20
checkbox input "true"
click at [945, 454] on input "4. Explorar los cambios de energía" at bounding box center [949, 458] width 27 height 20
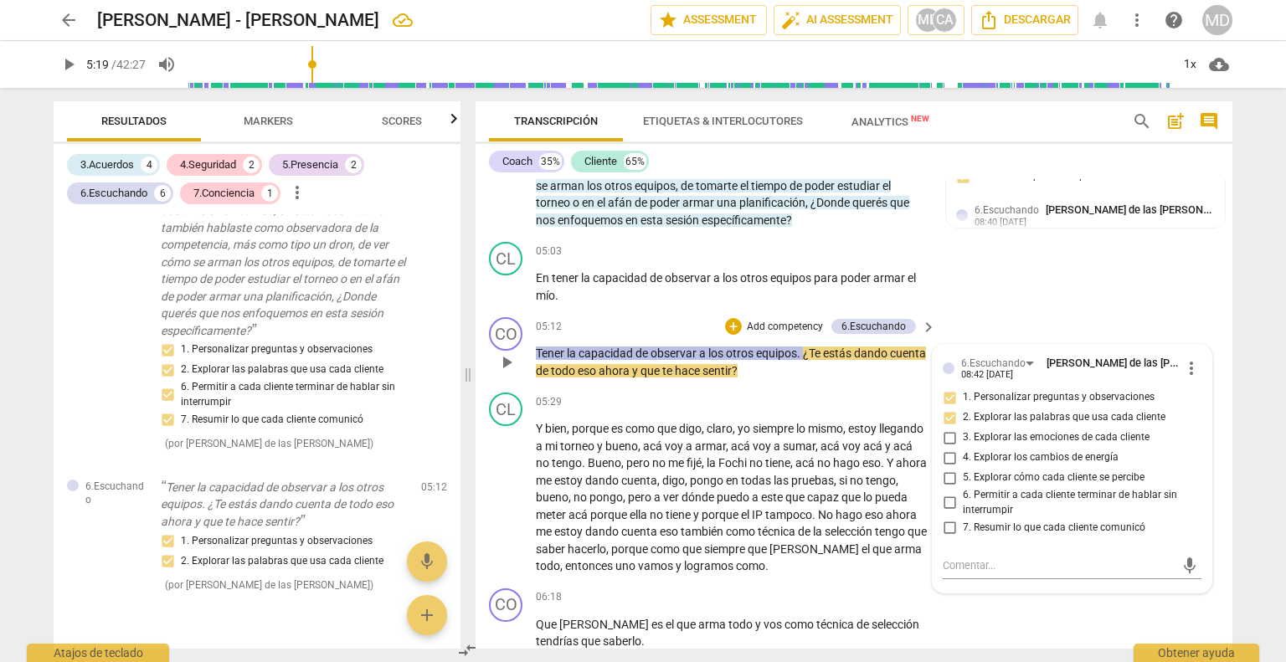
checkbox input "true"
click at [948, 502] on input "6. Permitir a cada cliente terminar de hablar sin interrumpir" at bounding box center [949, 503] width 27 height 20
checkbox input "true"
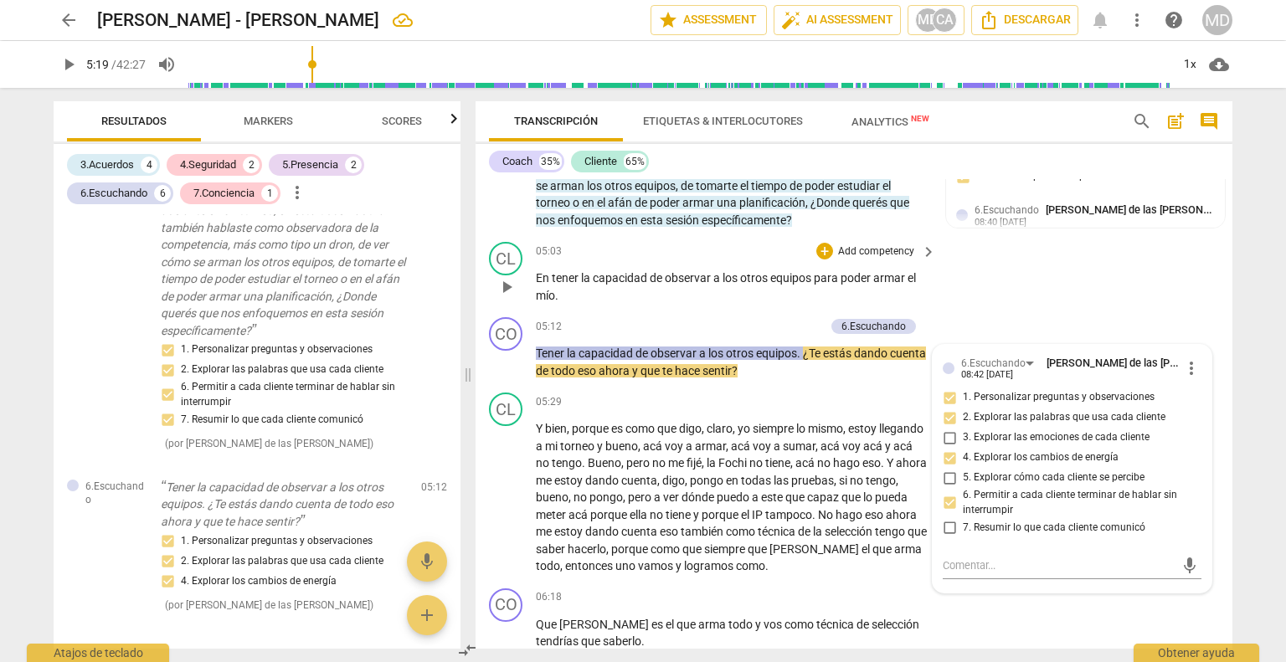
click at [692, 301] on p "En tener la capacidad de observar a los otros equipos para poder armar el mío ." at bounding box center [732, 287] width 392 height 34
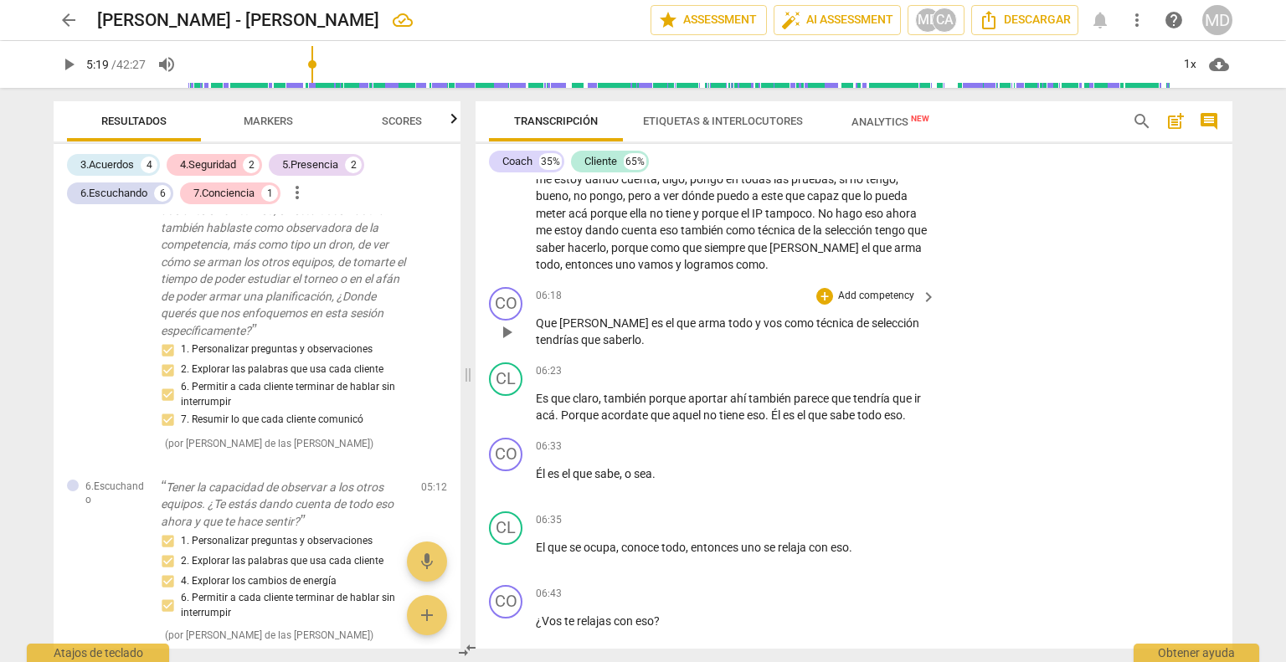
scroll to position [1595, 0]
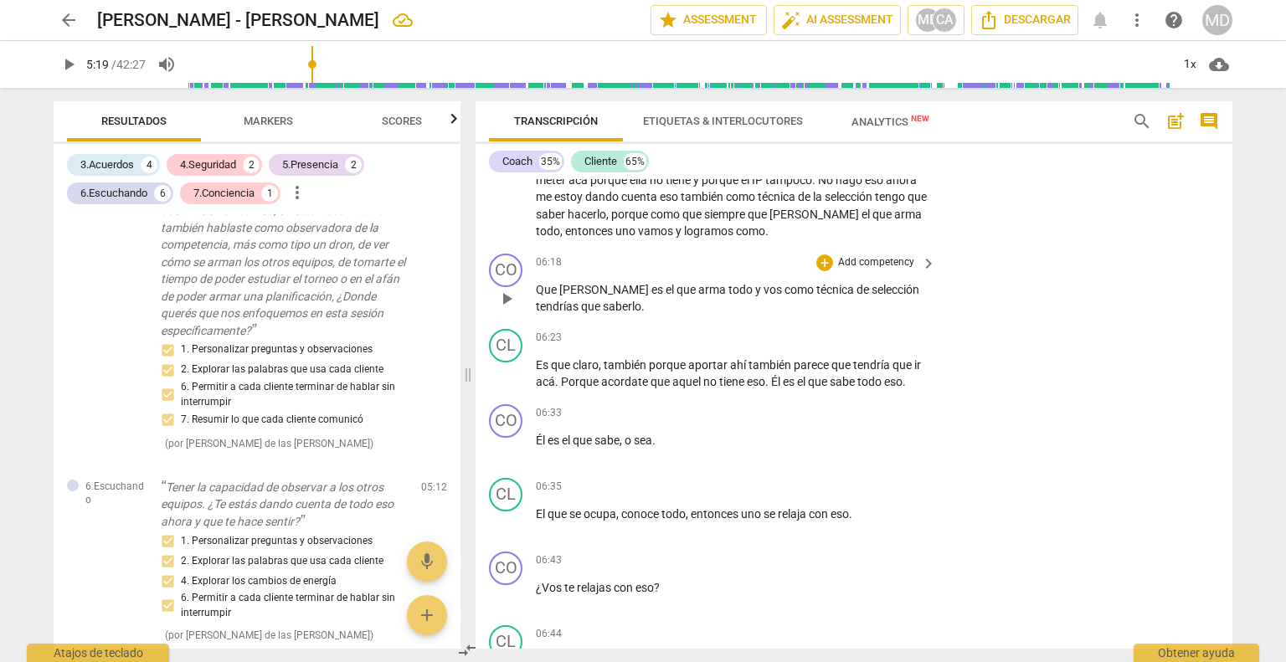
click at [871, 257] on p "Add competency" at bounding box center [877, 262] width 80 height 15
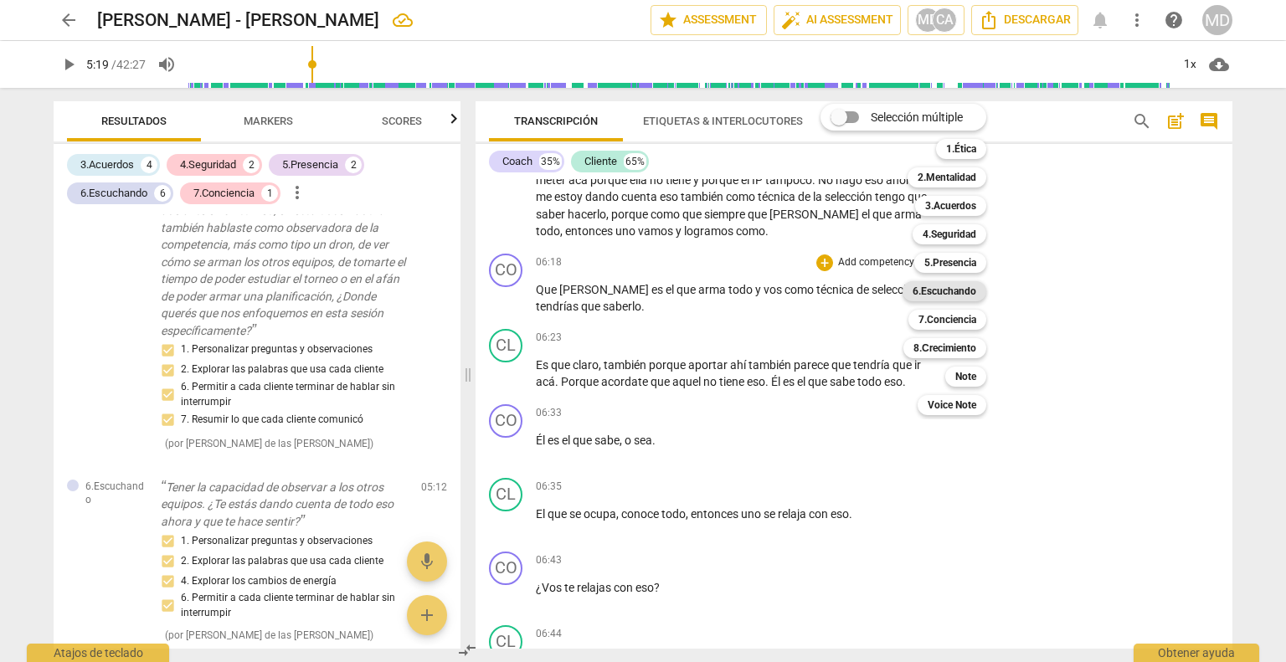
click at [958, 295] on b "6.Escuchando" at bounding box center [945, 291] width 64 height 20
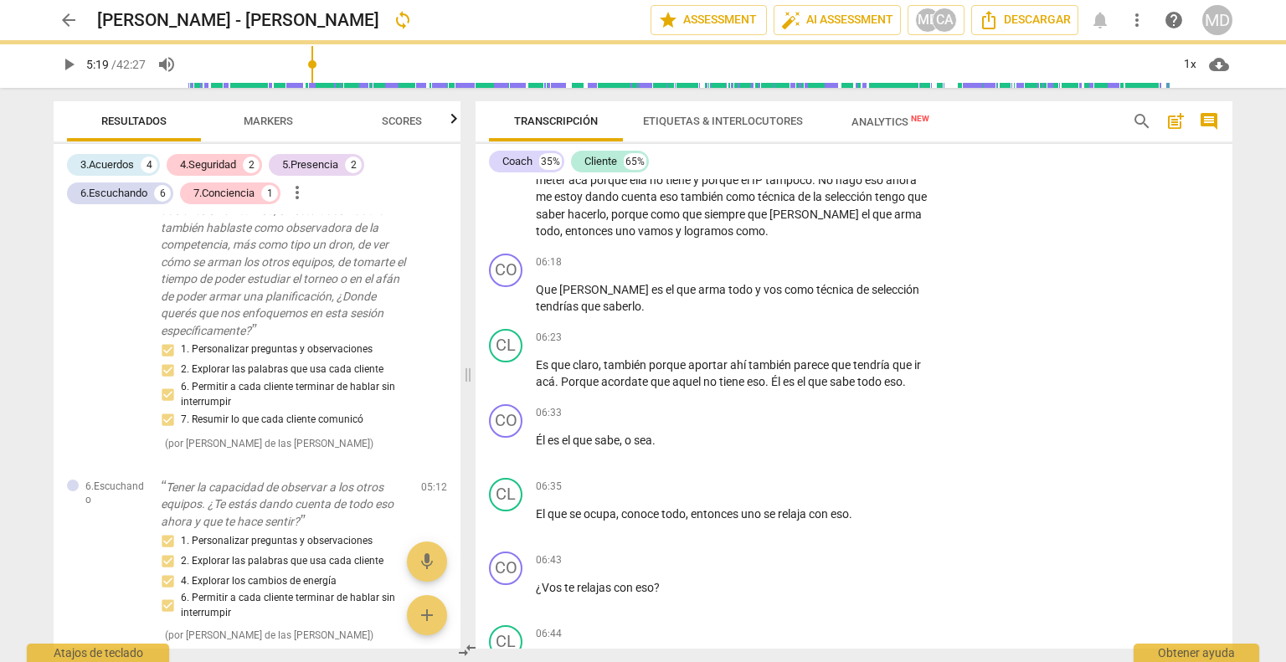
type input "319"
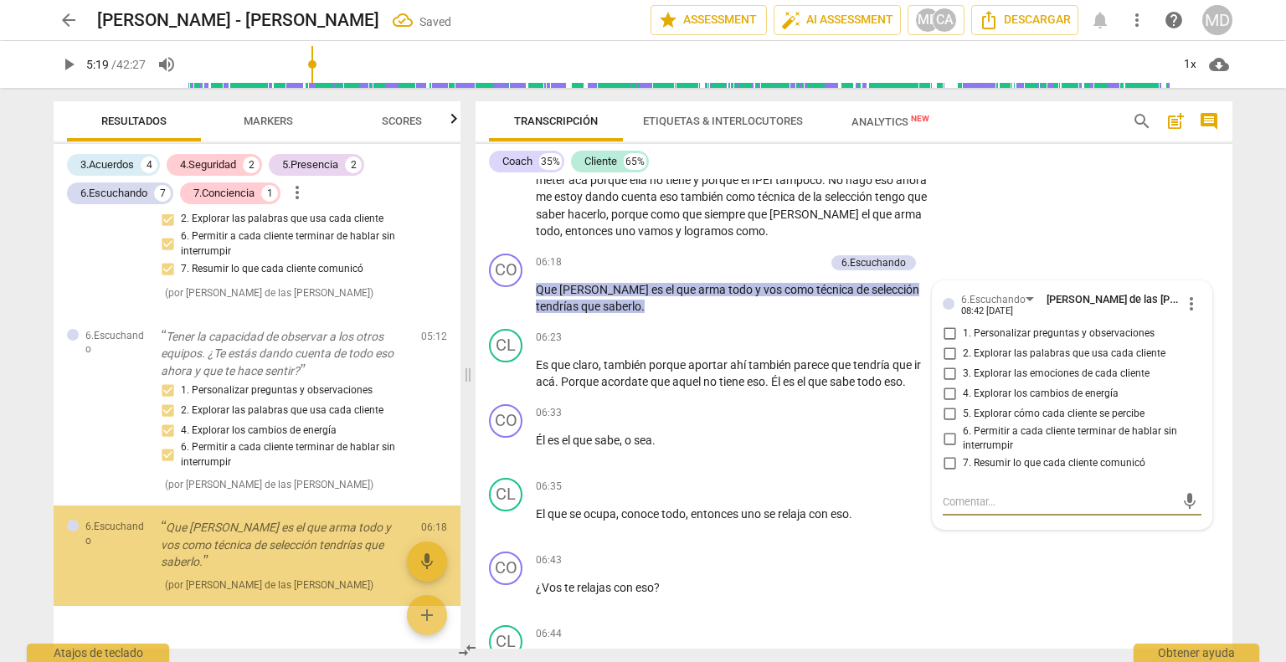
scroll to position [2763, 0]
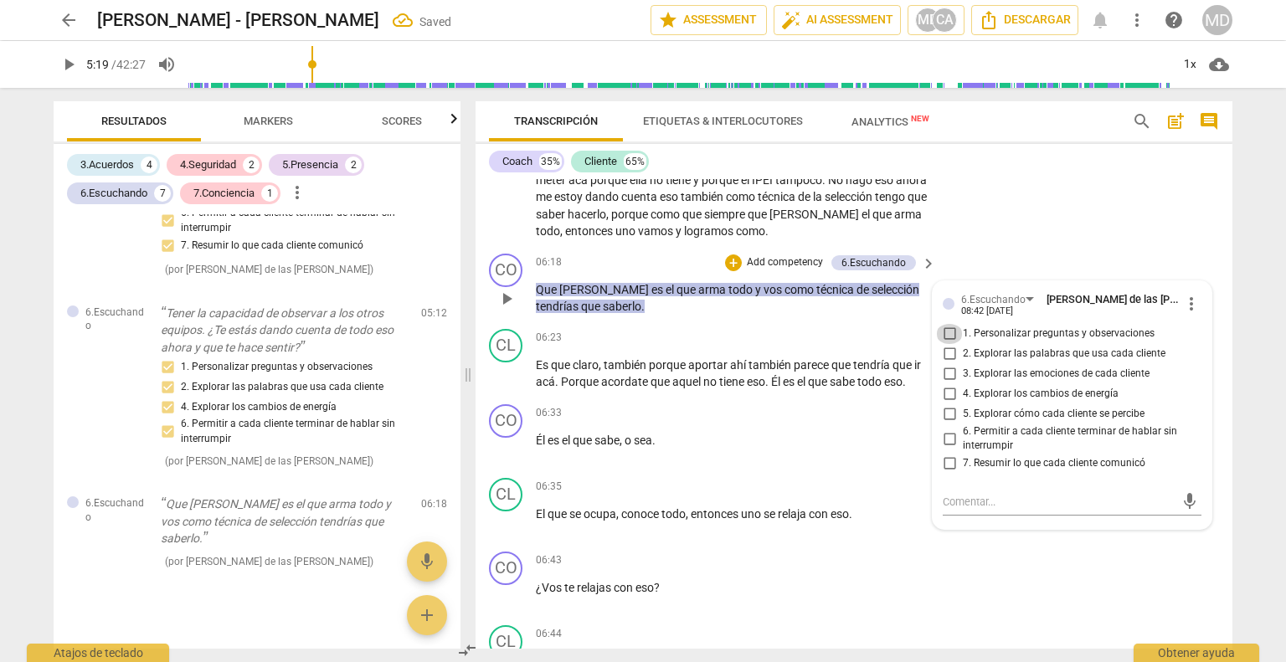
click at [942, 332] on input "1. Personalizar preguntas y observaciones" at bounding box center [949, 334] width 27 height 20
checkbox input "true"
click at [946, 348] on input "2. Explorar las palabras que usa cada cliente" at bounding box center [949, 354] width 27 height 20
checkbox input "true"
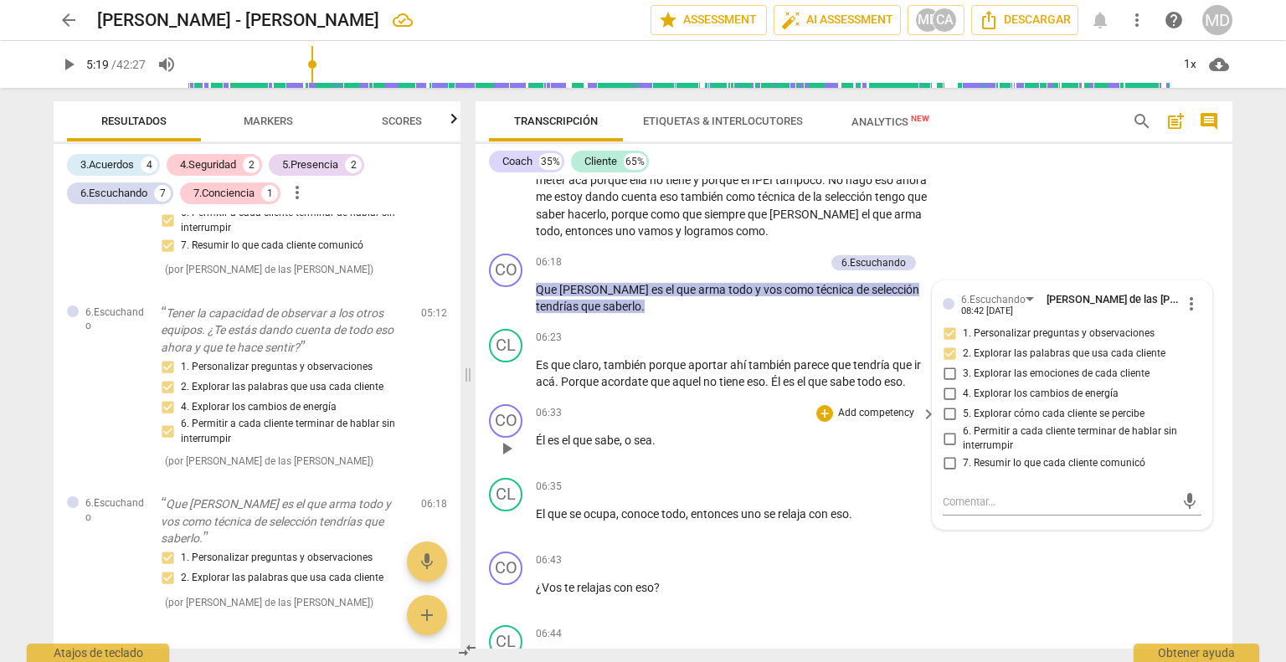
click at [879, 412] on p "Add competency" at bounding box center [877, 413] width 80 height 15
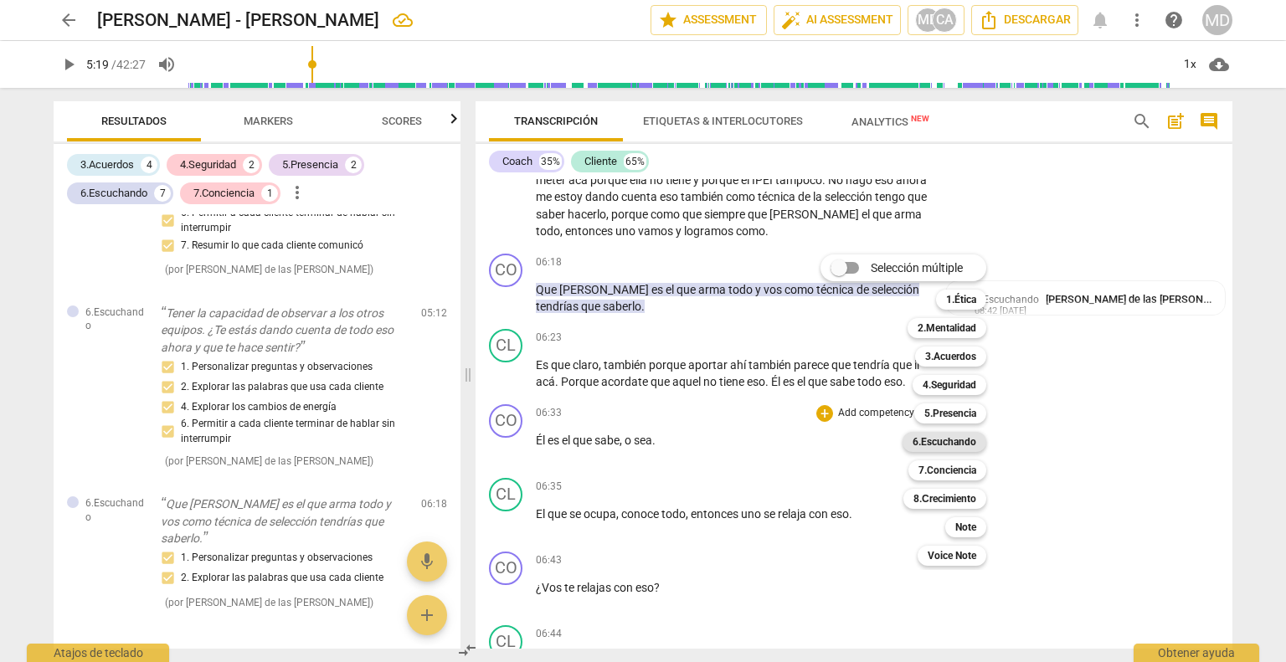
click at [954, 440] on b "6.Escuchando" at bounding box center [945, 442] width 64 height 20
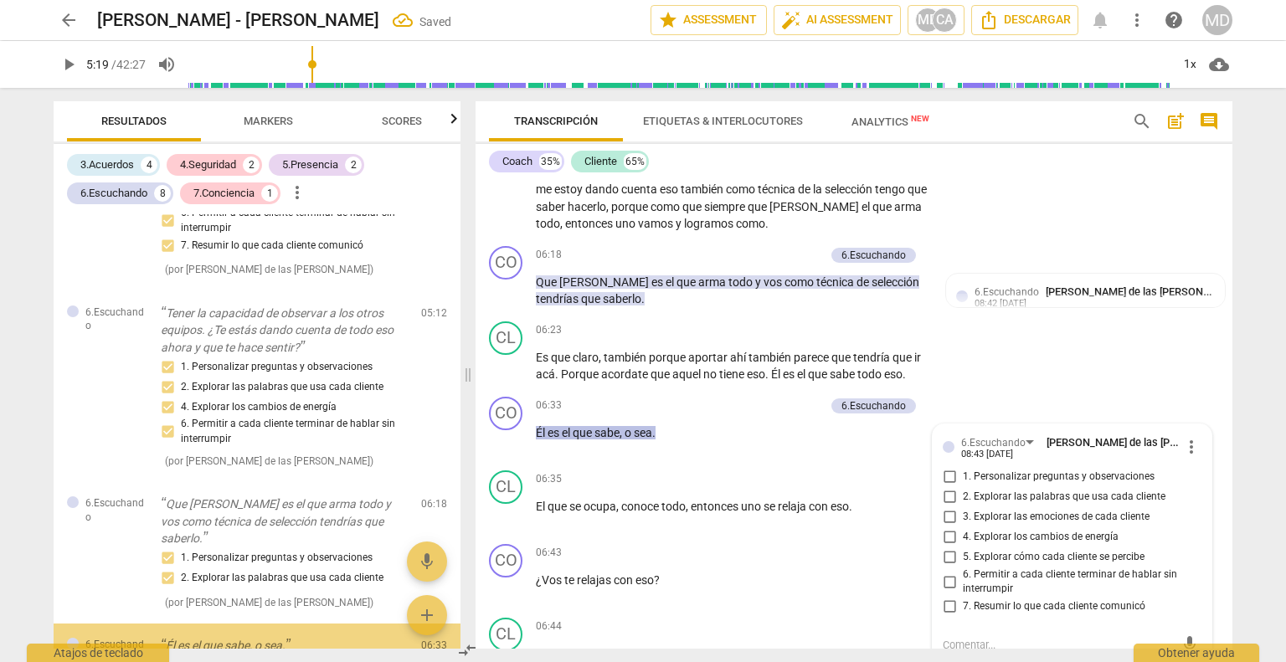
scroll to position [2874, 0]
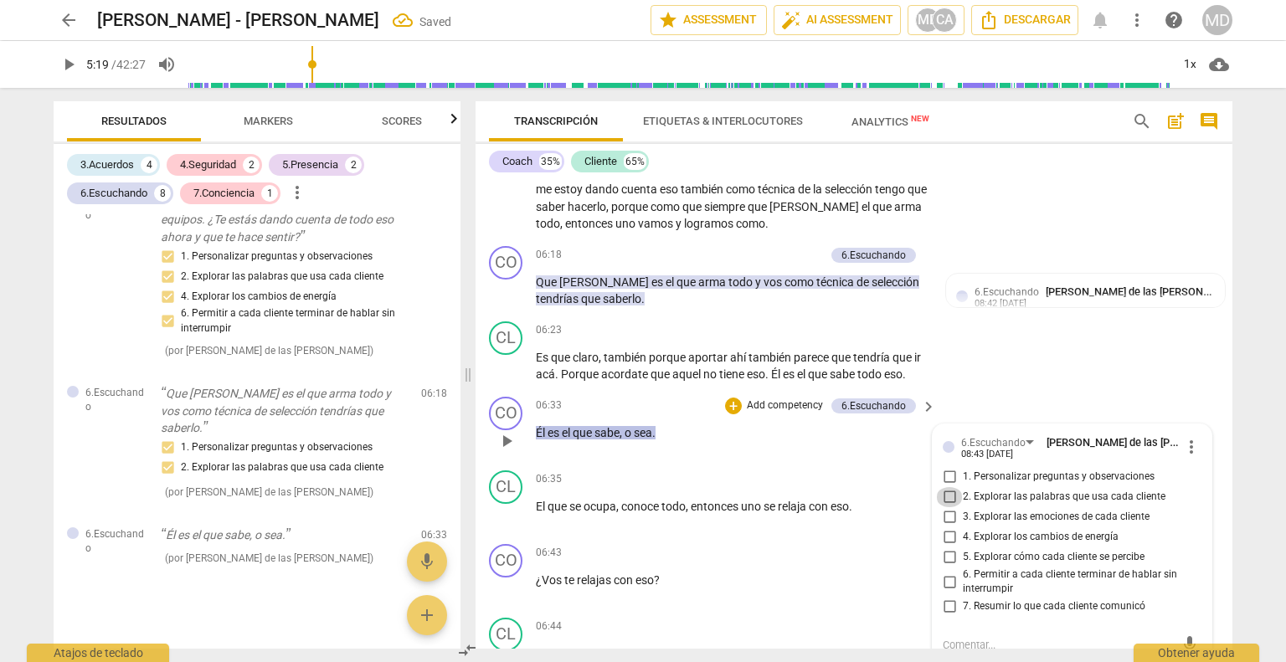
click at [945, 494] on input "2. Explorar las palabras que usa cada cliente" at bounding box center [949, 497] width 27 height 20
checkbox input "true"
click at [780, 400] on p "Add competency" at bounding box center [785, 406] width 80 height 15
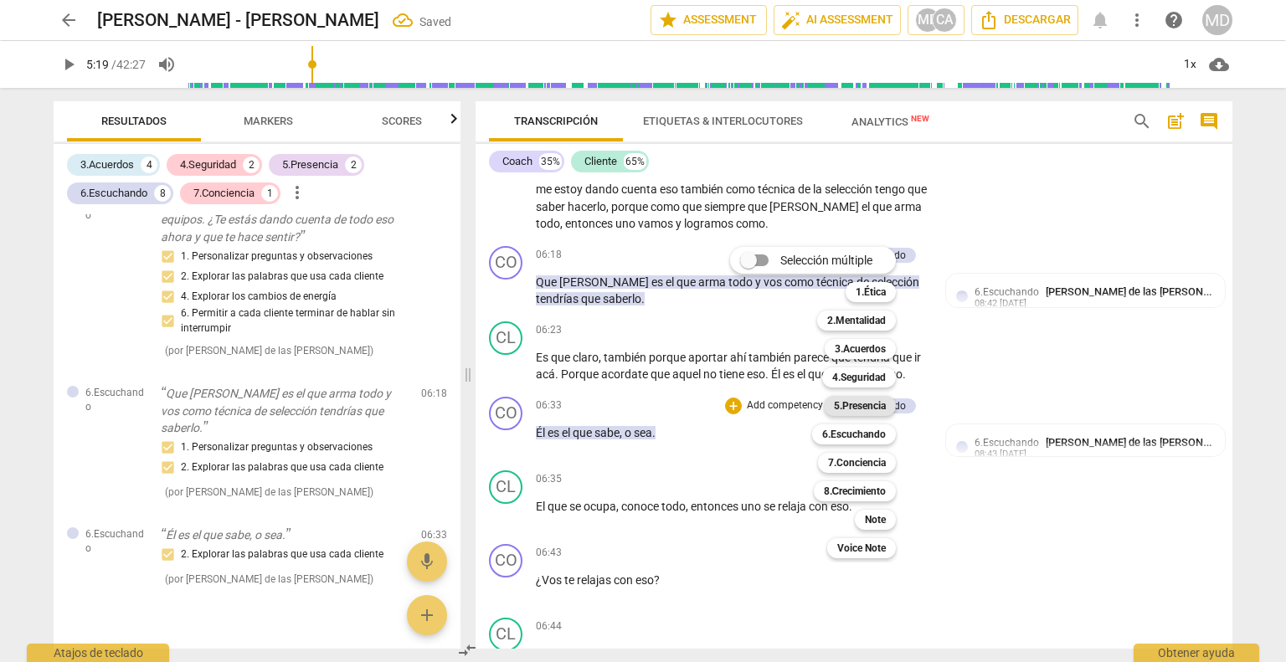
click at [864, 404] on b "5.Presencia" at bounding box center [860, 406] width 52 height 20
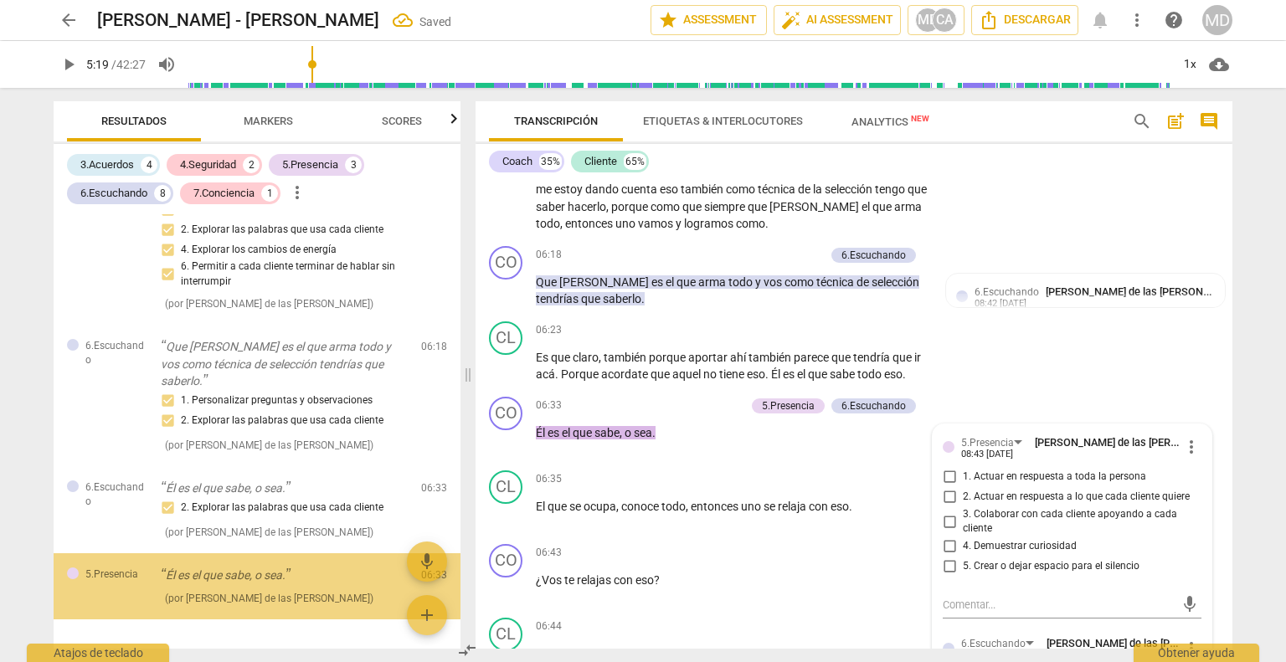
scroll to position [2958, 0]
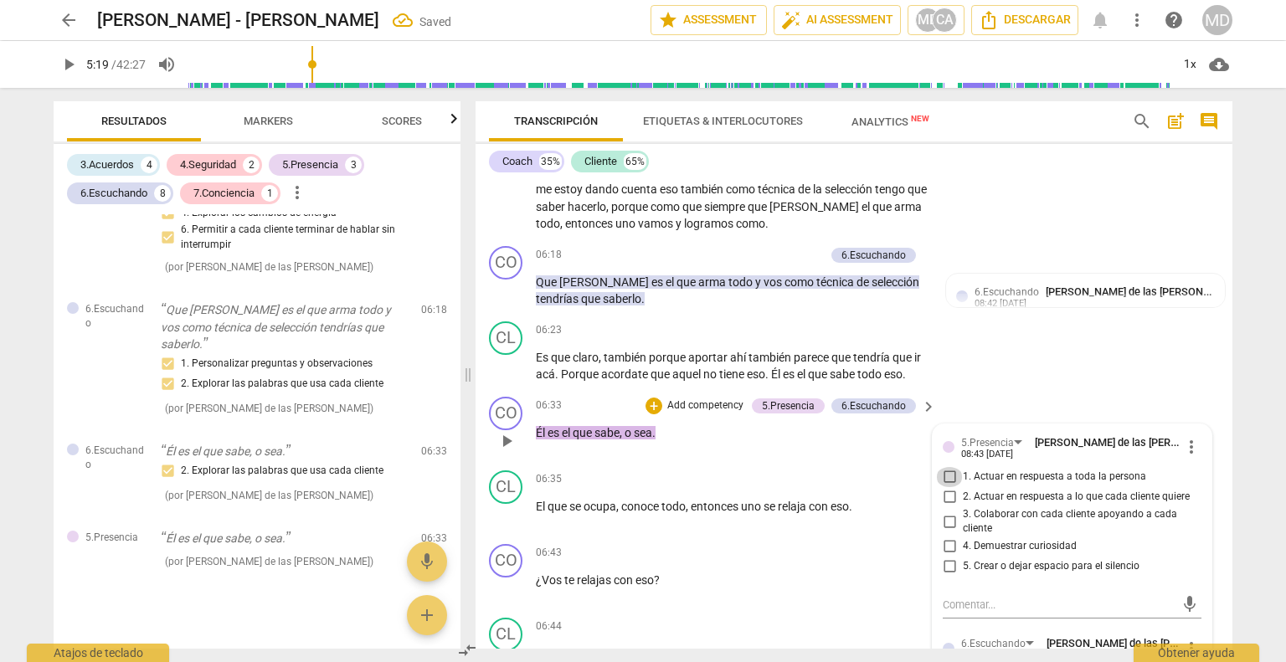
click at [948, 472] on input "1. Actuar en respuesta a toda la persona" at bounding box center [949, 477] width 27 height 20
checkbox input "true"
click at [948, 492] on input "2. Actuar en respuesta a lo que cada cliente quiere" at bounding box center [949, 497] width 27 height 20
checkbox input "true"
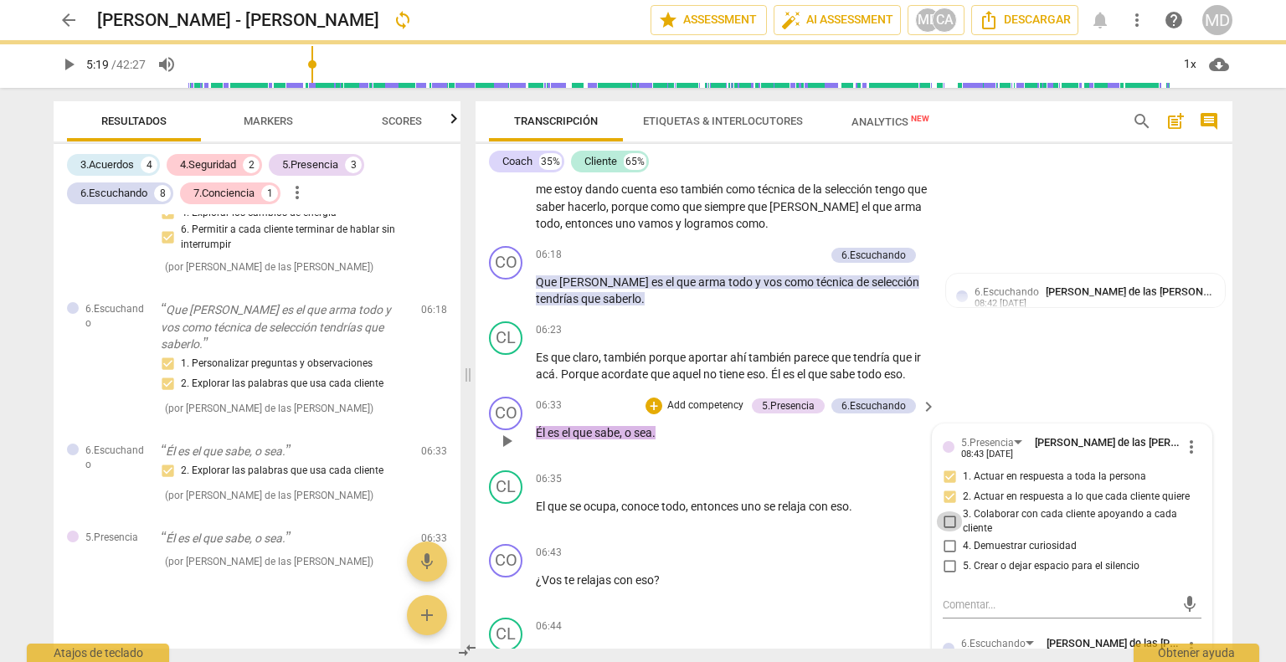
click at [947, 521] on input "3. Colaborar con cada cliente apoyando a cada cliente" at bounding box center [949, 522] width 27 height 20
checkbox input "true"
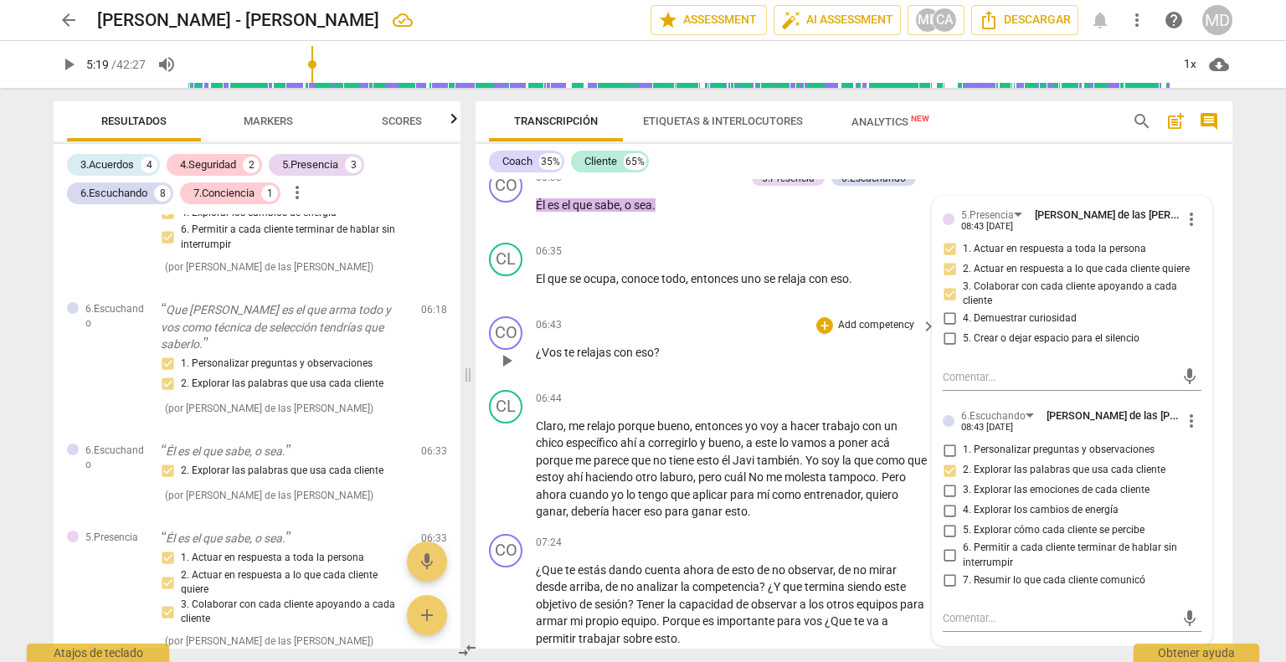
scroll to position [1854, 0]
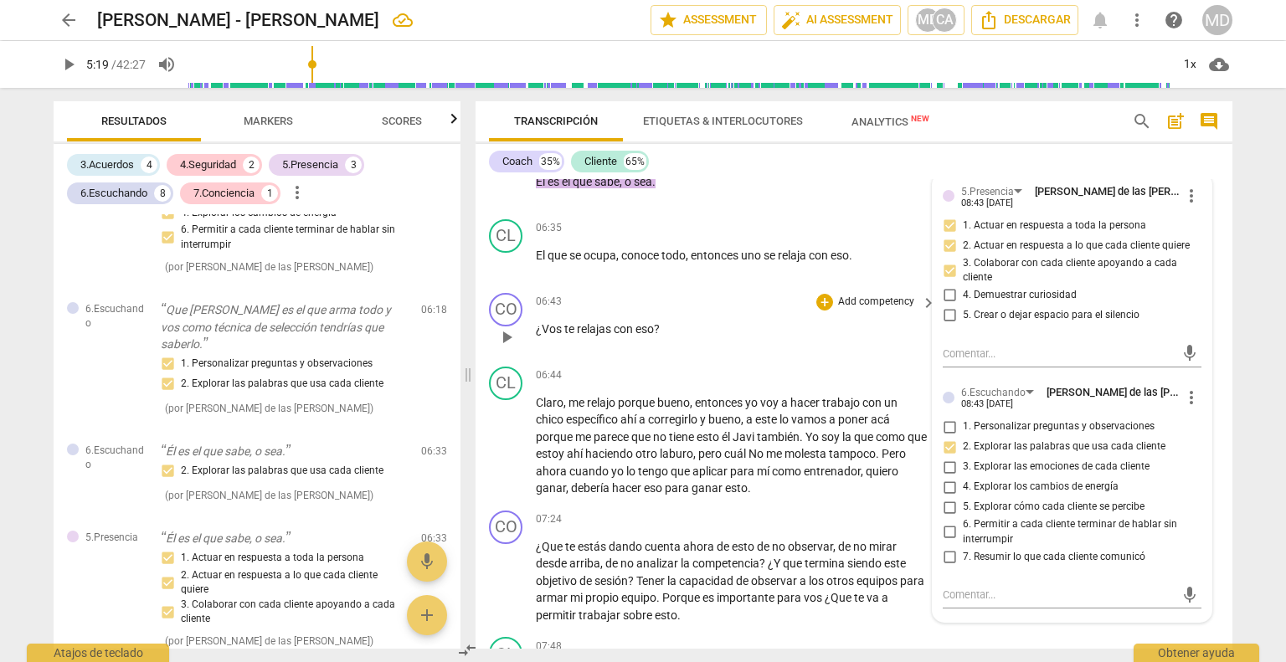
click at [870, 299] on p "Add competency" at bounding box center [877, 302] width 80 height 15
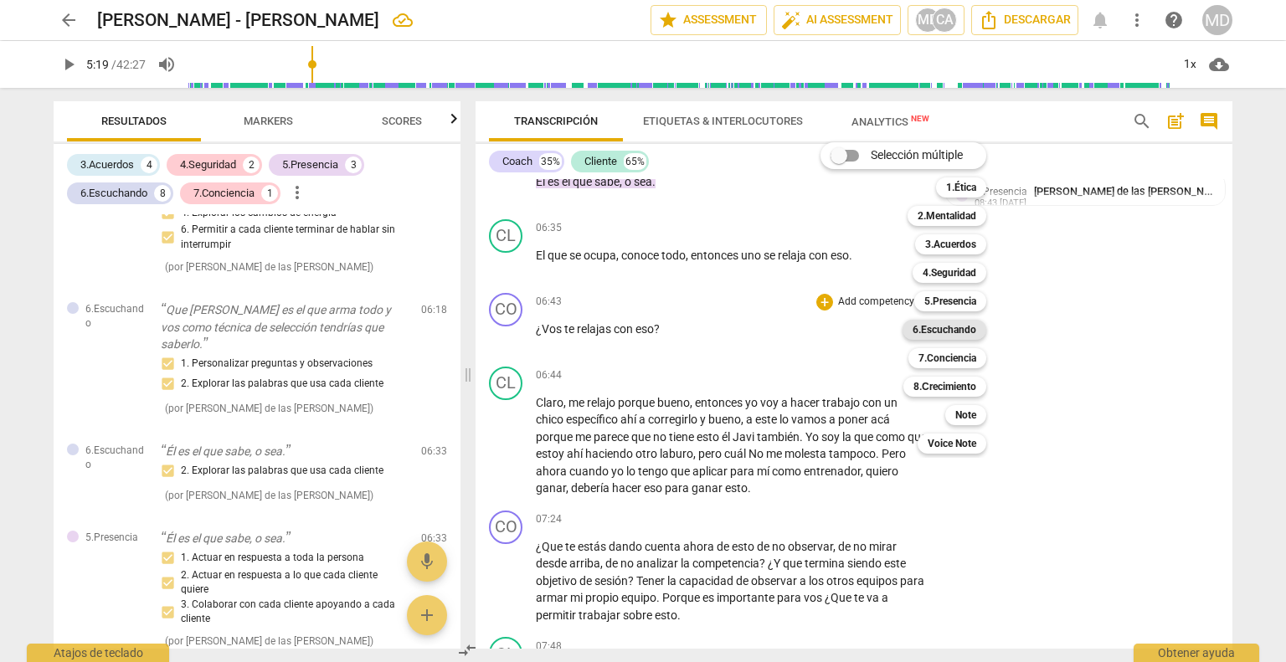
click at [960, 327] on b "6.Escuchando" at bounding box center [945, 330] width 64 height 20
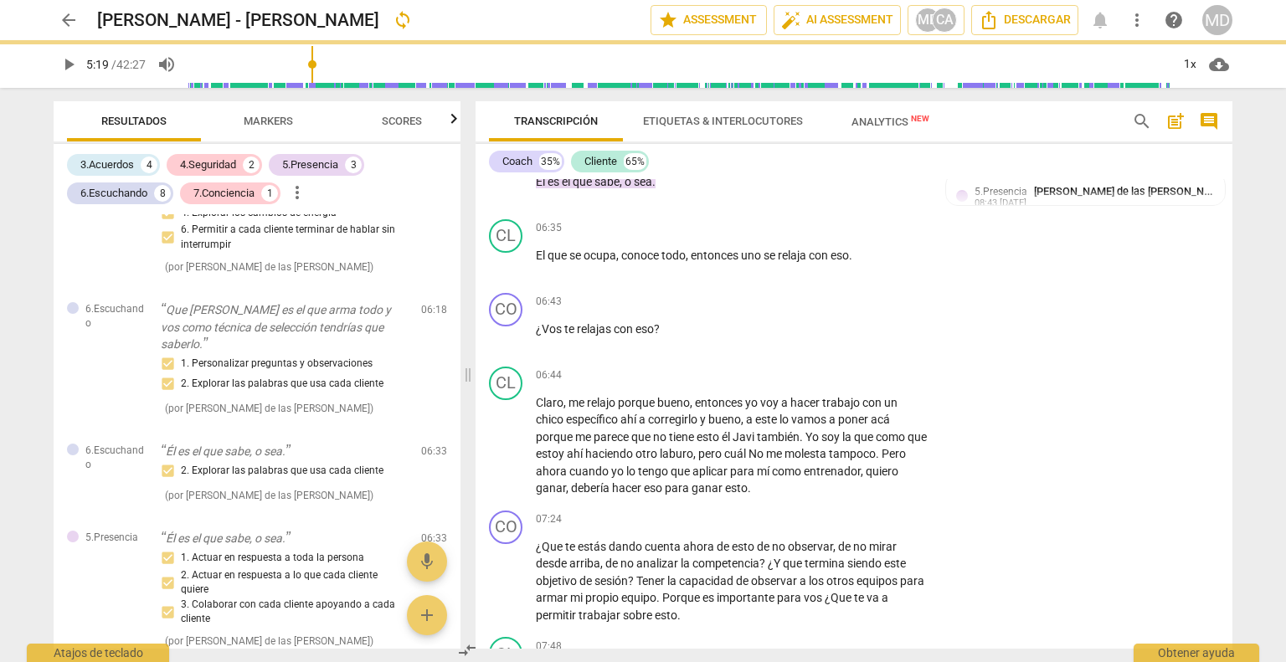
type input "319"
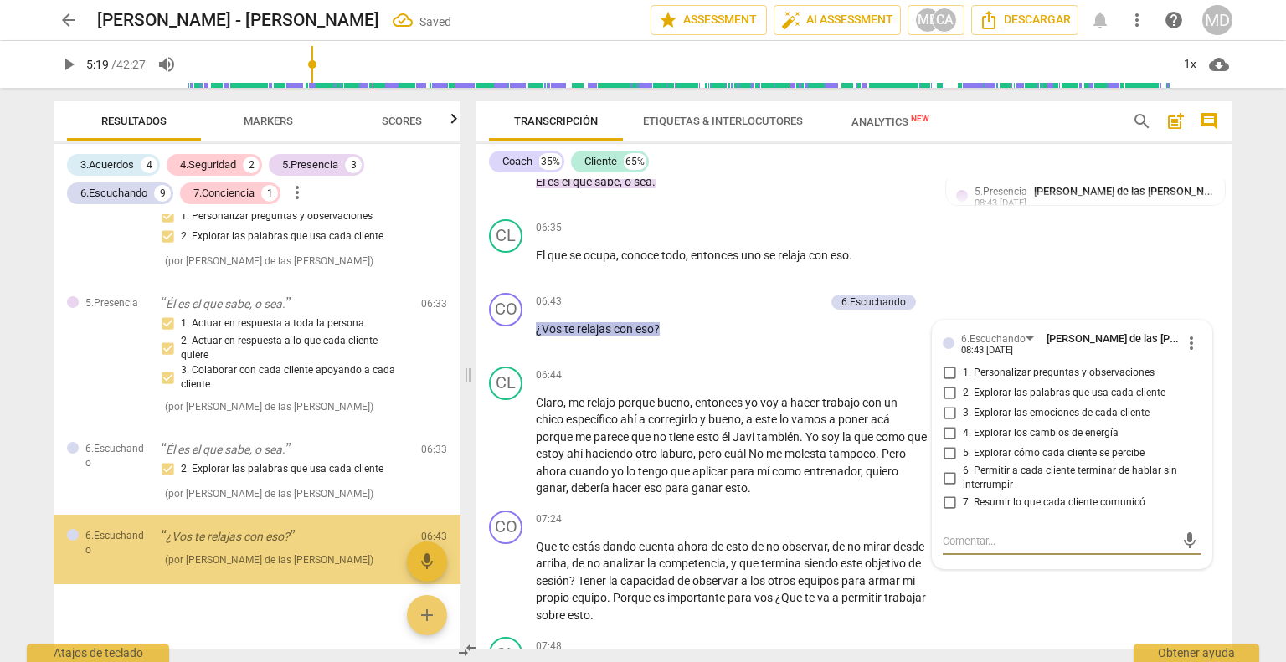
scroll to position [3107, 0]
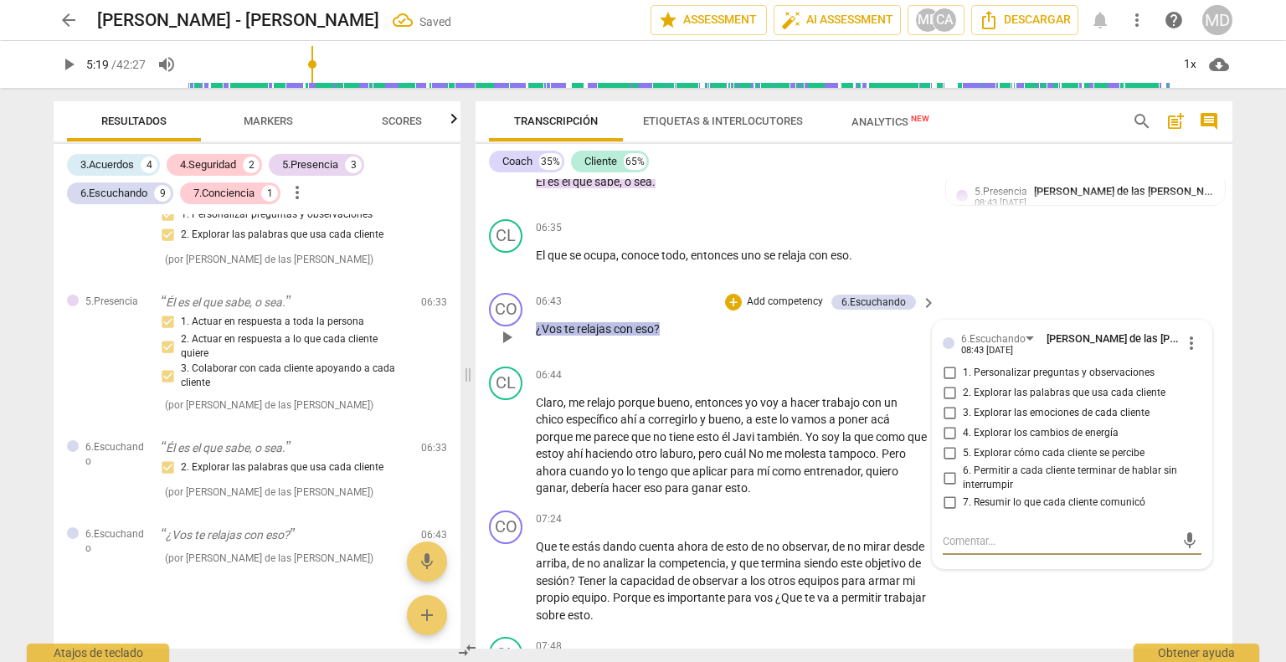
click at [947, 370] on input "1. Personalizar preguntas y observaciones" at bounding box center [949, 373] width 27 height 20
checkbox input "true"
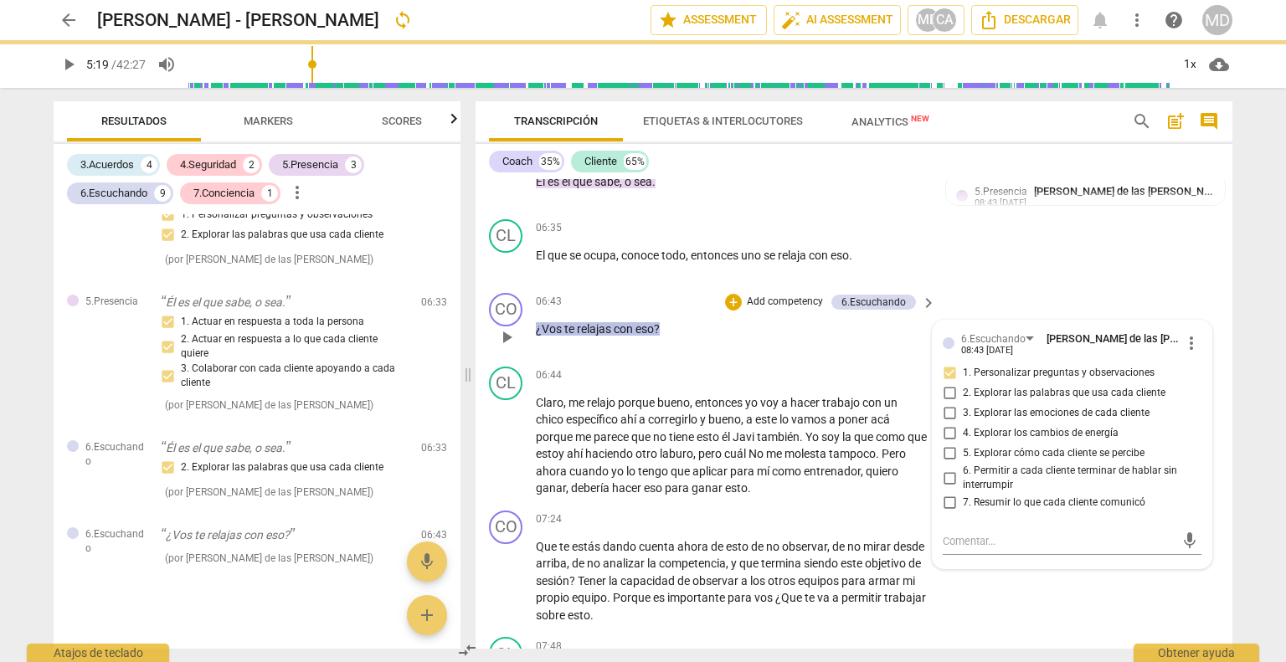
type input "319"
checkbox input "false"
click at [951, 393] on input "2. Explorar las palabras que usa cada cliente" at bounding box center [949, 394] width 27 height 20
checkbox input "true"
type input "319"
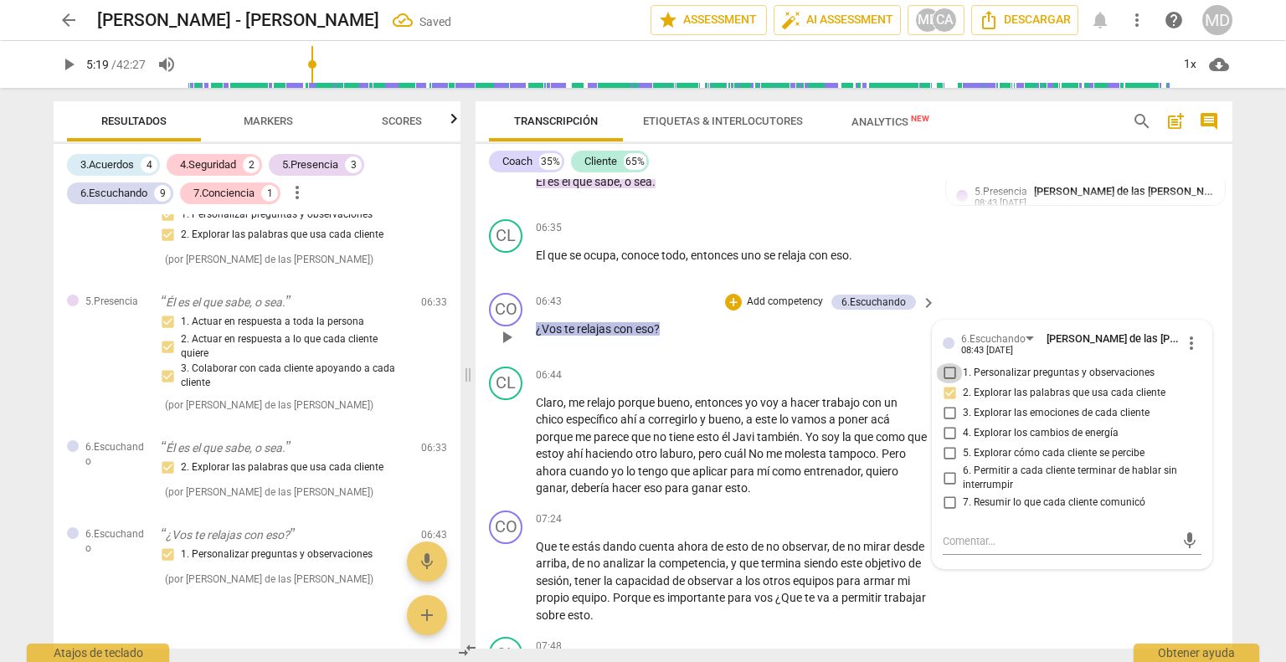
click at [949, 363] on input "1. Personalizar preguntas y observaciones" at bounding box center [949, 373] width 27 height 20
checkbox input "true"
click at [950, 409] on input "3. Explorar las emociones de cada cliente" at bounding box center [949, 414] width 27 height 20
checkbox input "true"
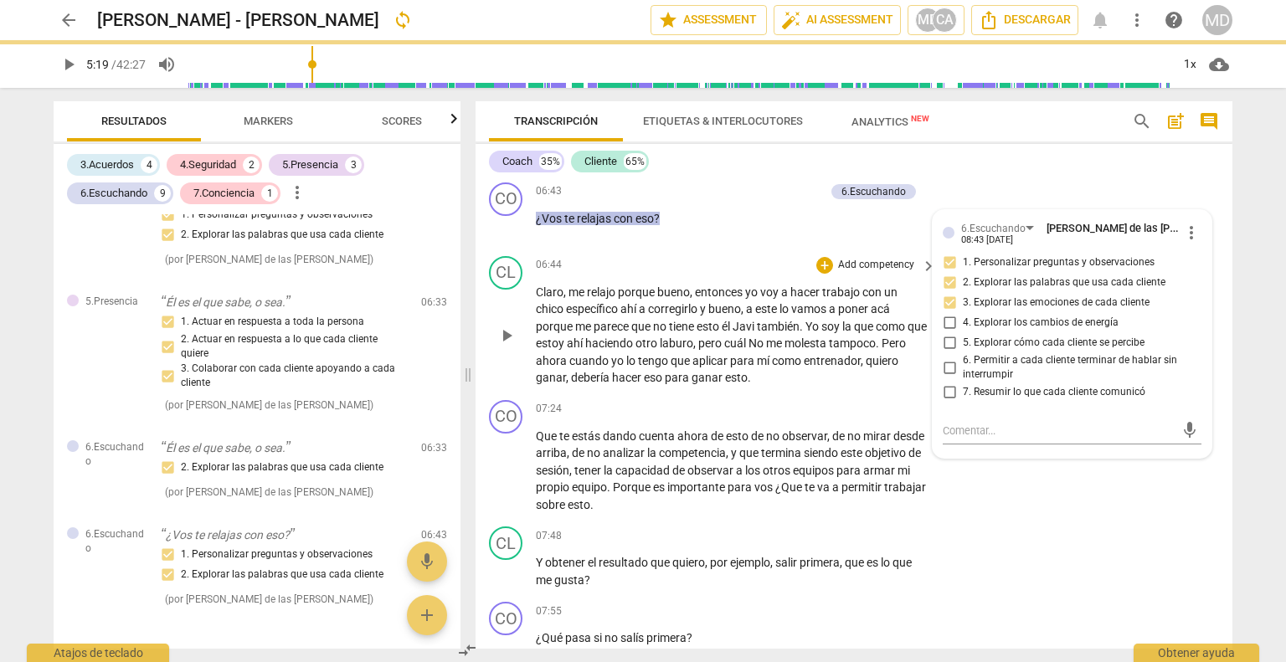
scroll to position [2021, 0]
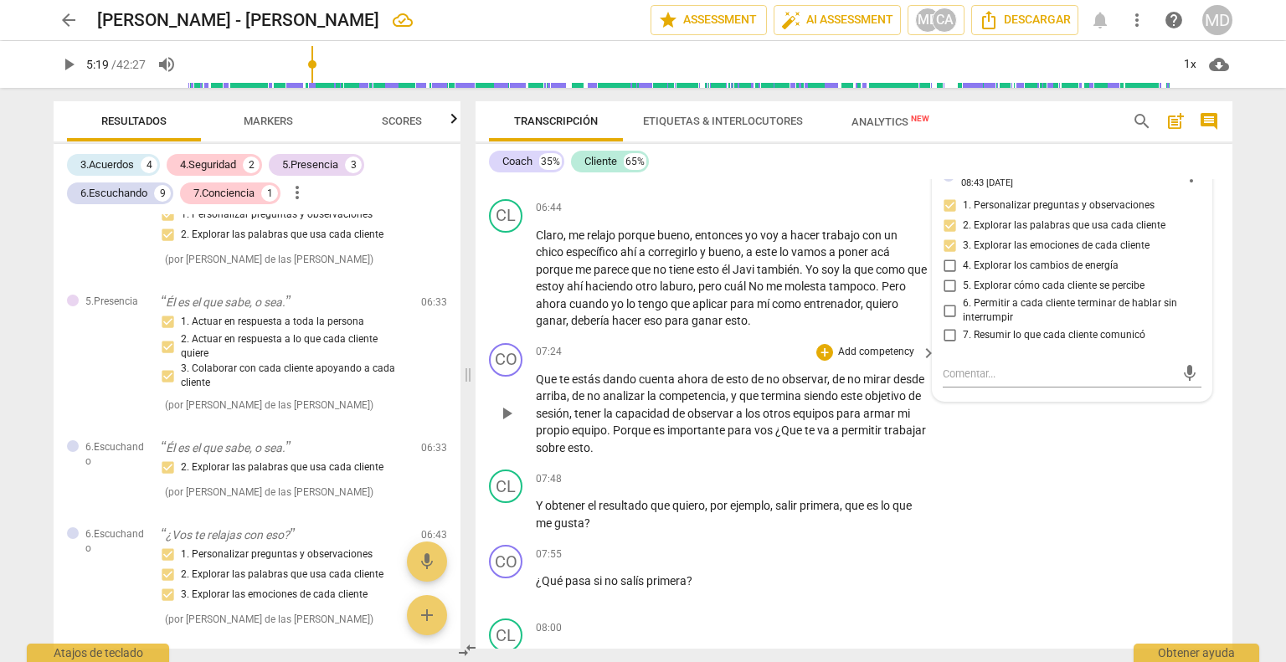
click at [877, 345] on p "Add competency" at bounding box center [877, 352] width 80 height 15
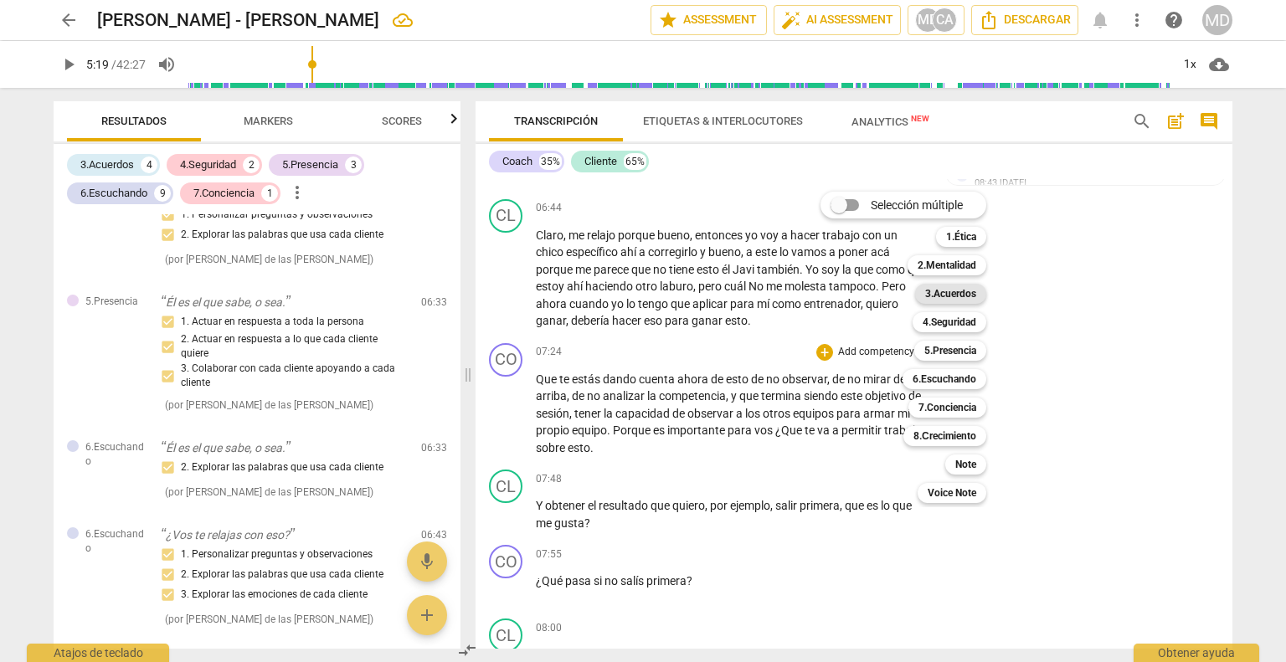
click at [959, 294] on b "3.Acuerdos" at bounding box center [950, 294] width 51 height 20
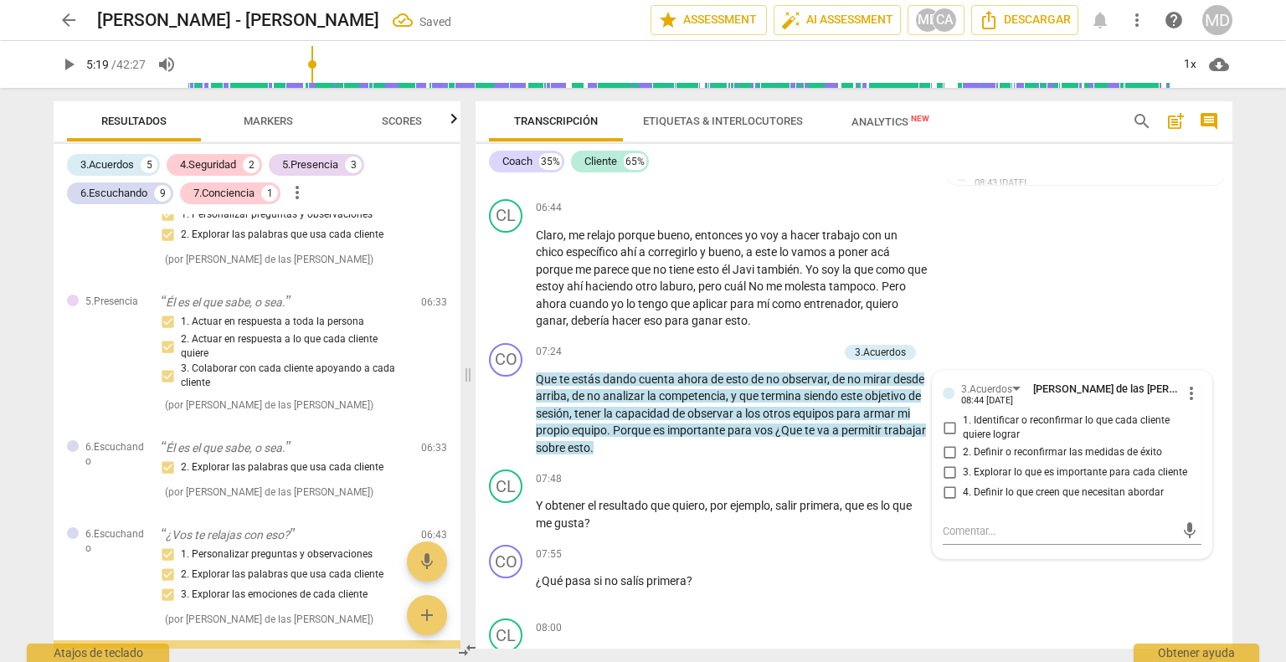
scroll to position [3334, 0]
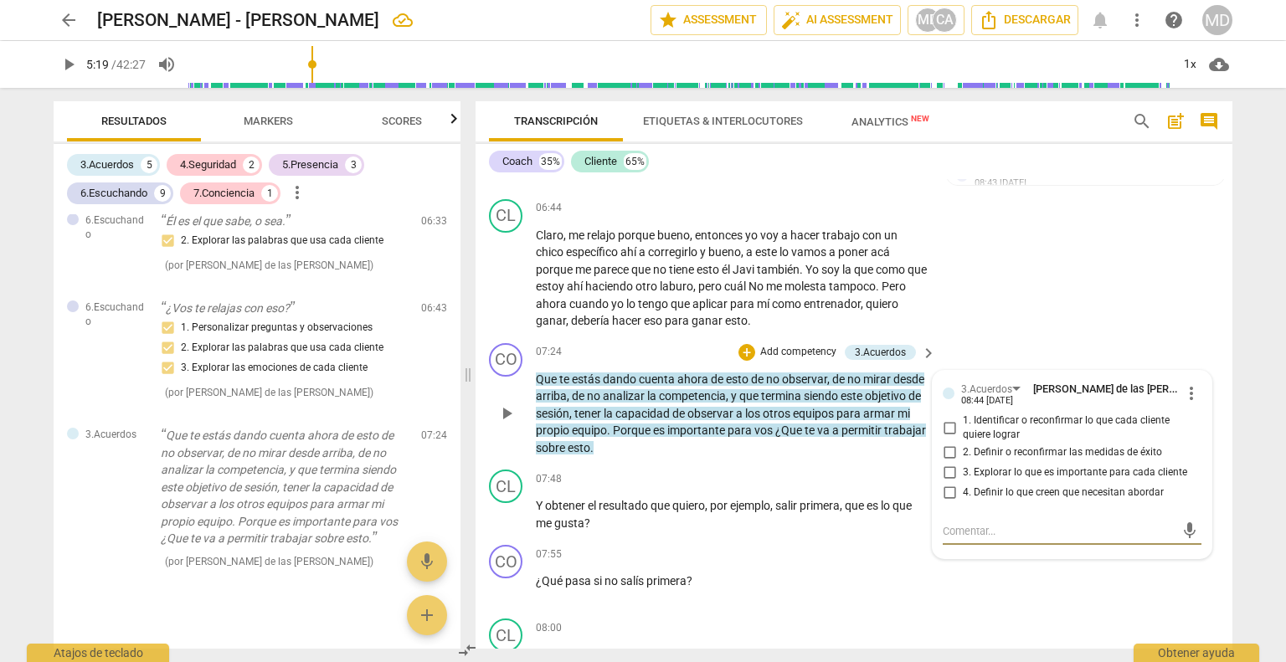
click at [946, 467] on input "3. Explorar lo que es importante para cada cliente" at bounding box center [949, 473] width 27 height 20
checkbox input "true"
click at [948, 424] on input "1. Identificar o reconfirmar lo que cada cliente quiere lograr" at bounding box center [949, 428] width 27 height 20
checkbox input "true"
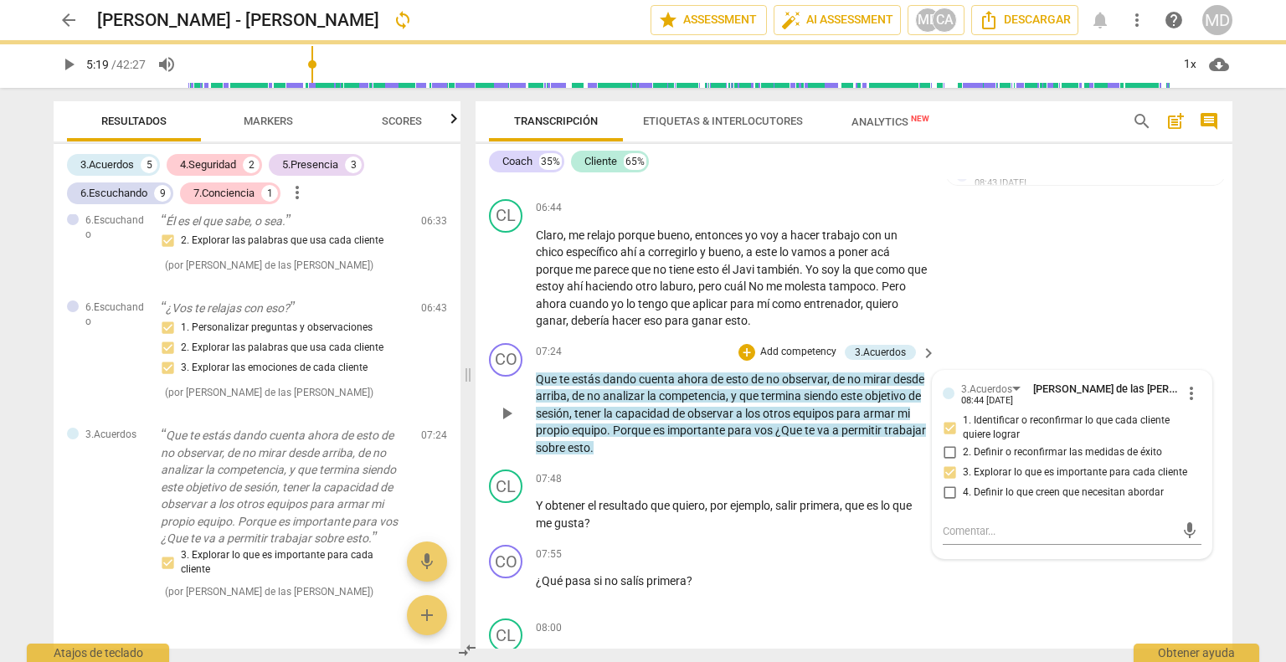
type input "319"
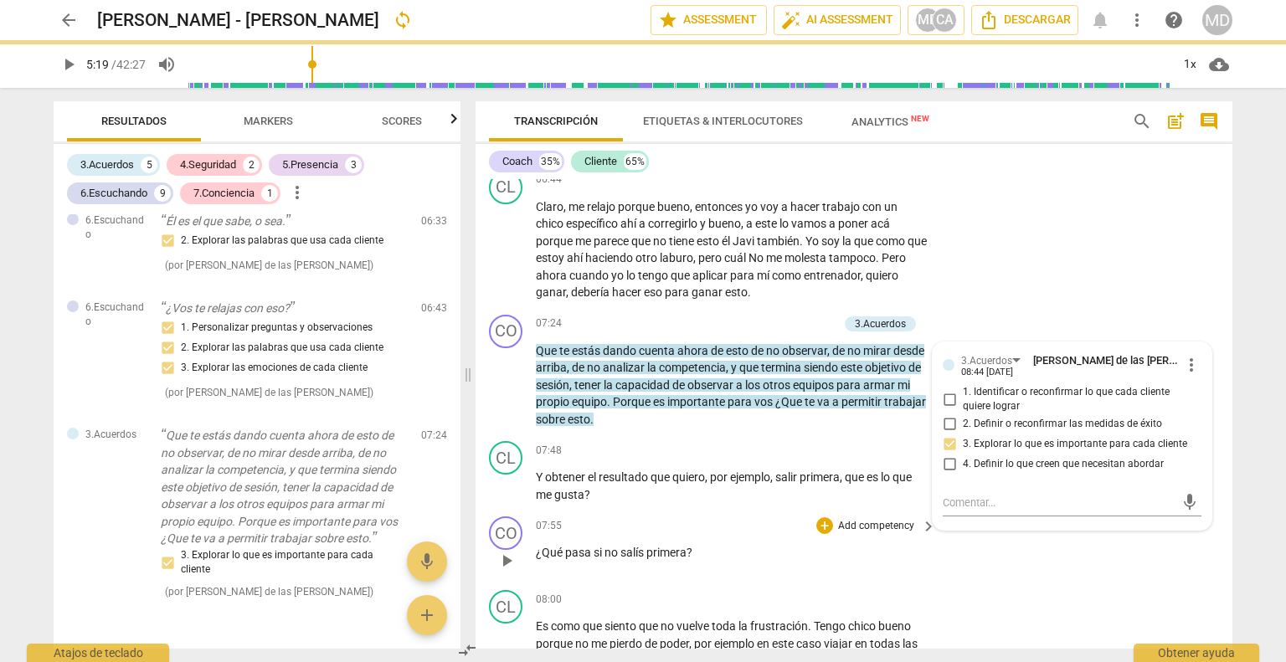
scroll to position [2021, 0]
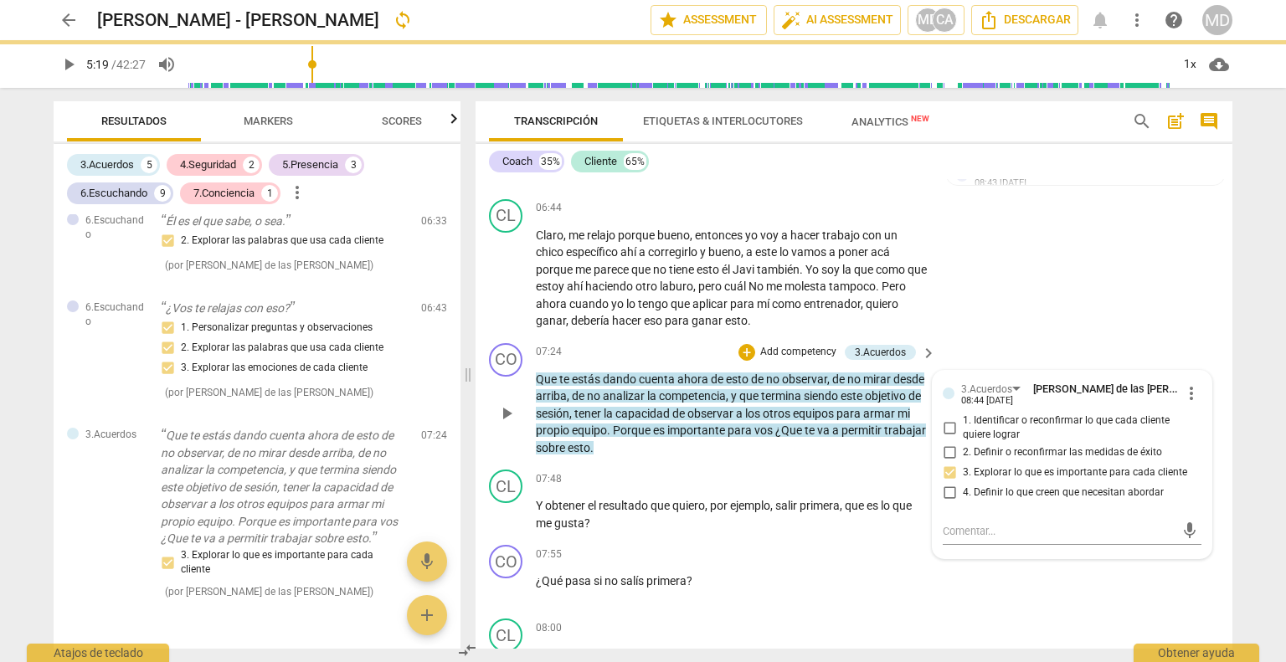
checkbox input "true"
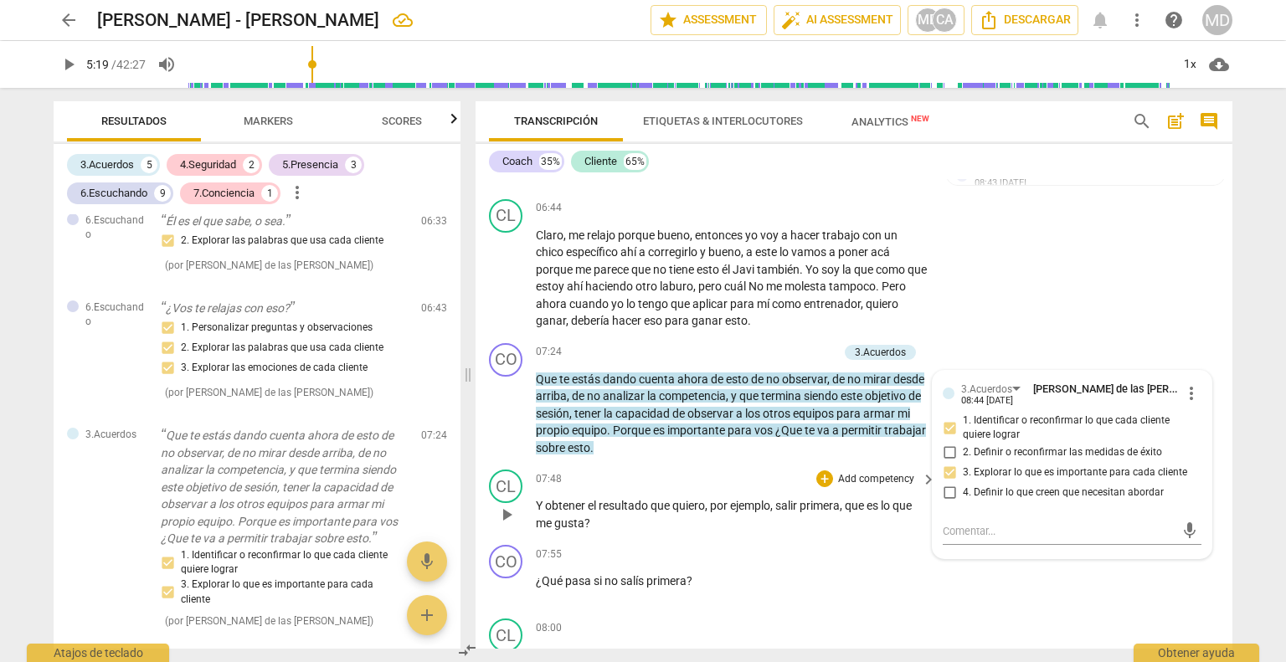
scroll to position [2105, 0]
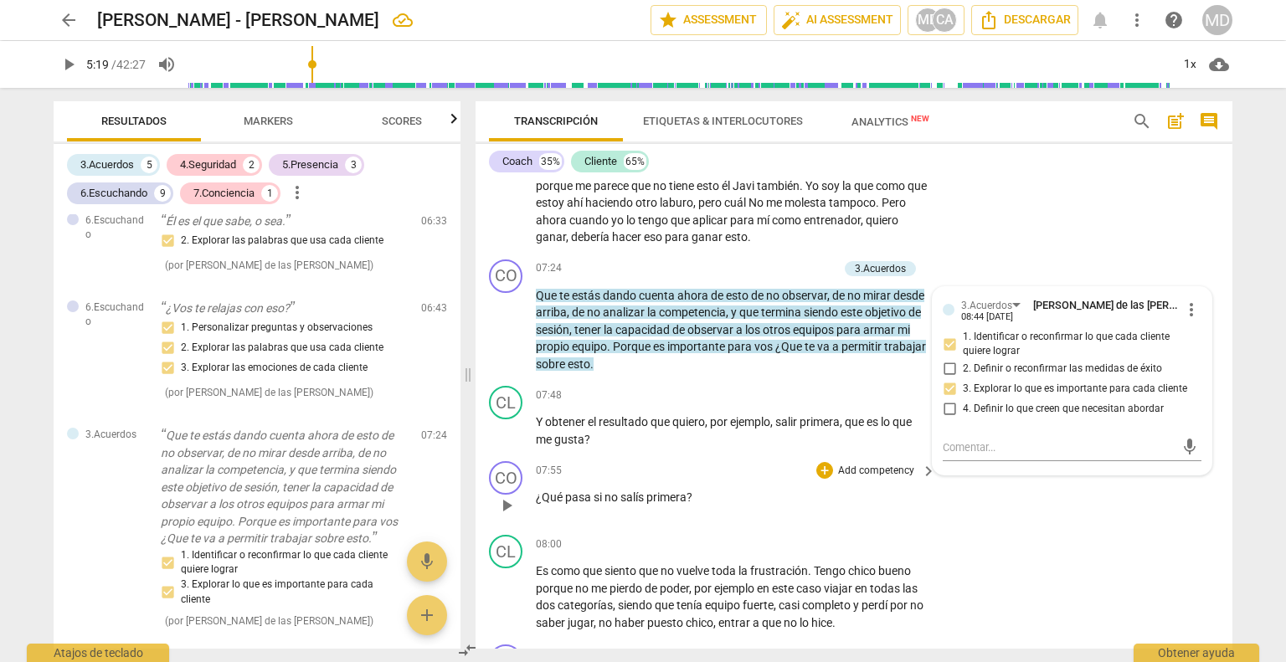
click at [863, 468] on p "Add competency" at bounding box center [877, 471] width 80 height 15
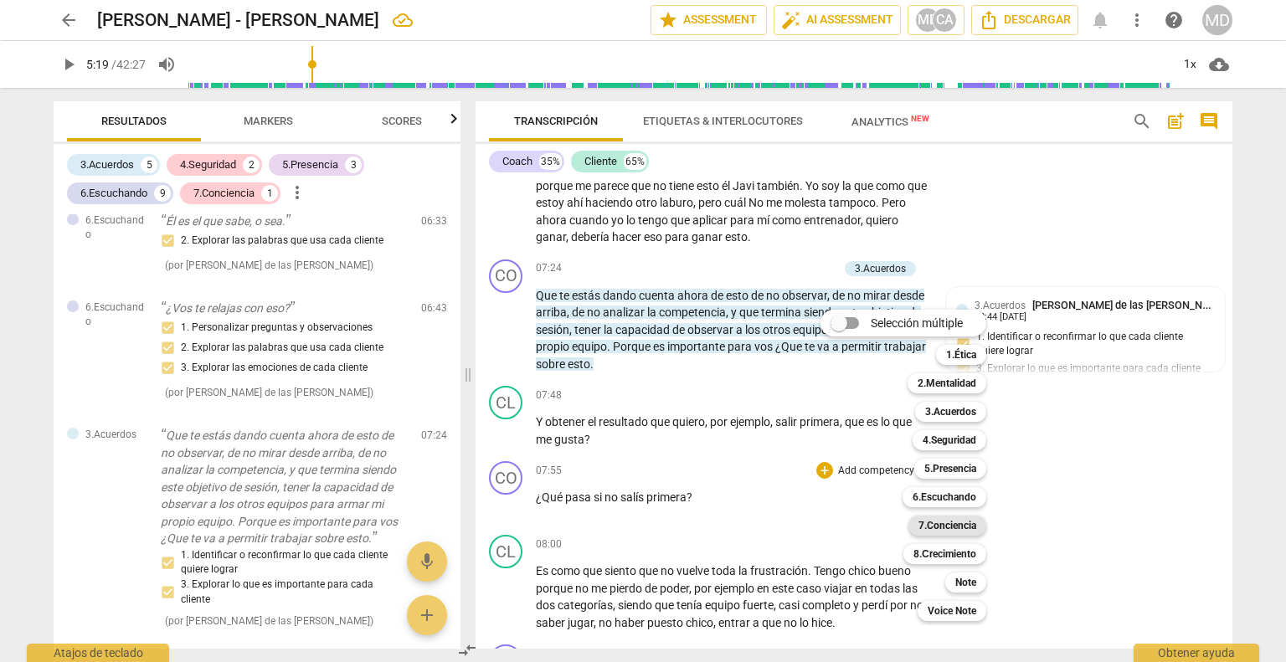
click at [937, 521] on b "7.Conciencia" at bounding box center [948, 526] width 58 height 20
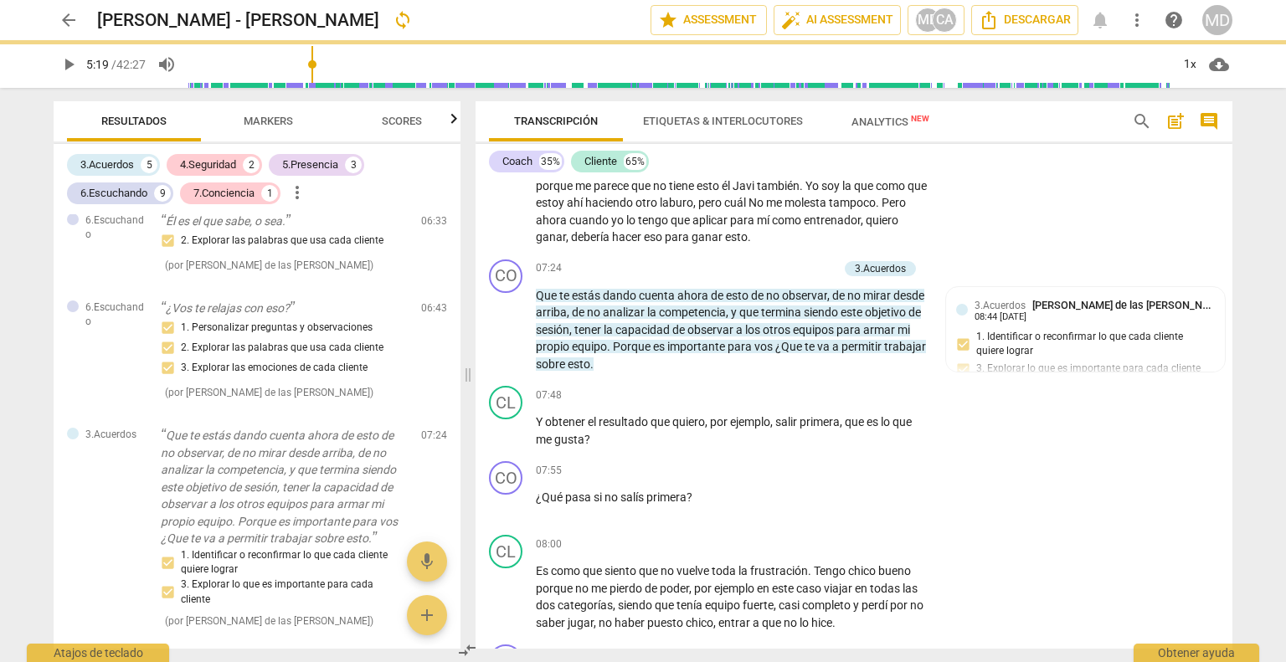
type input "319"
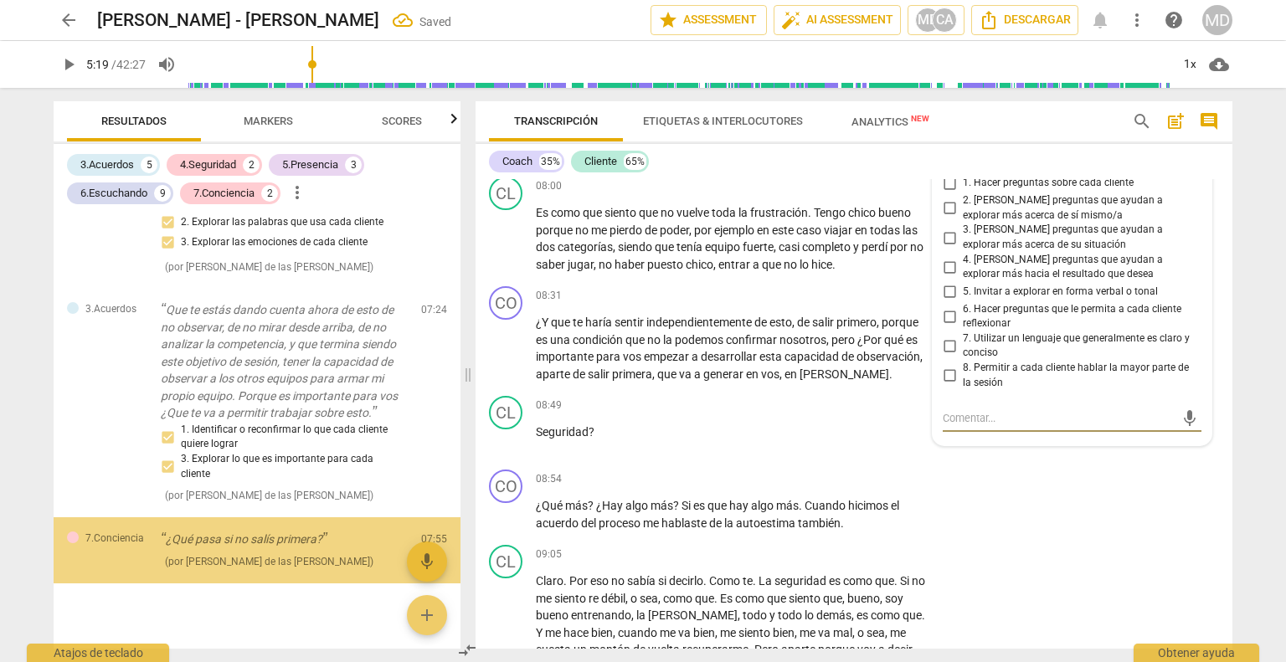
scroll to position [3460, 0]
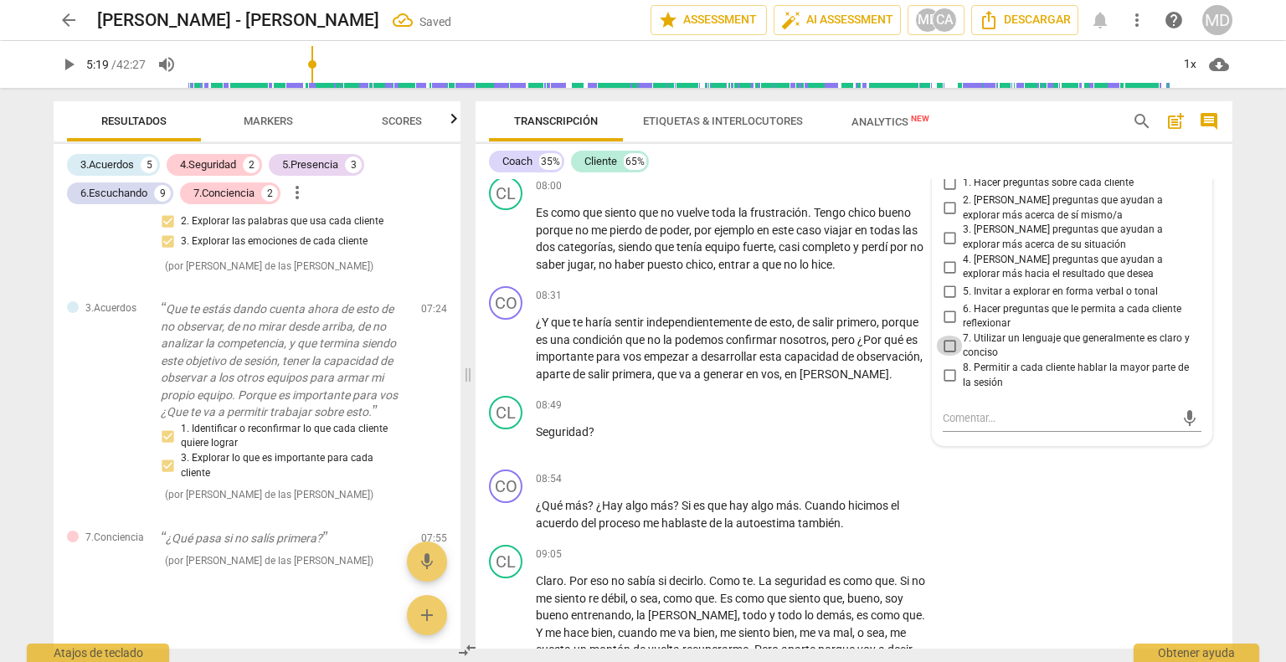
click at [947, 341] on input "7. Utilizar un lenguaje que generalmente es claro y conciso" at bounding box center [949, 346] width 27 height 20
checkbox input "true"
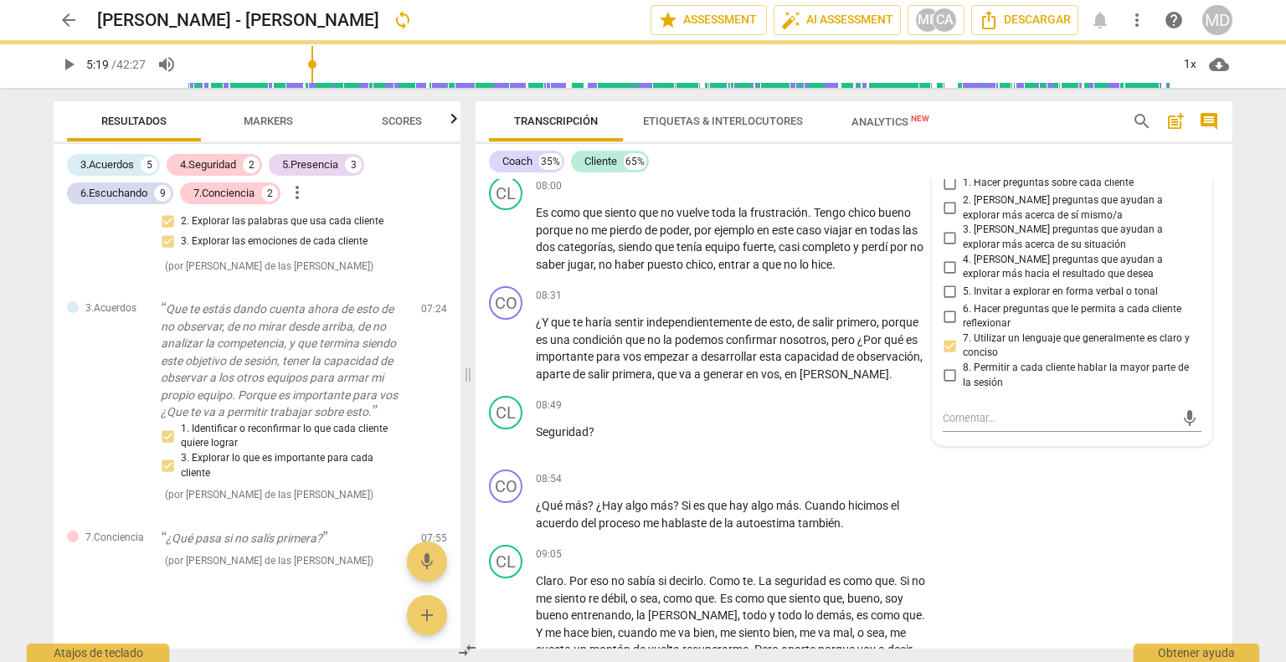
click at [948, 312] on input "6. Hacer preguntas que le permita a cada cliente reflexionar" at bounding box center [949, 316] width 27 height 20
checkbox input "true"
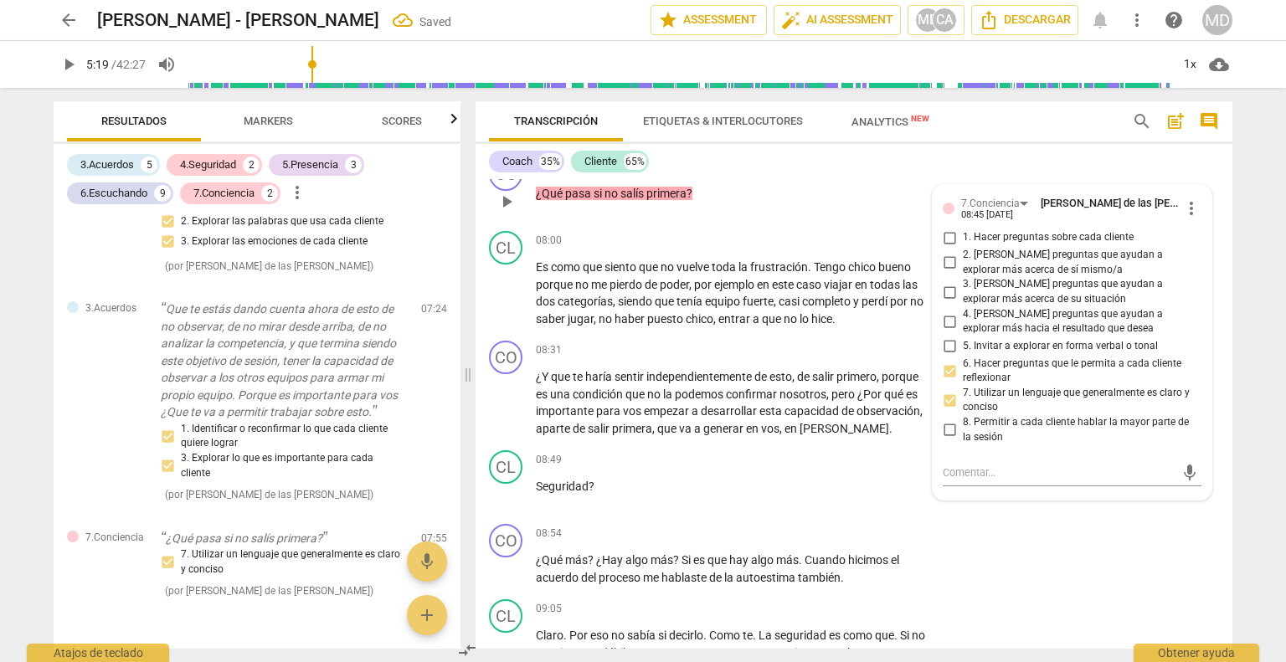
scroll to position [2380, 0]
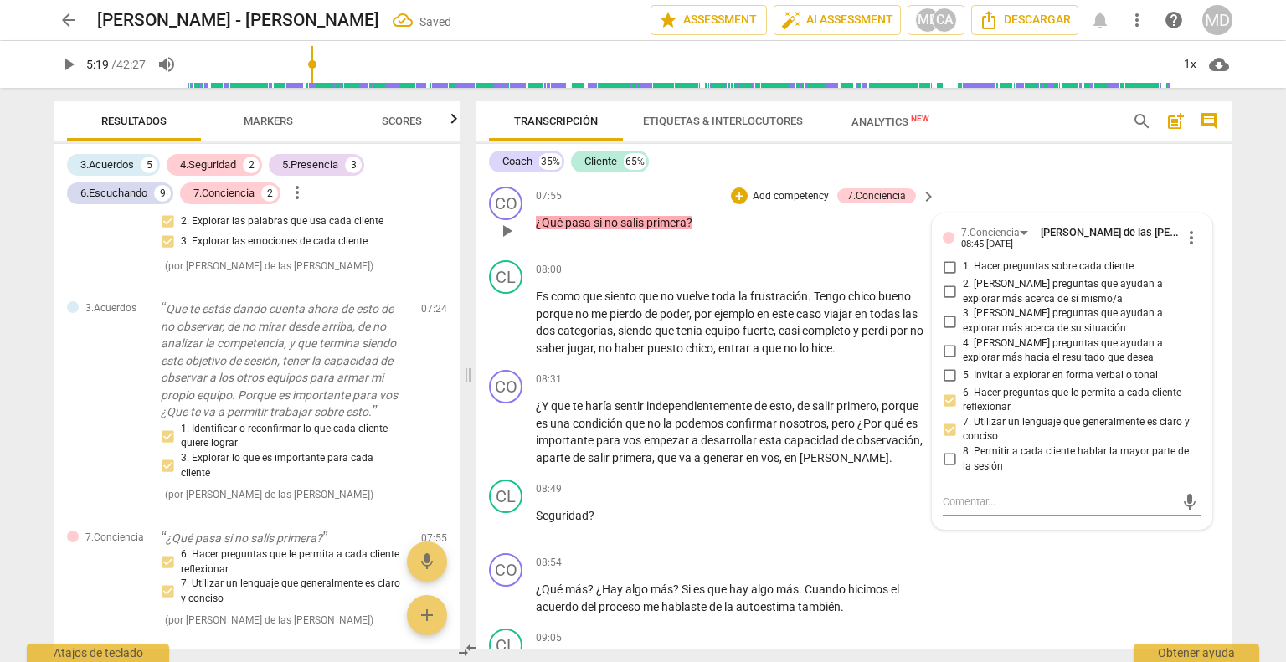
click at [949, 260] on input "1. Hacer preguntas sobre cada cliente" at bounding box center [949, 267] width 27 height 20
checkbox input "true"
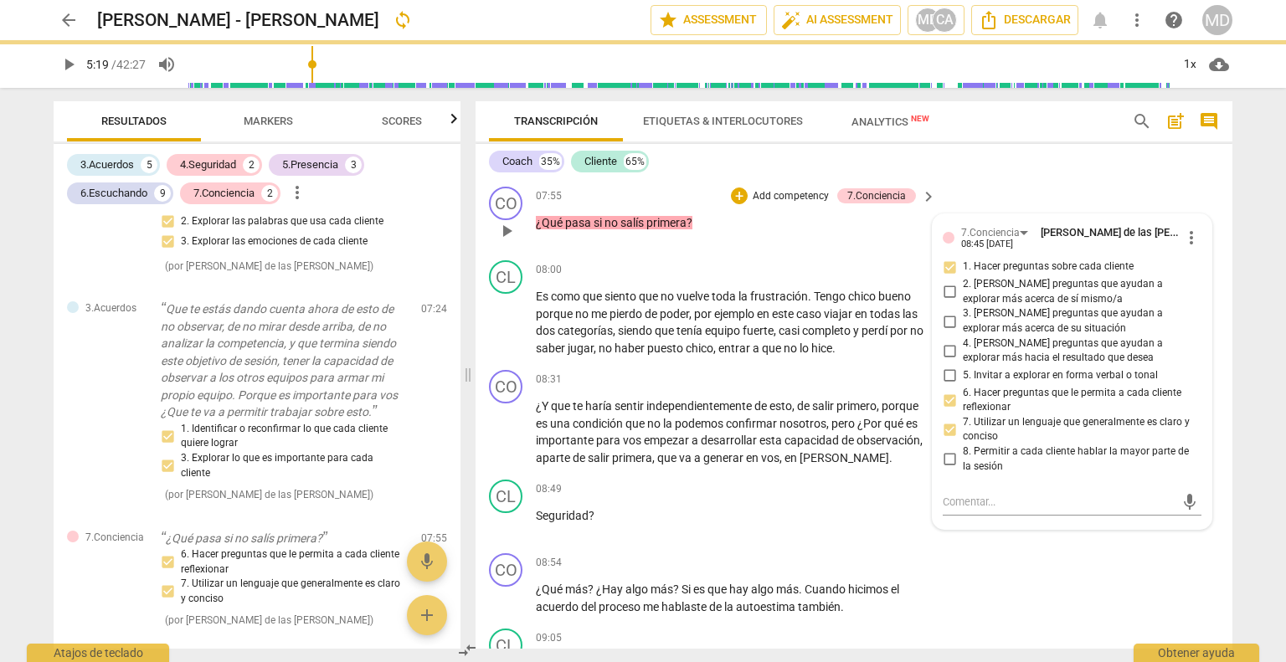
click at [946, 287] on input "2. [PERSON_NAME] preguntas que ayudan a explorar más acerca de sí mismo/a" at bounding box center [949, 292] width 27 height 20
checkbox input "true"
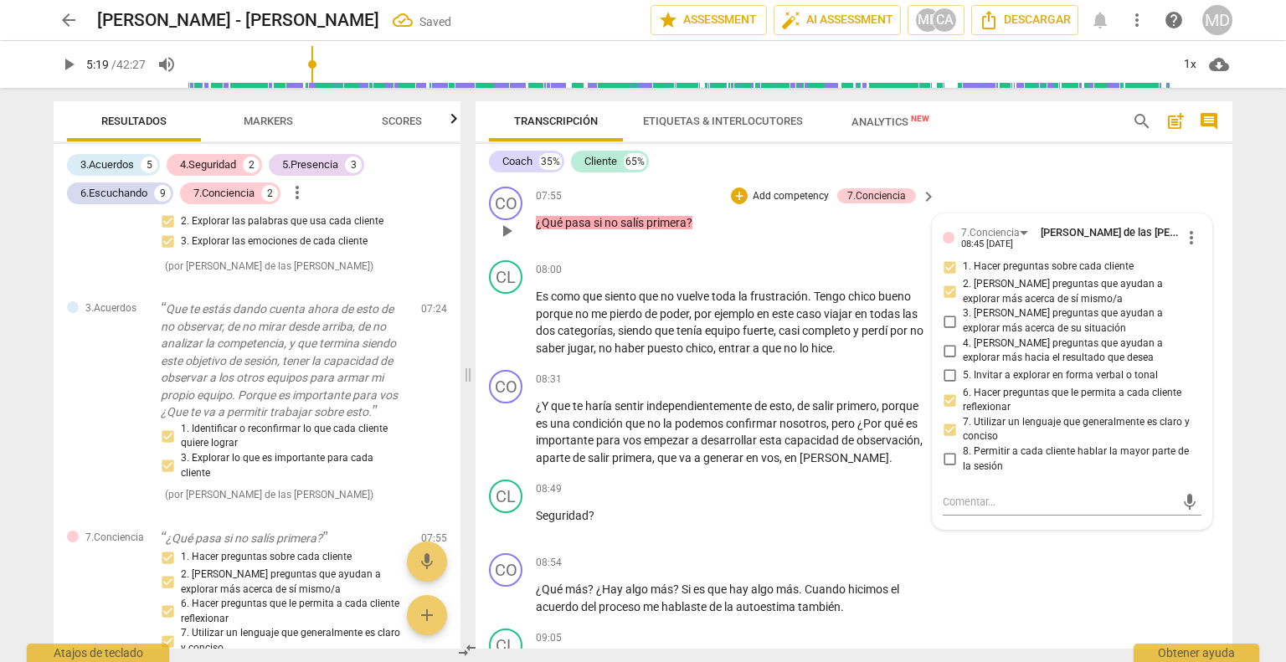
click at [946, 314] on input "3. [PERSON_NAME] preguntas que ayudan a explorar más acerca de su situación" at bounding box center [949, 322] width 27 height 20
checkbox input "true"
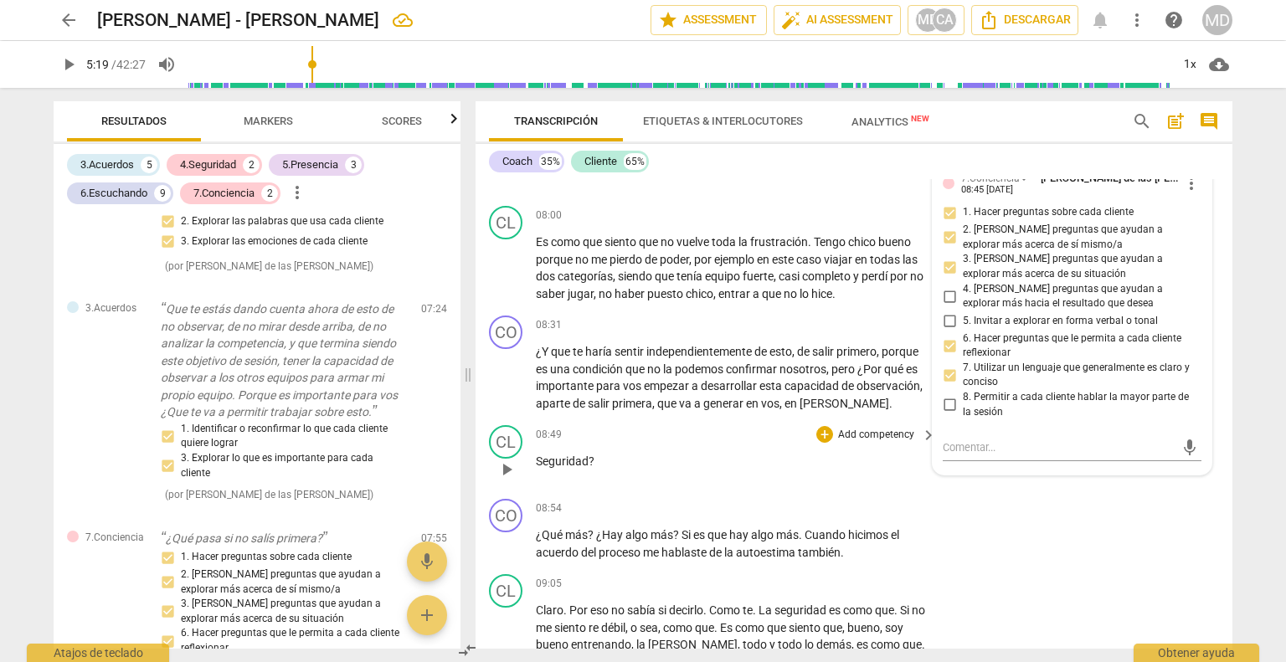
scroll to position [2464, 0]
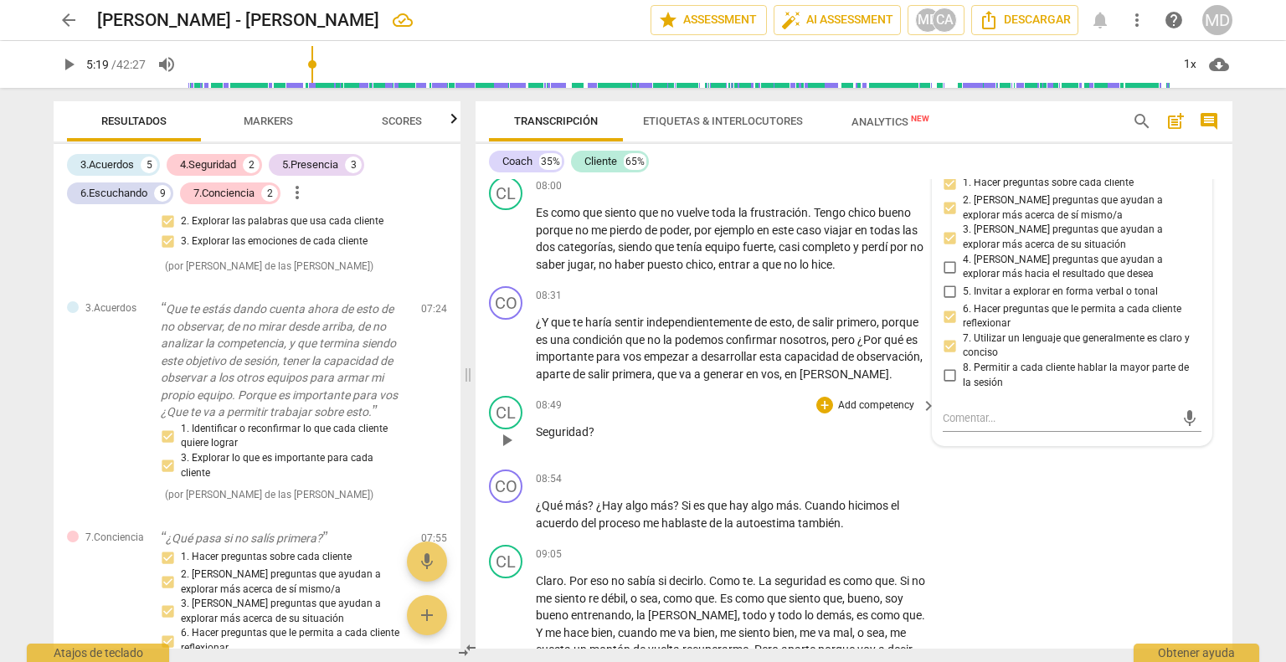
click at [618, 424] on p "Seguridad ?" at bounding box center [732, 433] width 392 height 18
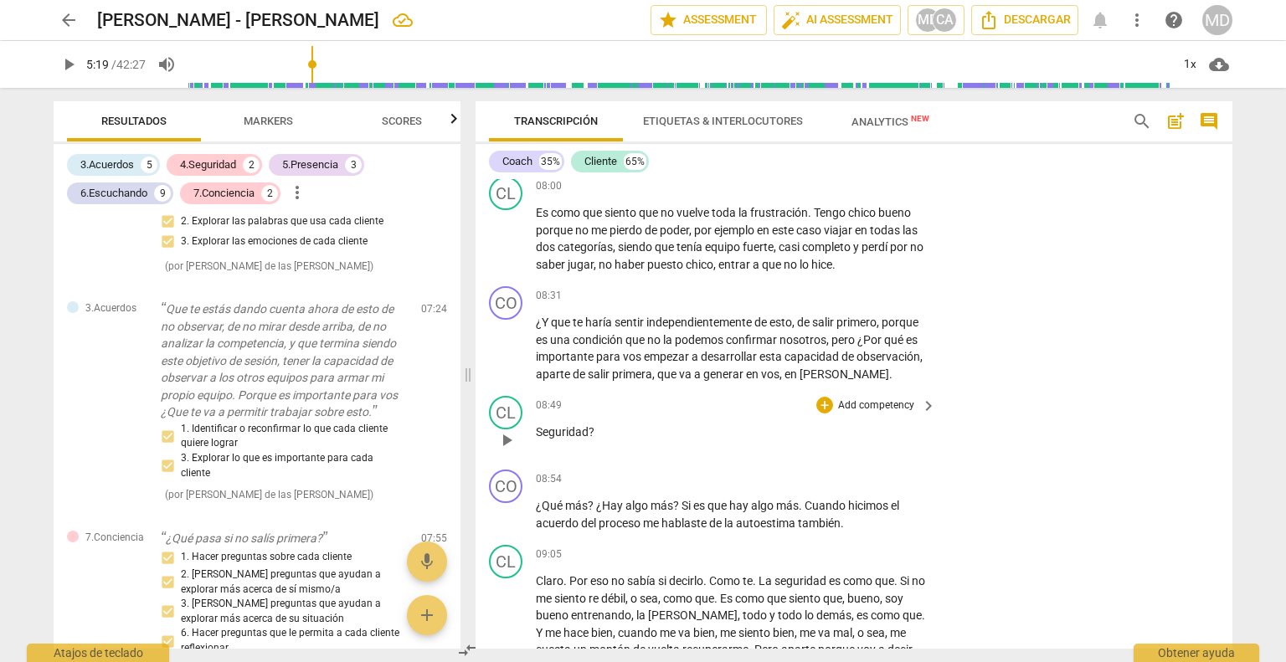
click at [868, 399] on p "Add competency" at bounding box center [877, 406] width 80 height 15
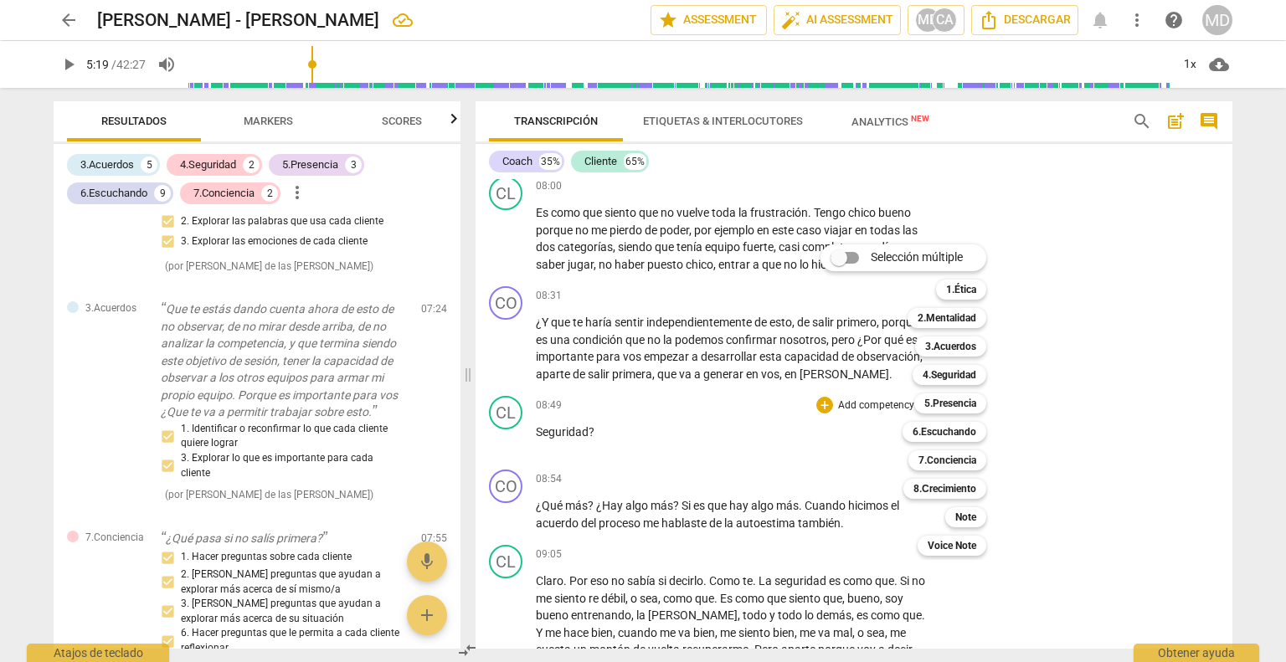
click at [631, 424] on div at bounding box center [643, 331] width 1286 height 662
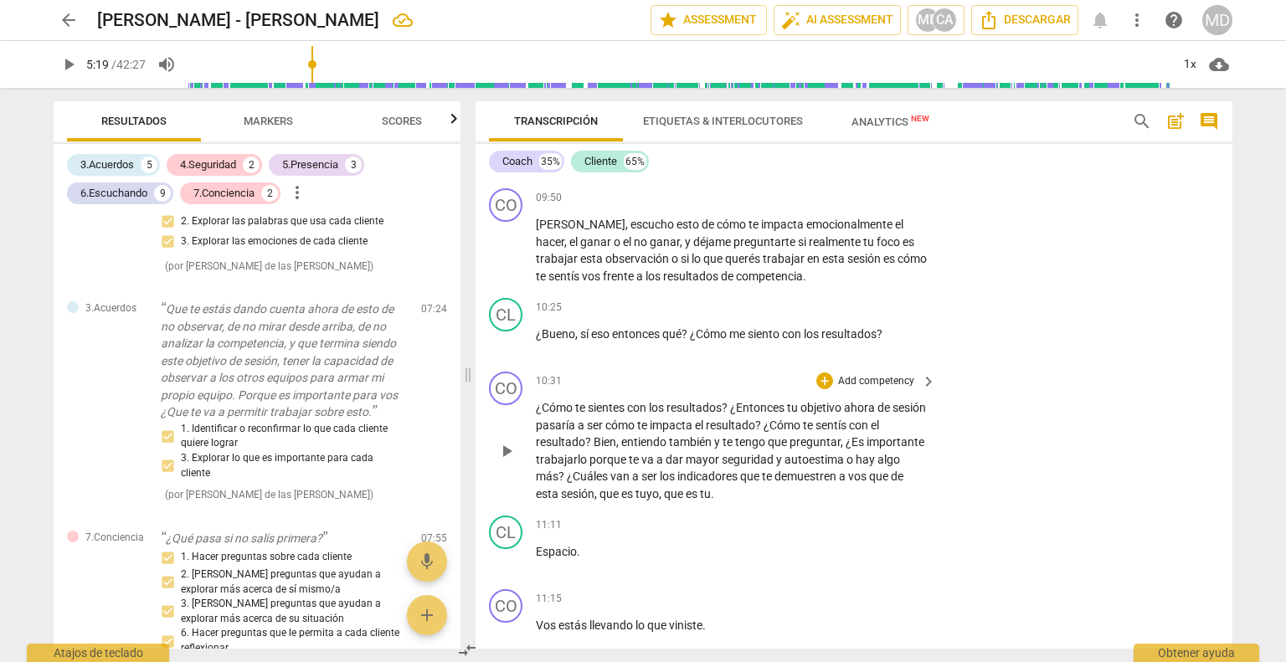
scroll to position [2882, 0]
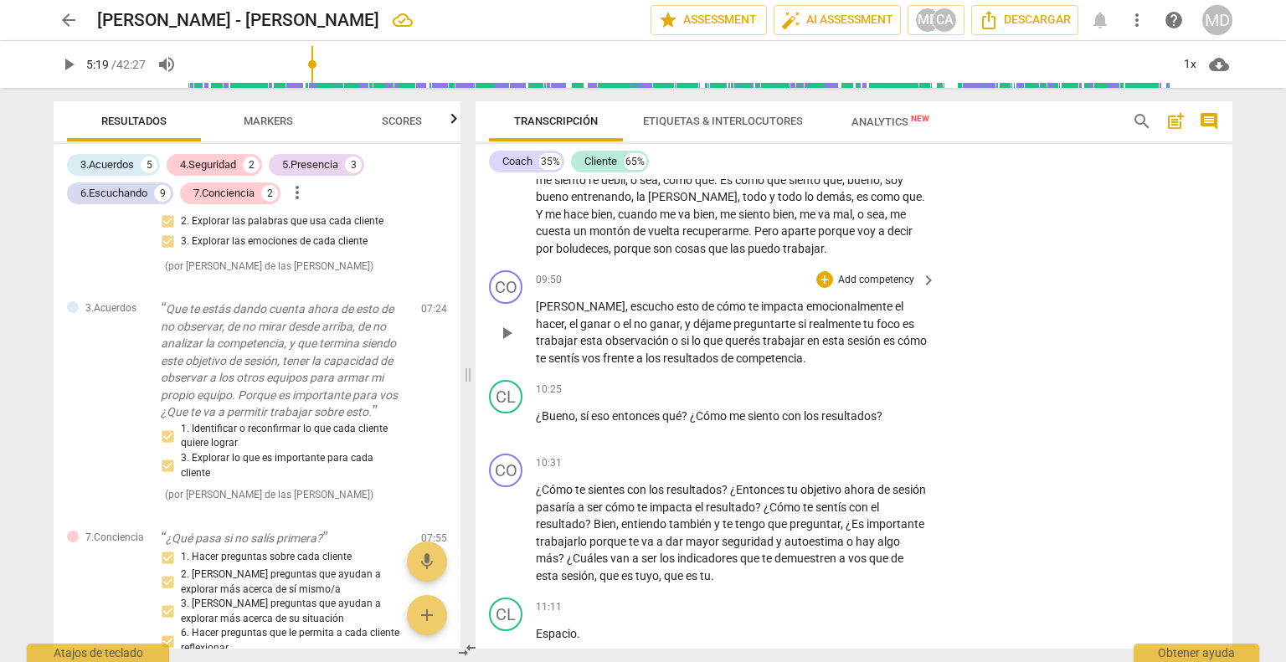
click at [879, 273] on p "Add competency" at bounding box center [877, 280] width 80 height 15
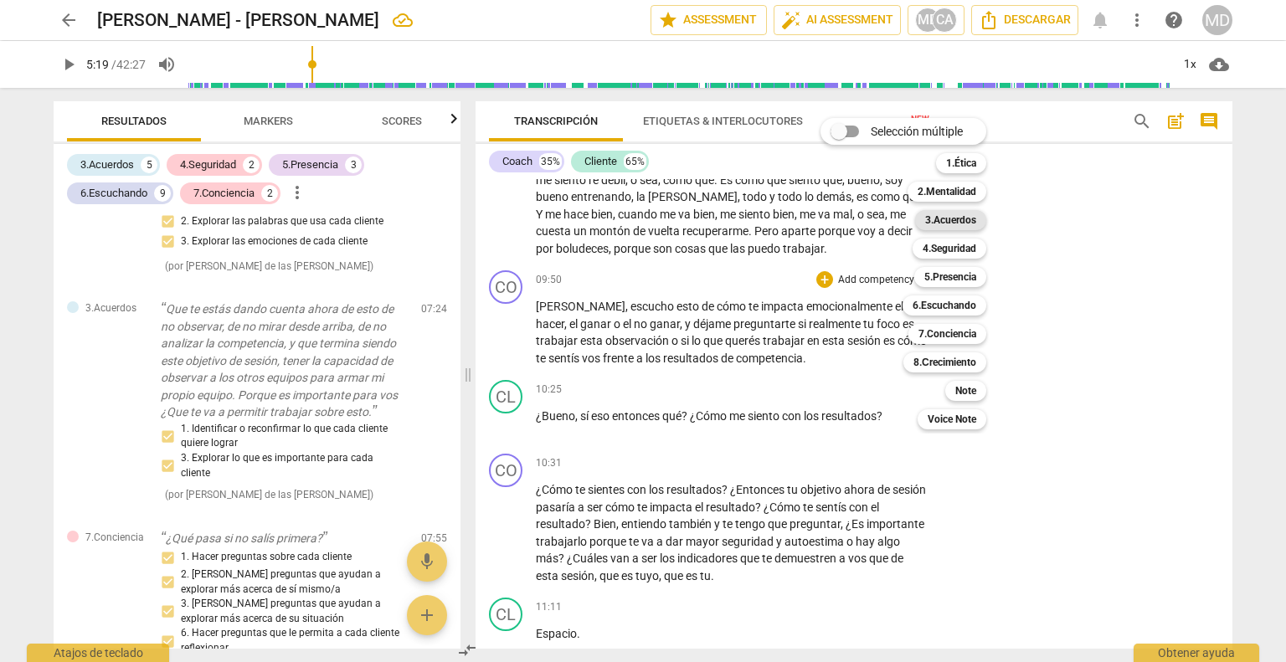
click at [950, 214] on b "3.Acuerdos" at bounding box center [950, 220] width 51 height 20
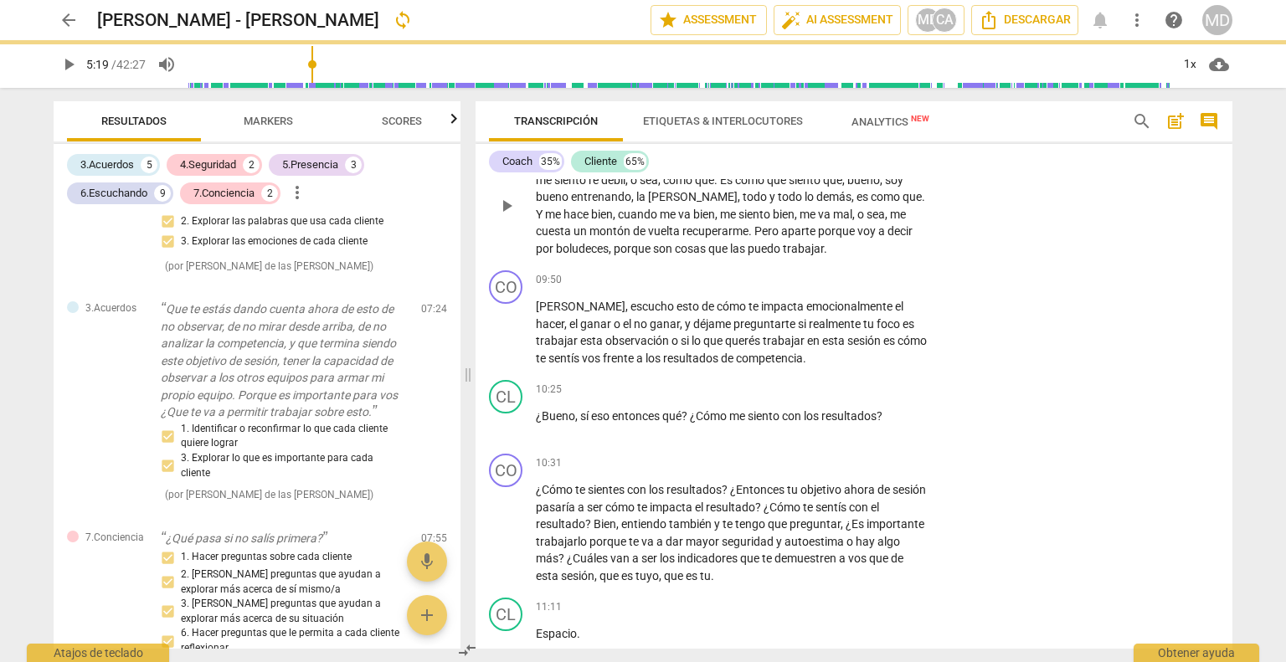
type input "319"
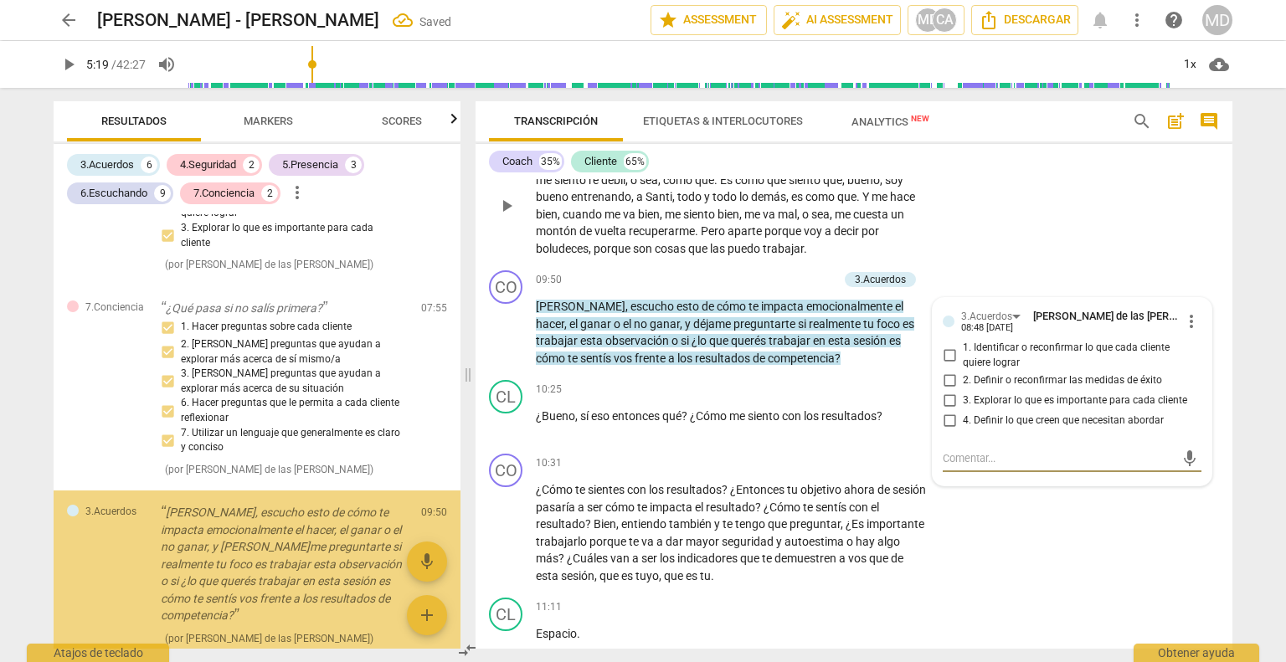
scroll to position [3767, 0]
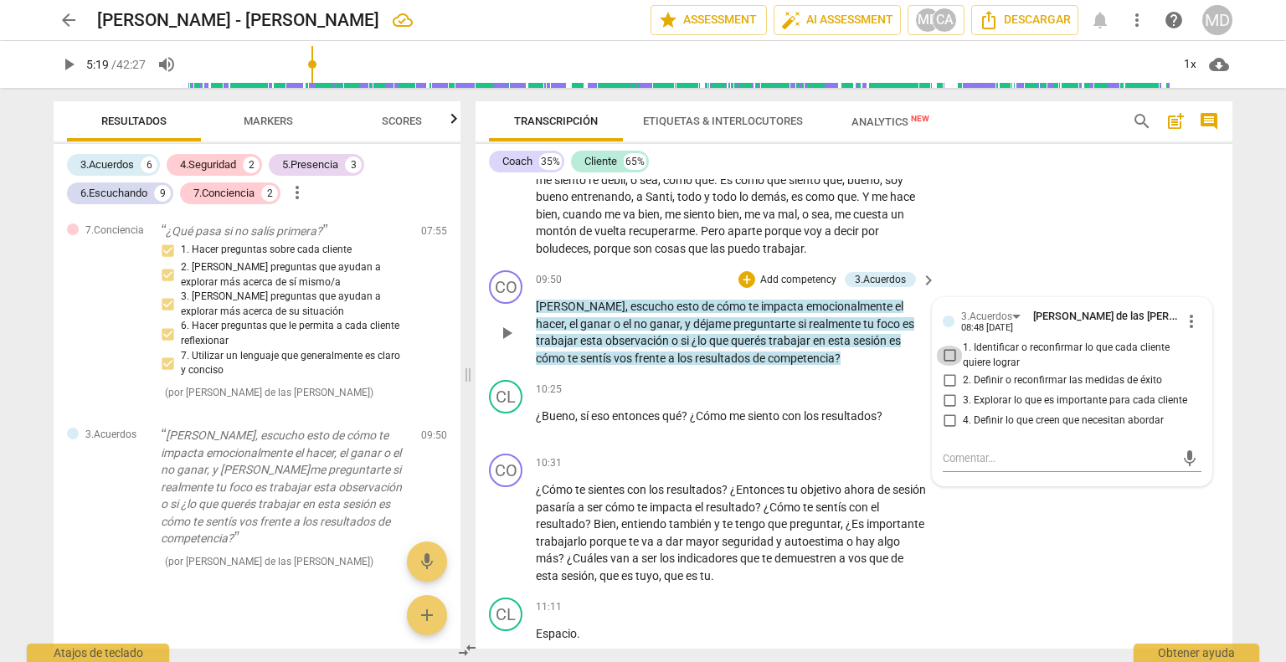
click at [944, 347] on input "1. Identificar o reconfirmar lo que cada cliente quiere lograr" at bounding box center [949, 356] width 27 height 20
checkbox input "true"
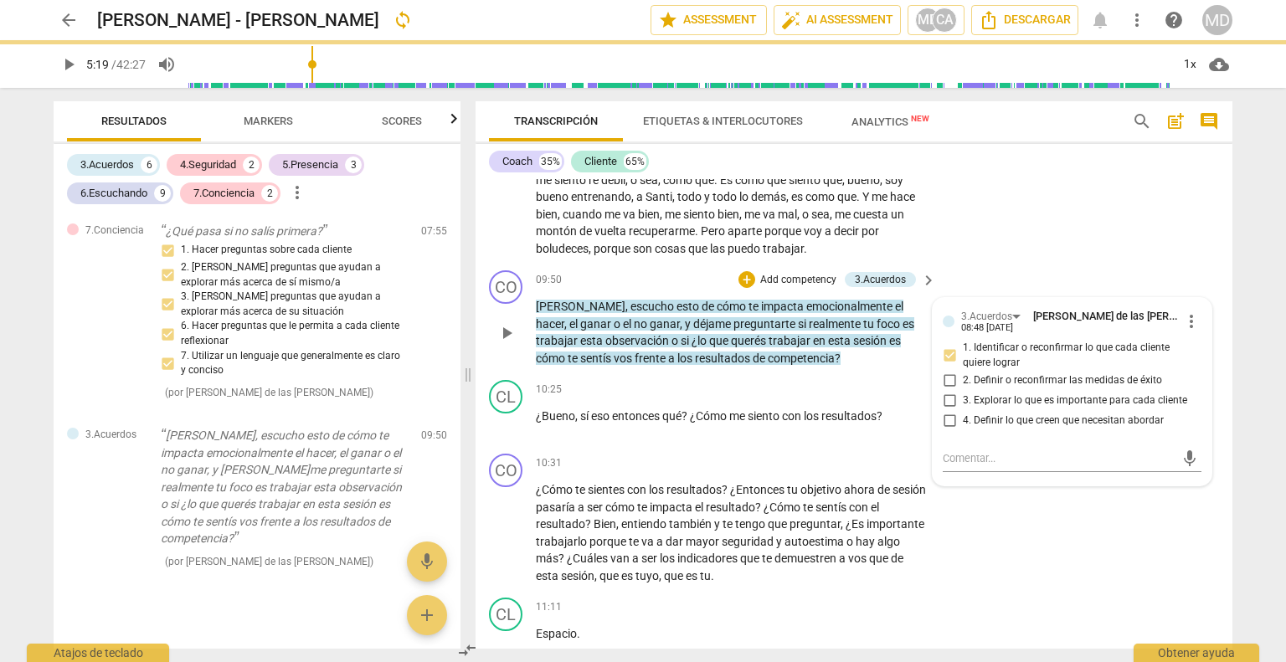
type input "319"
checkbox input "true"
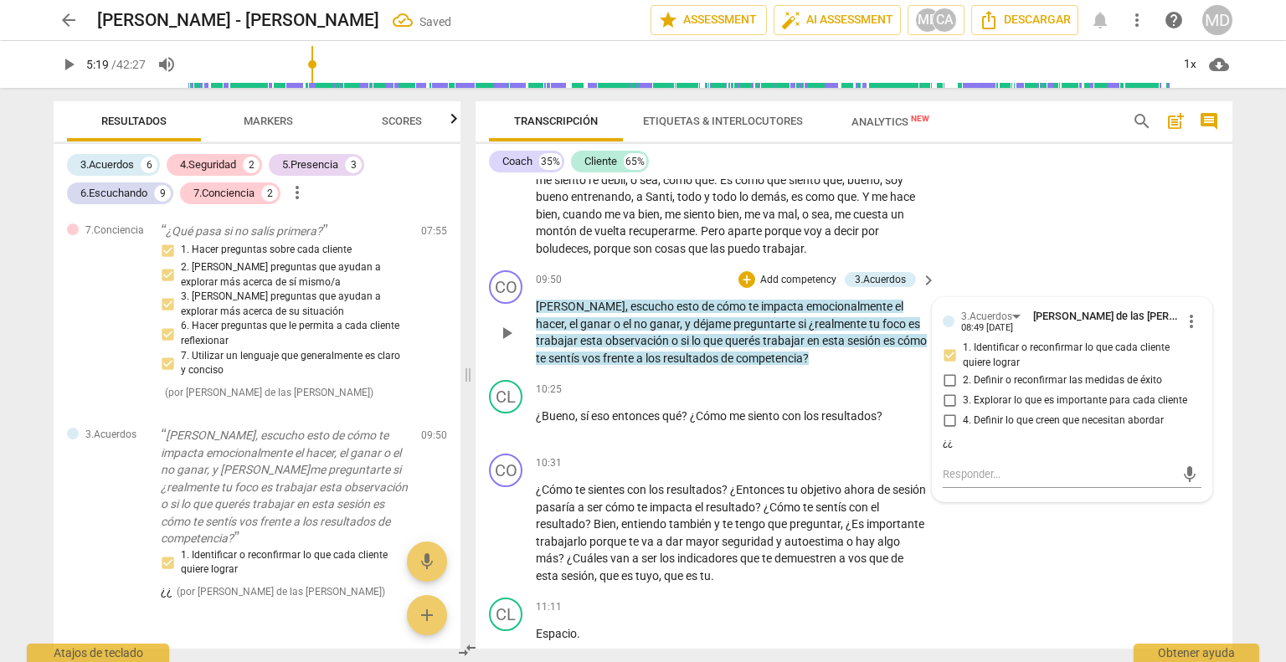
click at [946, 390] on input "3. Explorar lo que es importante para cada cliente" at bounding box center [949, 400] width 27 height 20
click at [950, 392] on input "3. Explorar lo que es importante para cada cliente" at bounding box center [949, 400] width 27 height 20
click at [949, 394] on input "3. Explorar lo que es importante para cada cliente" at bounding box center [949, 400] width 27 height 20
checkbox input "false"
click at [944, 412] on input "4. Definir lo que creen que necesitan abordar" at bounding box center [949, 420] width 27 height 20
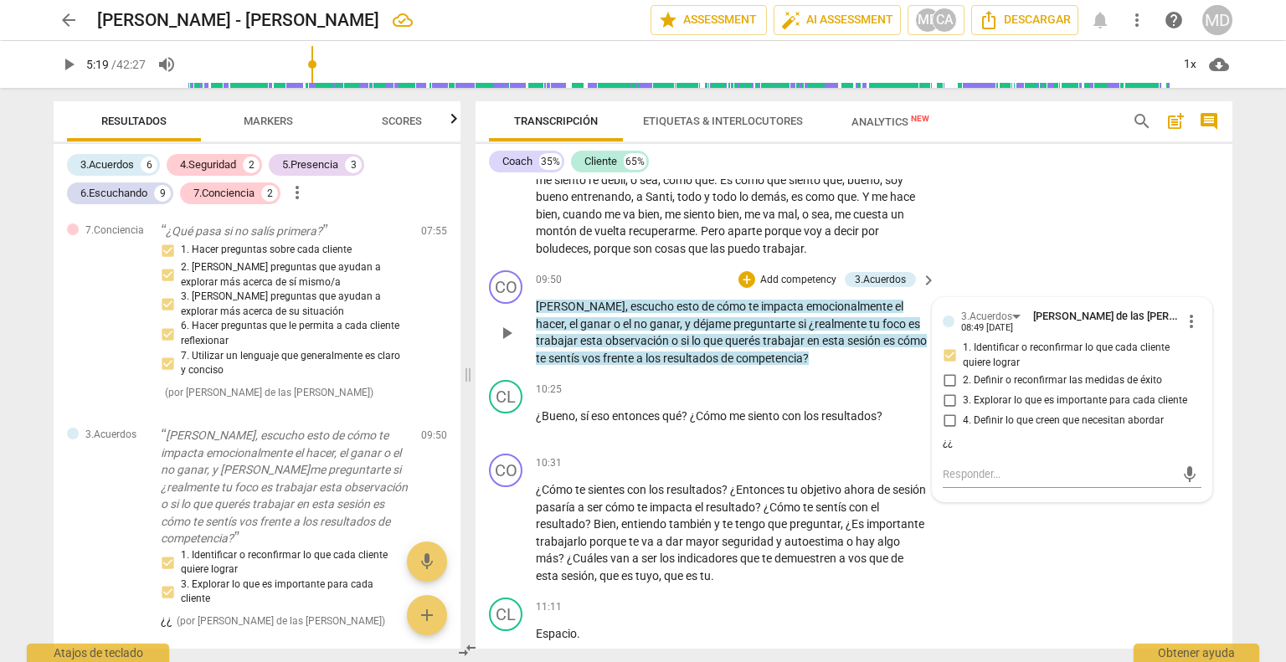
checkbox input "true"
click at [953, 443] on div "¿¿" at bounding box center [1072, 443] width 259 height 16
click at [950, 441] on div "¿¿" at bounding box center [1072, 443] width 259 height 16
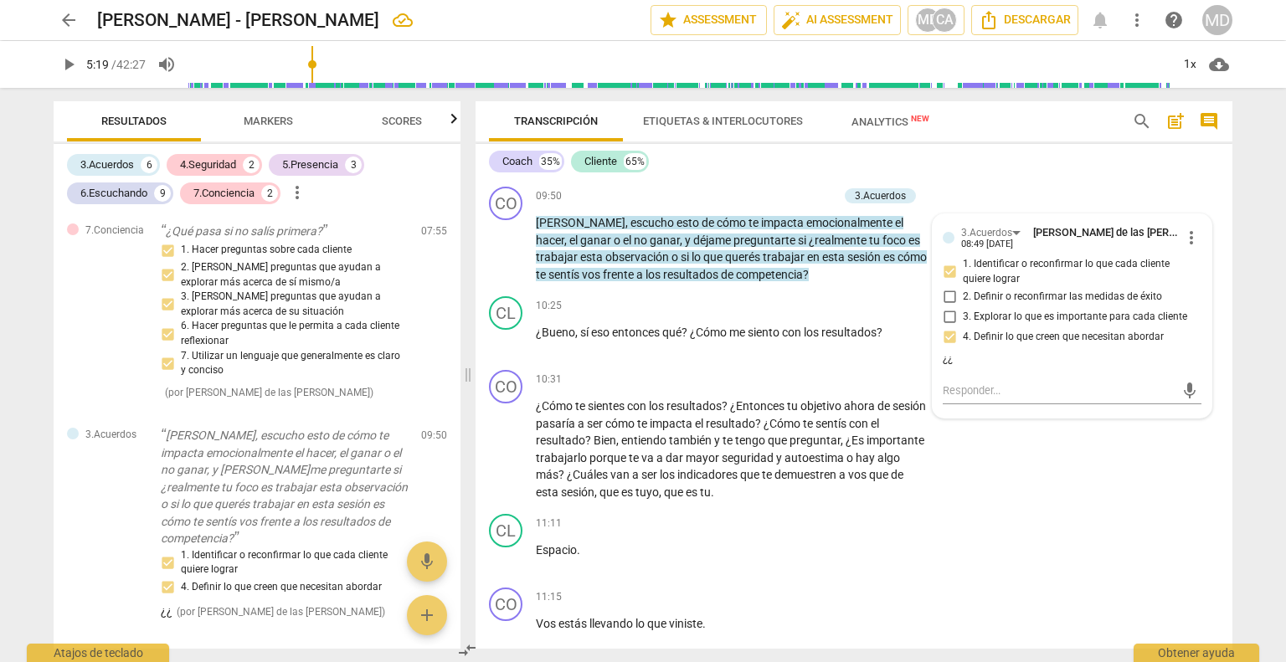
type input "319"
